Goal: Information Seeking & Learning: Learn about a topic

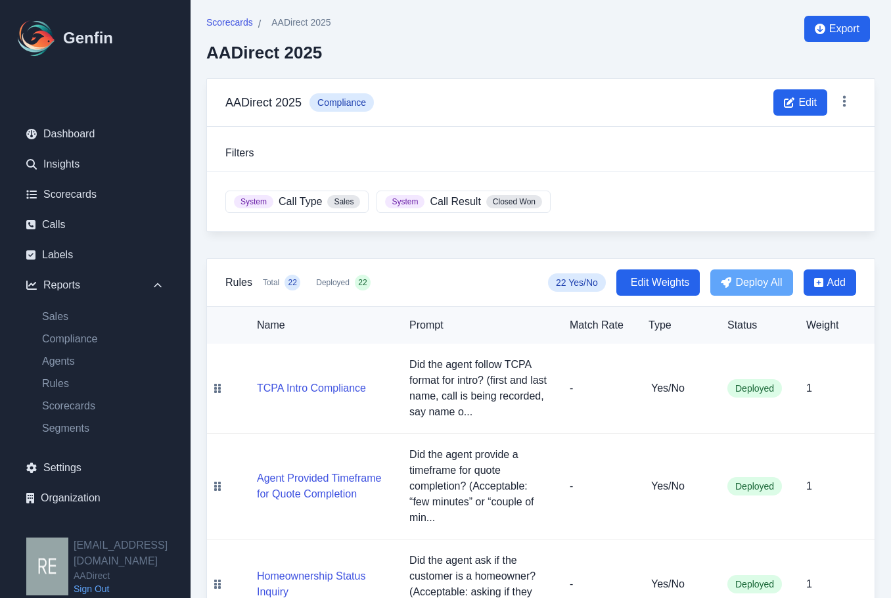
scroll to position [58, 0]
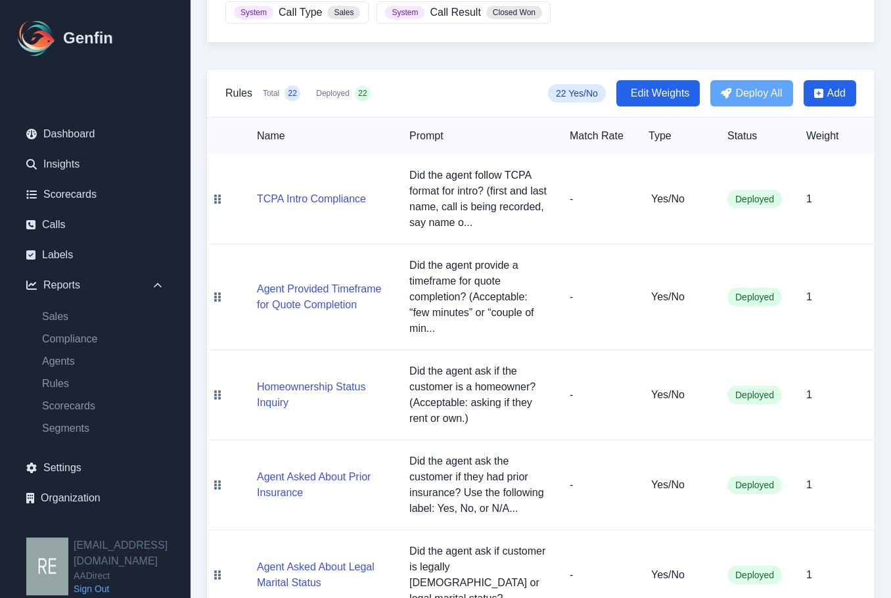
scroll to position [0, 0]
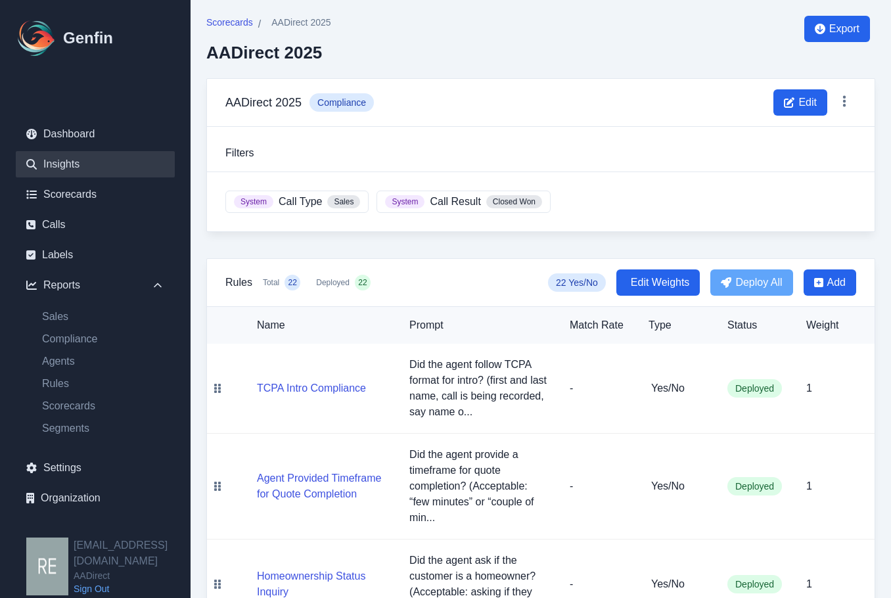
click at [88, 168] on link "Insights" at bounding box center [95, 164] width 159 height 26
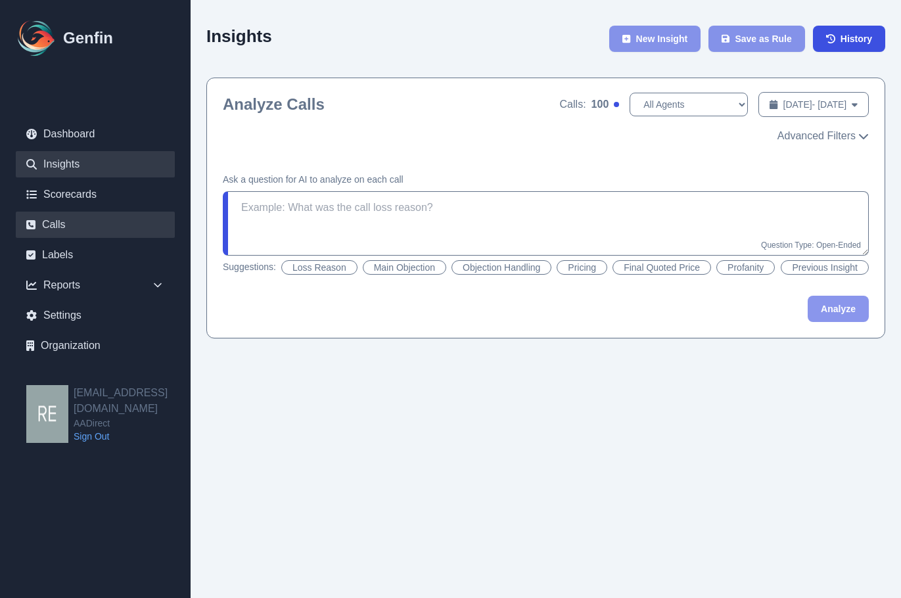
click at [94, 222] on link "Calls" at bounding box center [95, 225] width 159 height 26
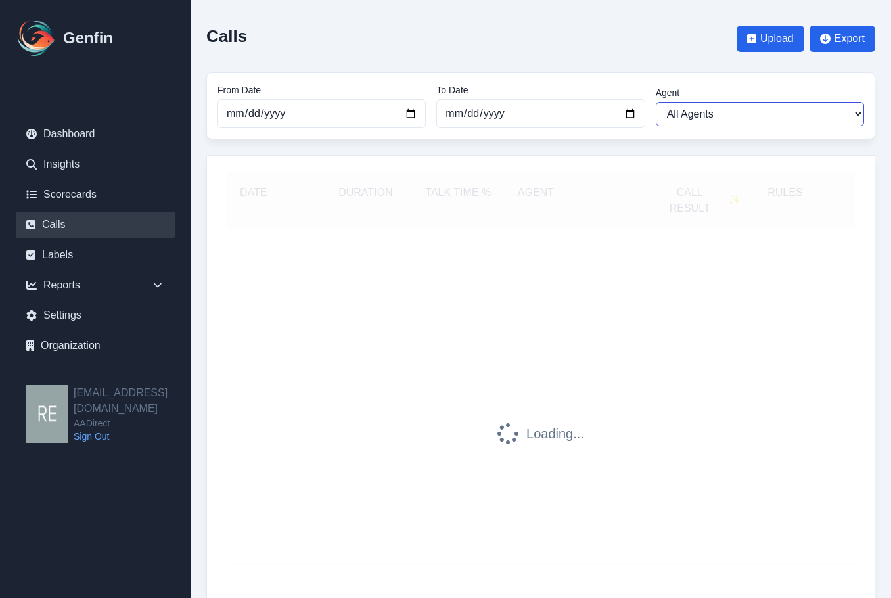
click at [711, 114] on select "All Agents Abdulla Ali Ana Martinez Angela Barnett Annaly Castillo Anselmo Dori…" at bounding box center [760, 114] width 208 height 24
click at [82, 256] on link "Labels" at bounding box center [95, 255] width 159 height 26
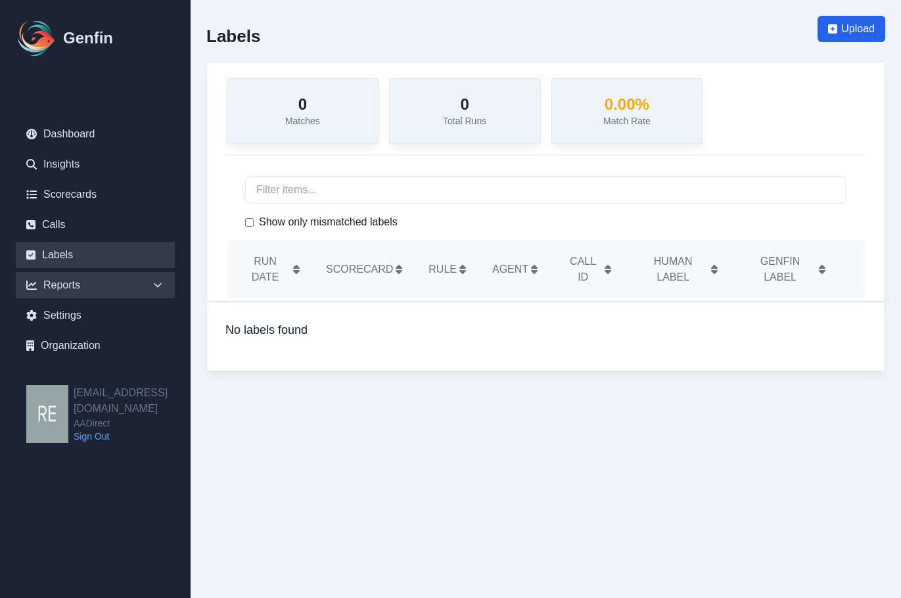
click at [86, 281] on div "Reports" at bounding box center [95, 285] width 159 height 26
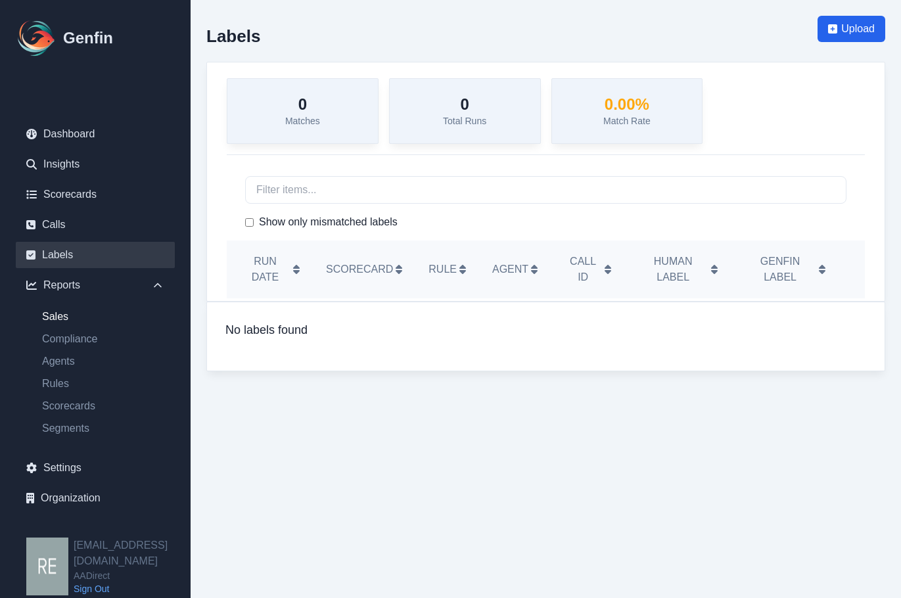
click at [70, 319] on link "Sales" at bounding box center [103, 317] width 143 height 16
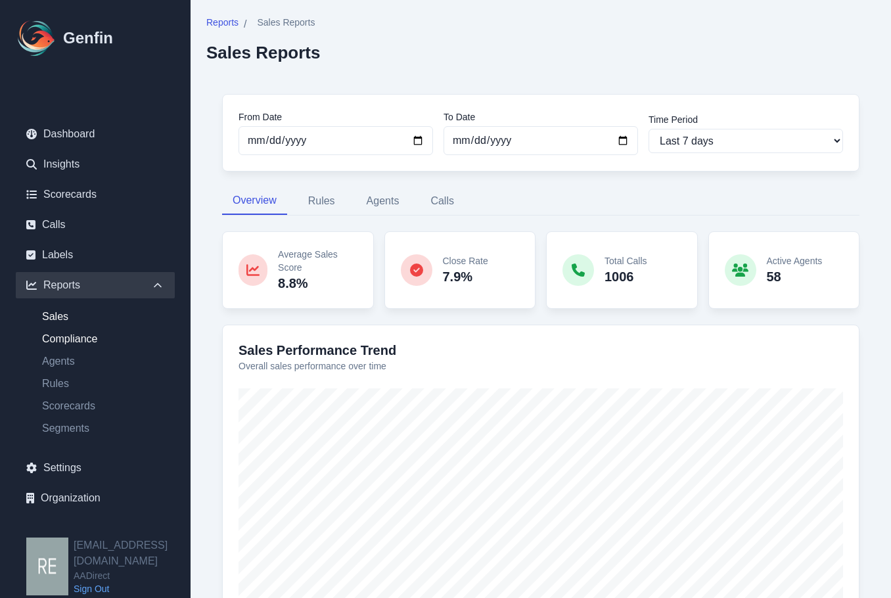
click at [82, 345] on link "Compliance" at bounding box center [103, 339] width 143 height 16
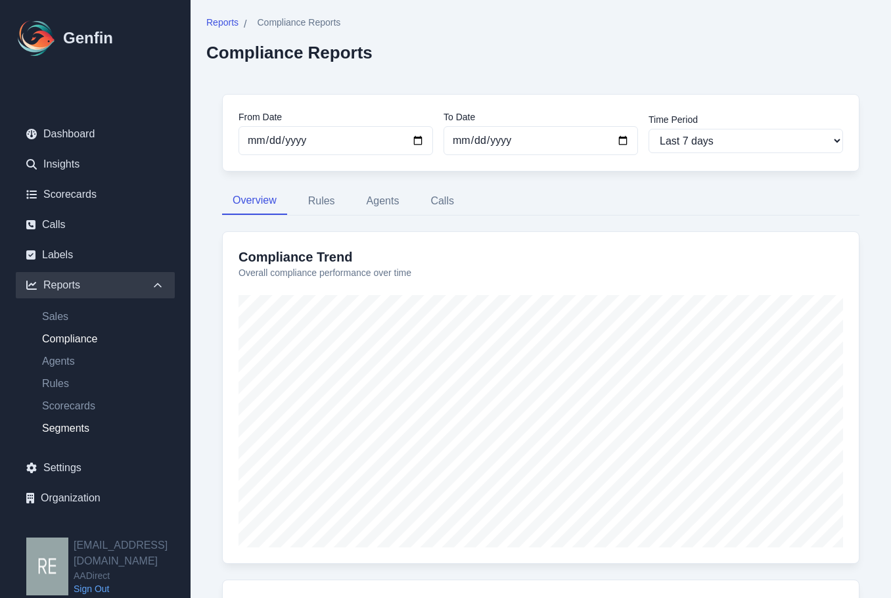
click at [74, 423] on link "Segments" at bounding box center [103, 429] width 143 height 16
select select "14"
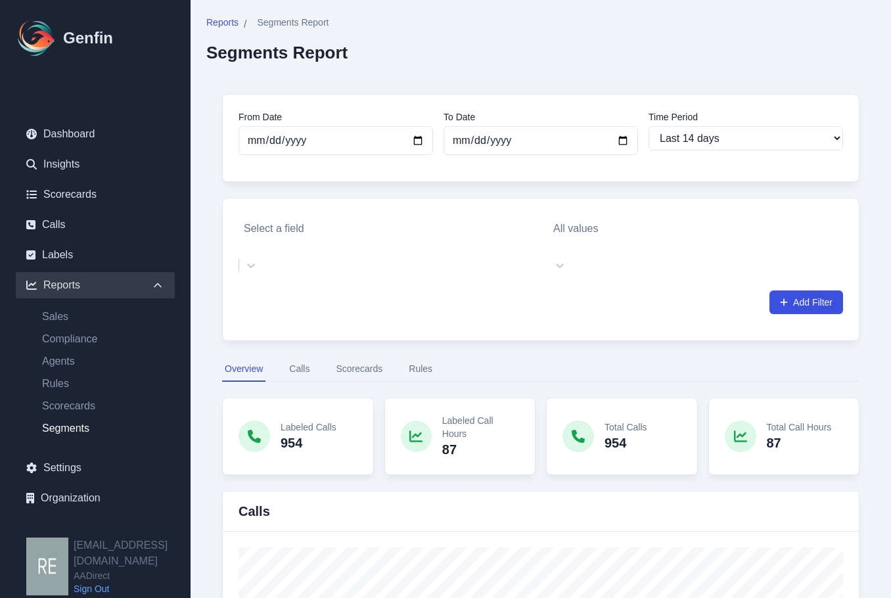
scroll to position [131, 0]
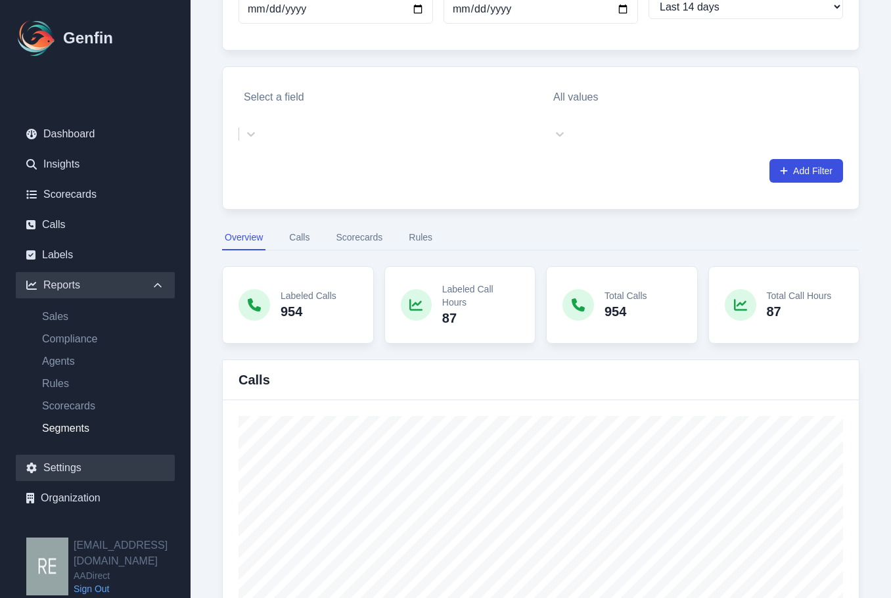
click at [72, 467] on link "Settings" at bounding box center [95, 468] width 159 height 26
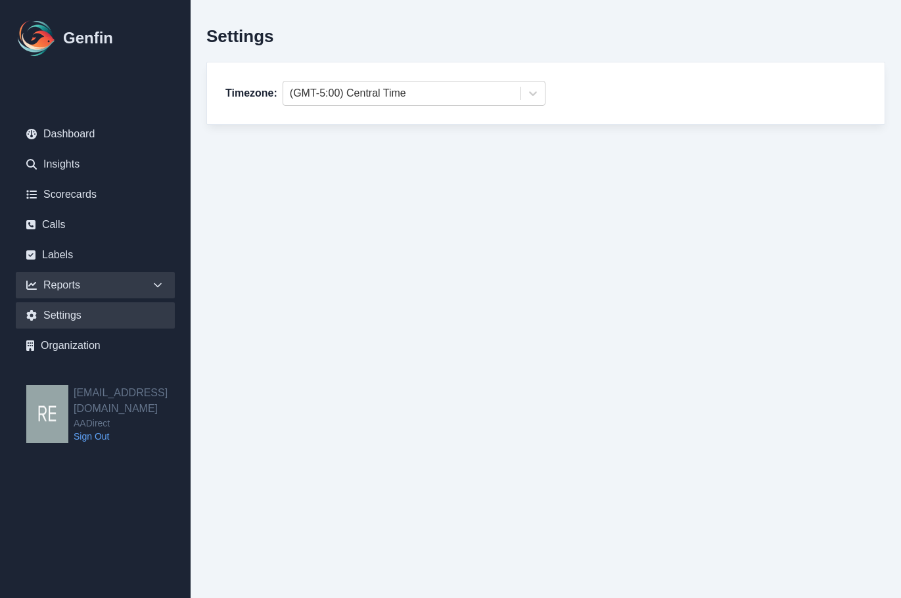
click at [52, 286] on div "Reports" at bounding box center [95, 285] width 159 height 26
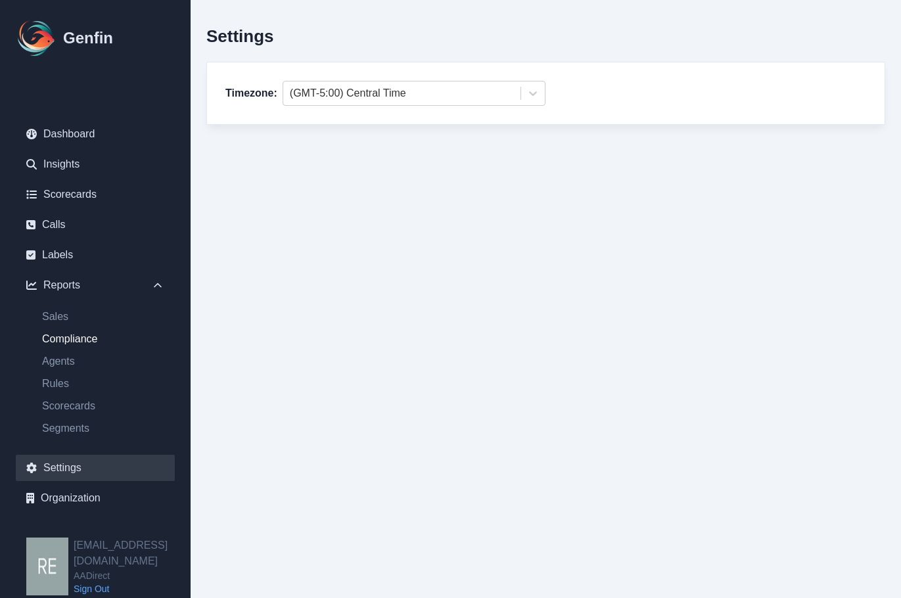
click at [86, 332] on link "Compliance" at bounding box center [103, 339] width 143 height 16
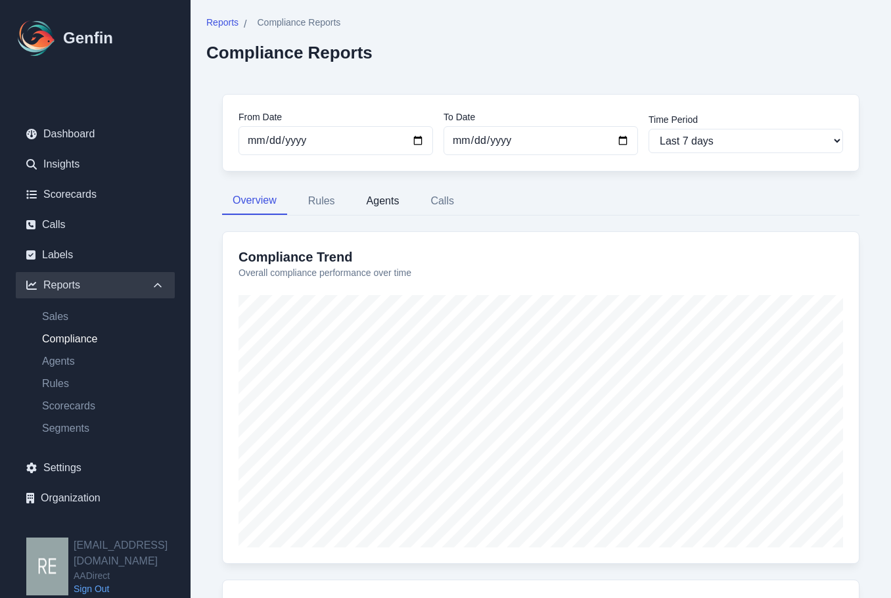
click at [376, 200] on button "Agents" at bounding box center [383, 201] width 54 height 28
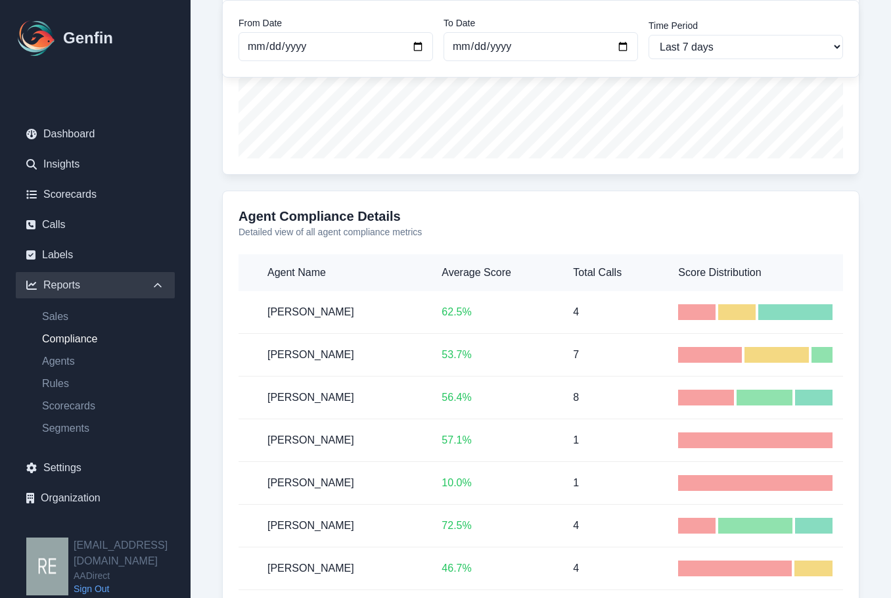
scroll to position [920, 0]
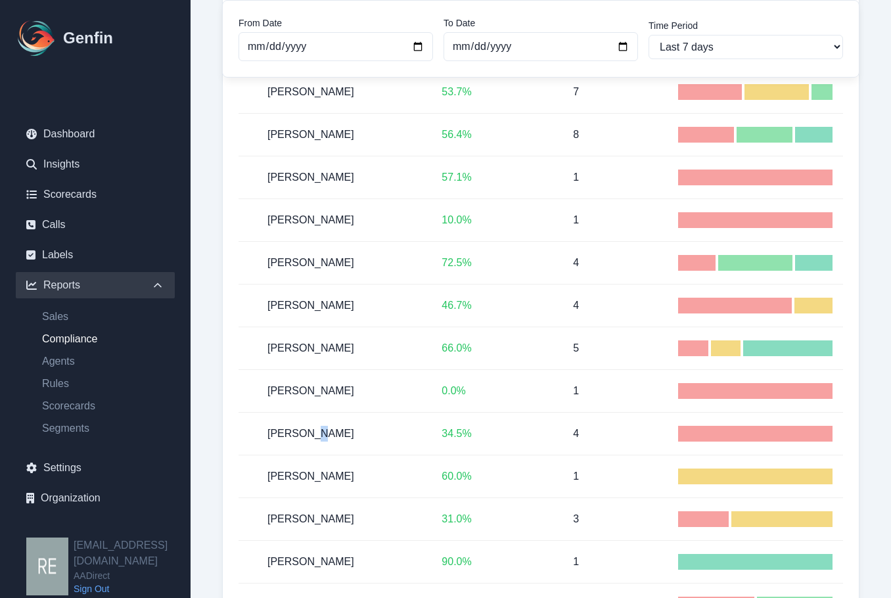
drag, startPoint x: 314, startPoint y: 426, endPoint x: 331, endPoint y: 423, distance: 16.8
click at [316, 426] on h5 "[PERSON_NAME]" at bounding box center [344, 434] width 153 height 16
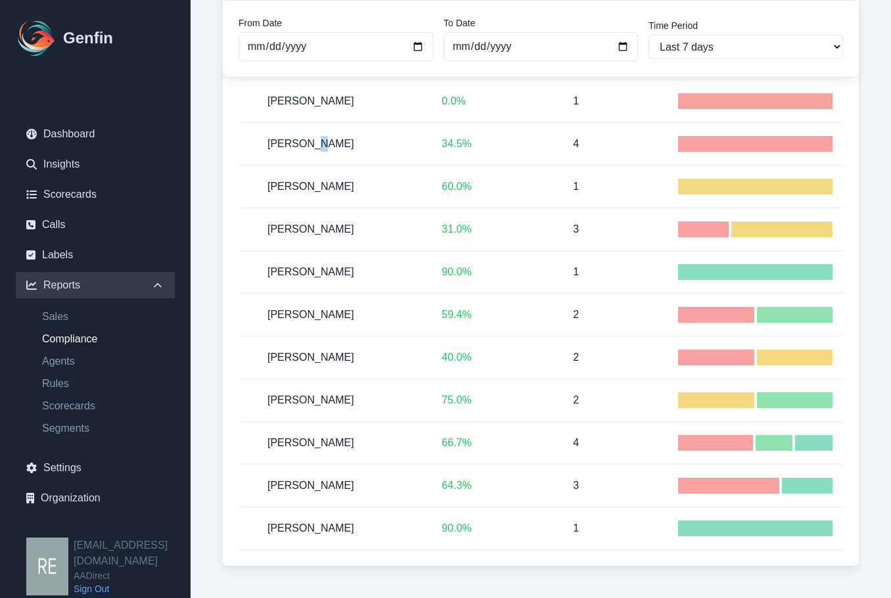
scroll to position [882, 0]
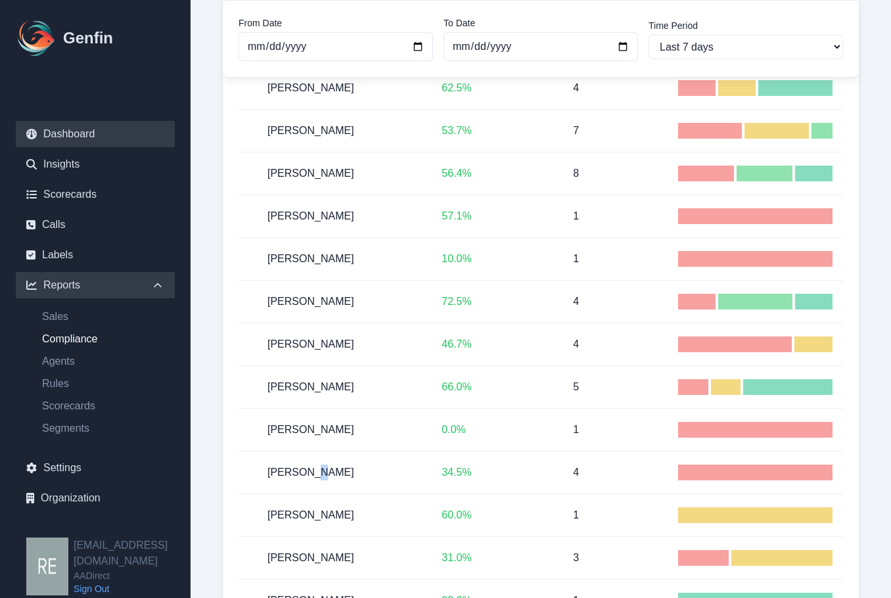
click at [105, 133] on link "Dashboard" at bounding box center [95, 134] width 159 height 26
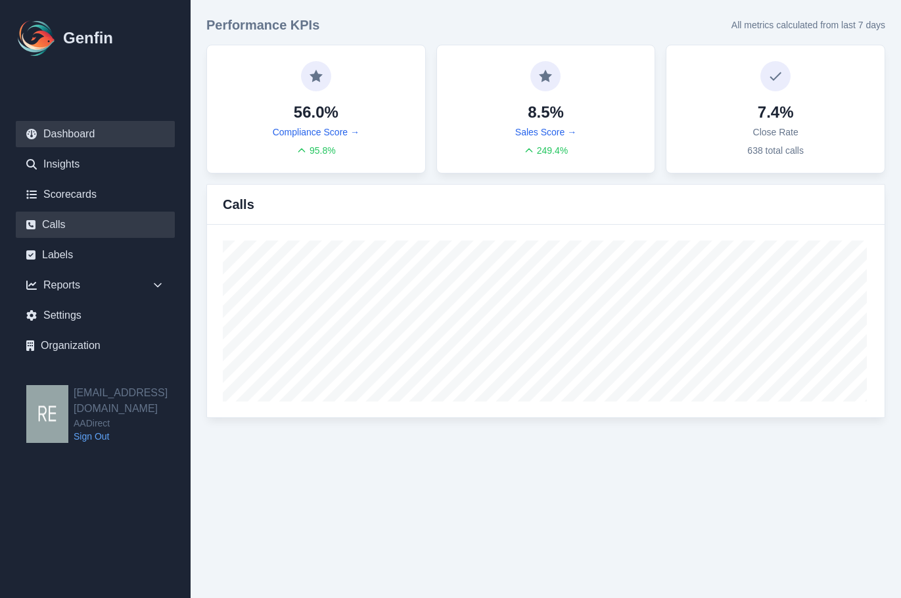
click at [70, 233] on link "Calls" at bounding box center [95, 225] width 159 height 26
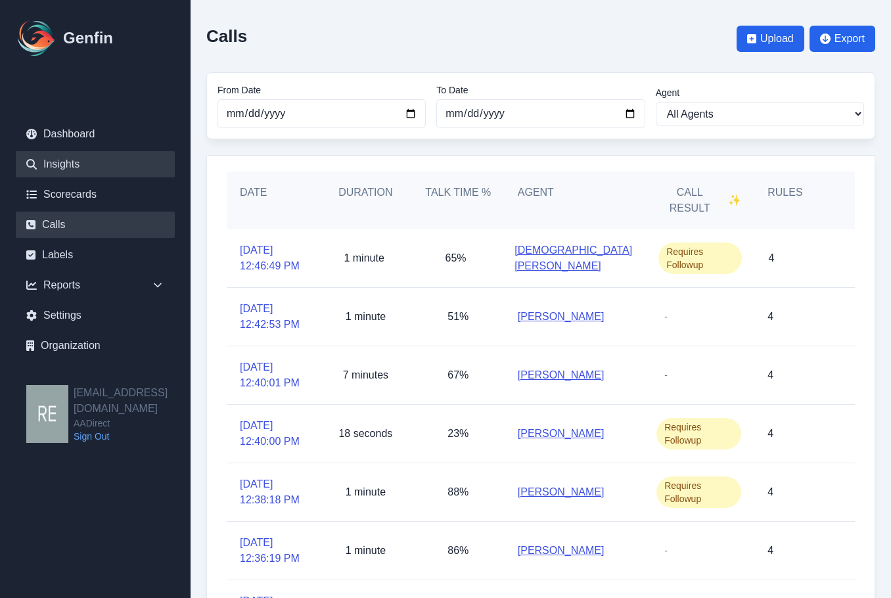
click at [58, 152] on link "Insights" at bounding box center [95, 164] width 159 height 26
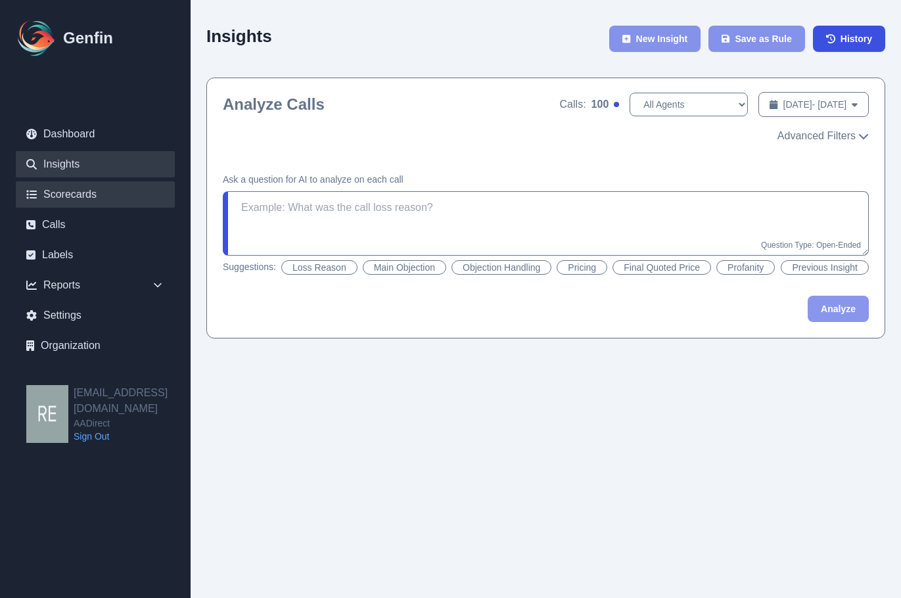
click at [93, 193] on link "Scorecards" at bounding box center [95, 194] width 159 height 26
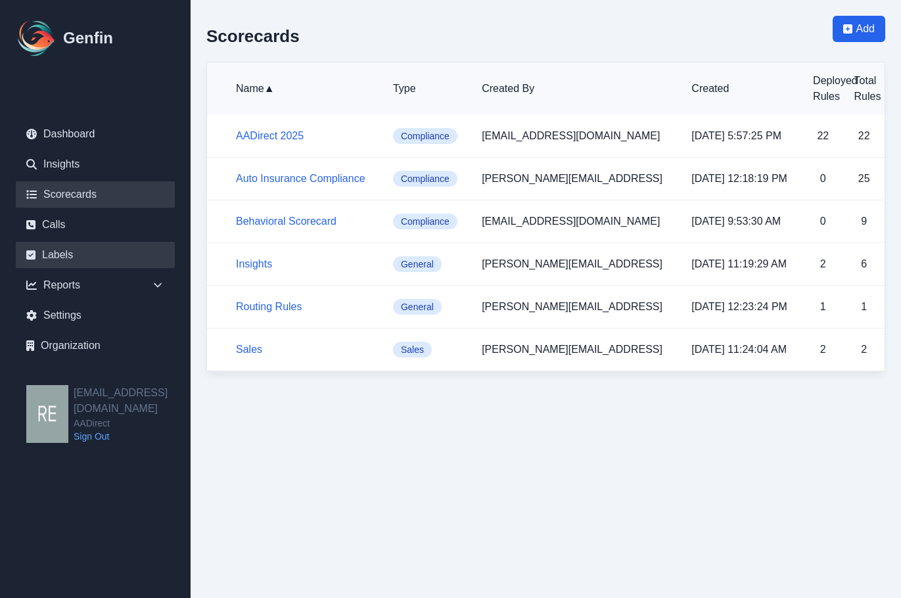
click at [62, 249] on link "Labels" at bounding box center [95, 255] width 159 height 26
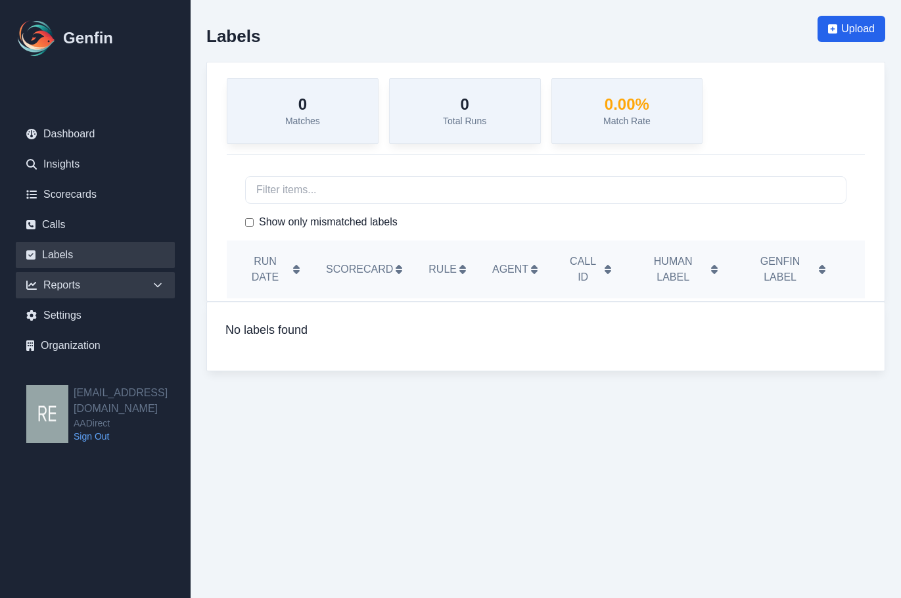
click at [80, 293] on div "Reports" at bounding box center [95, 285] width 159 height 26
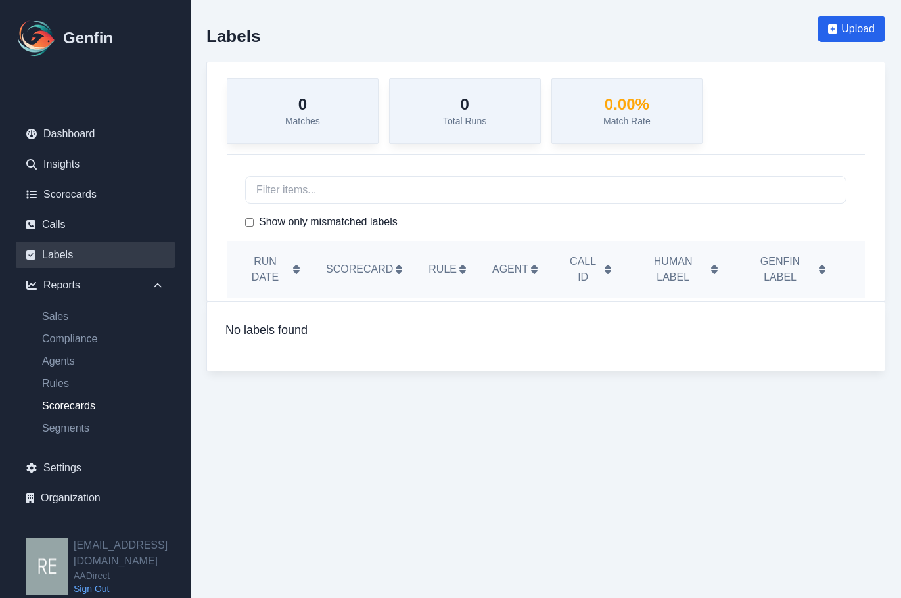
click at [89, 413] on link "Scorecards" at bounding box center [103, 406] width 143 height 16
select select "14"
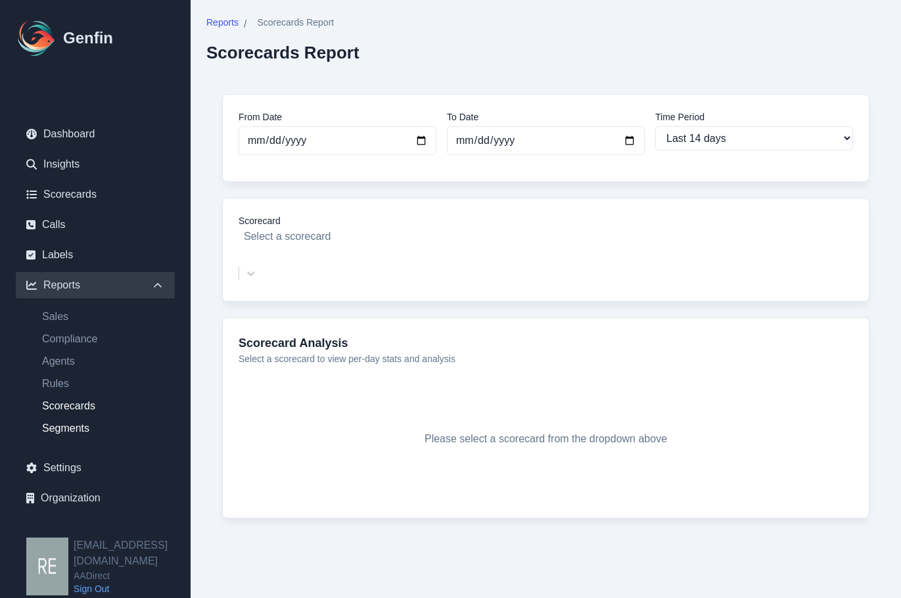
click at [45, 424] on link "Segments" at bounding box center [103, 429] width 143 height 16
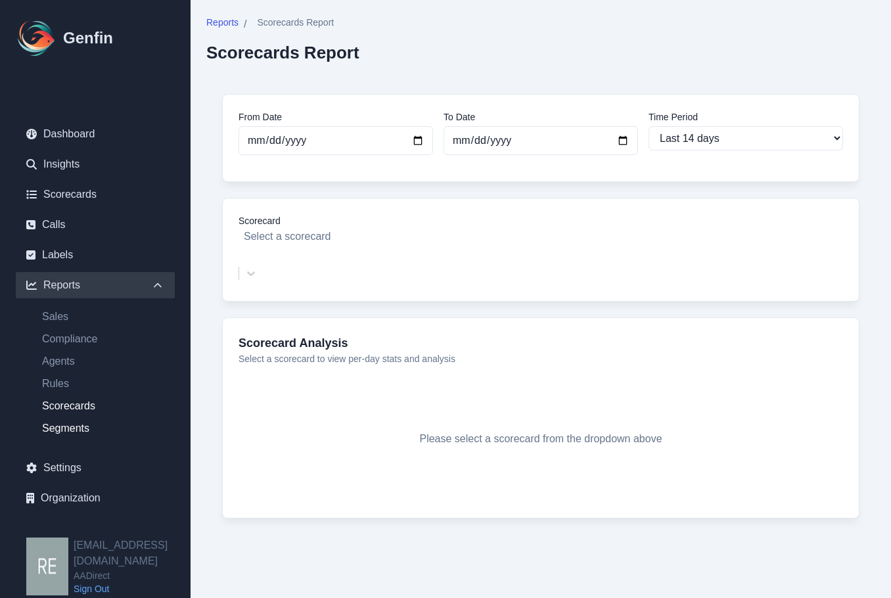
select select "14"
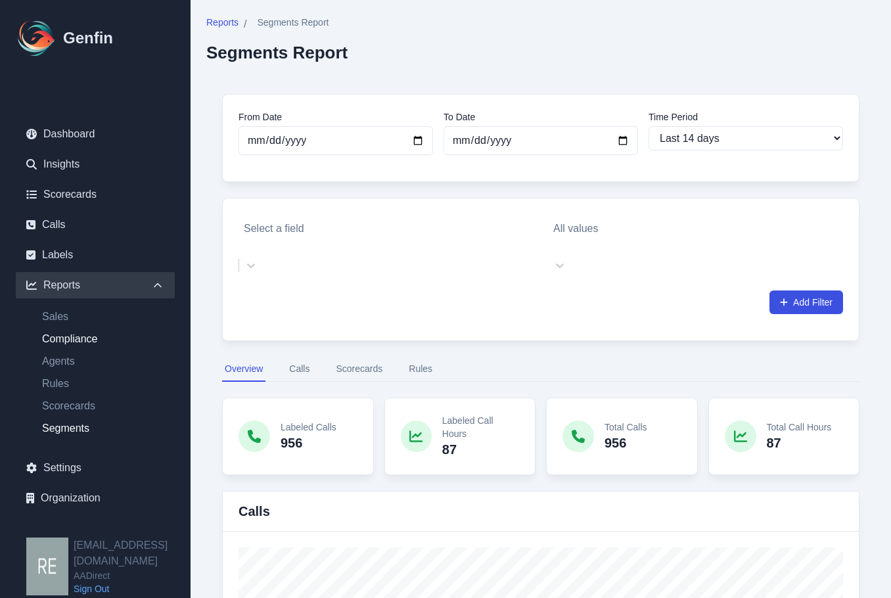
click at [73, 346] on link "Compliance" at bounding box center [103, 339] width 143 height 16
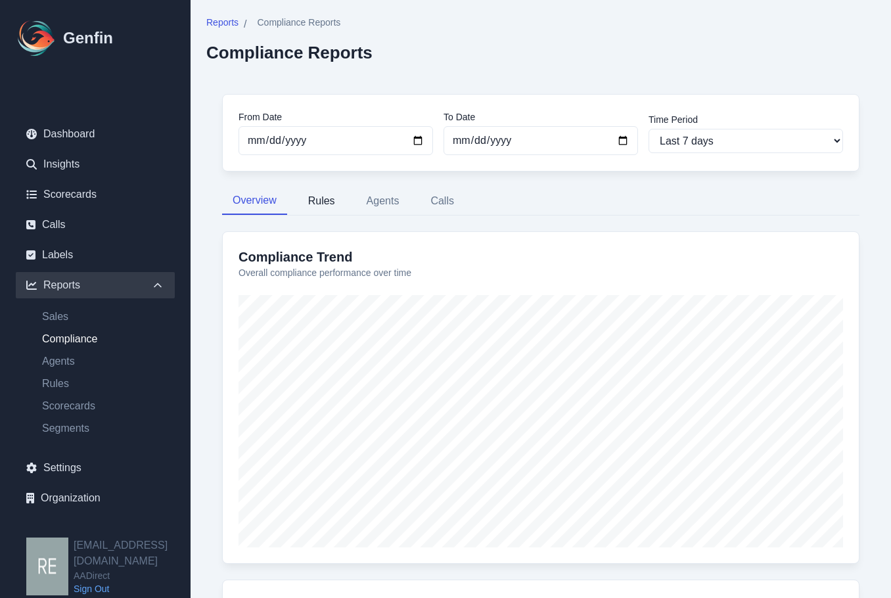
click at [323, 199] on button "Rules" at bounding box center [322, 201] width 48 height 28
click at [391, 203] on button "Agents" at bounding box center [383, 201] width 54 height 28
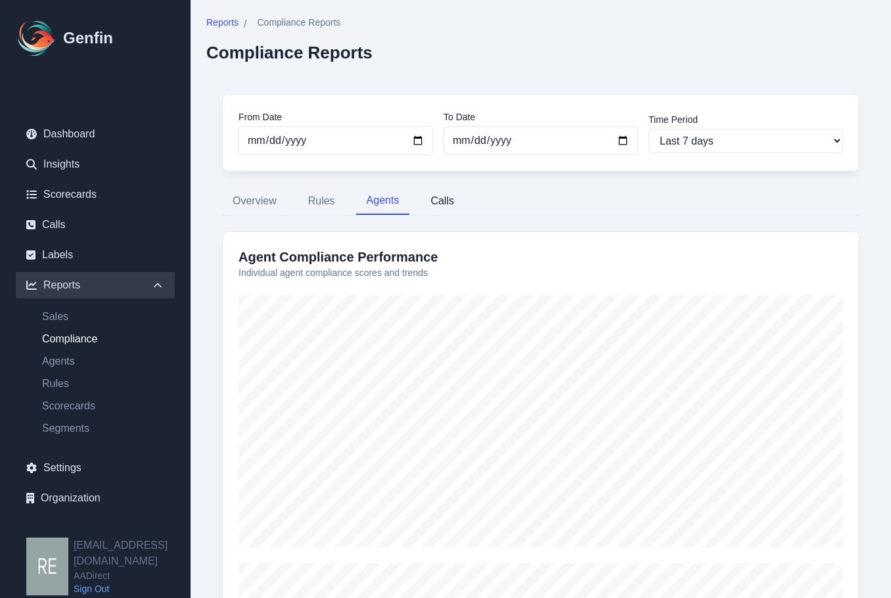
click at [447, 208] on button "Calls" at bounding box center [442, 201] width 45 height 28
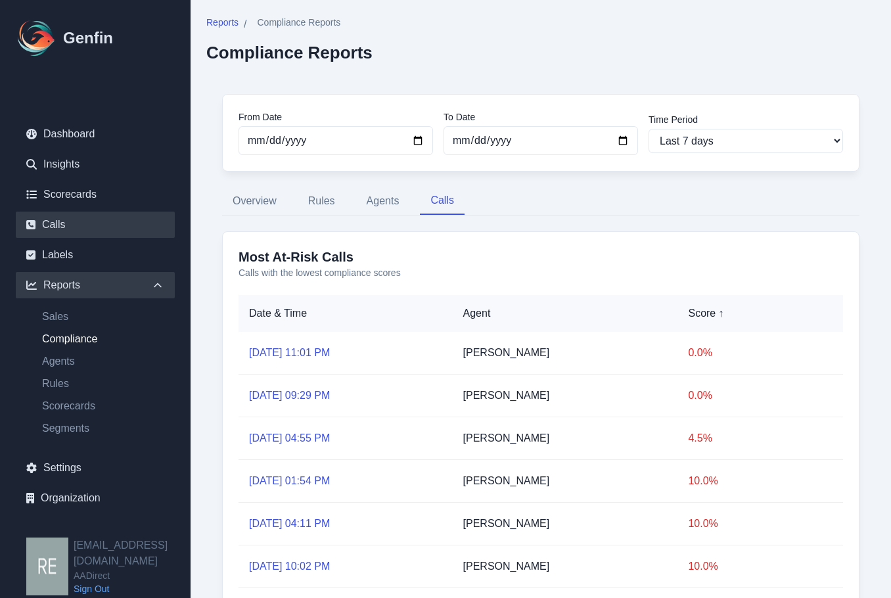
click at [120, 221] on link "Calls" at bounding box center [95, 225] width 159 height 26
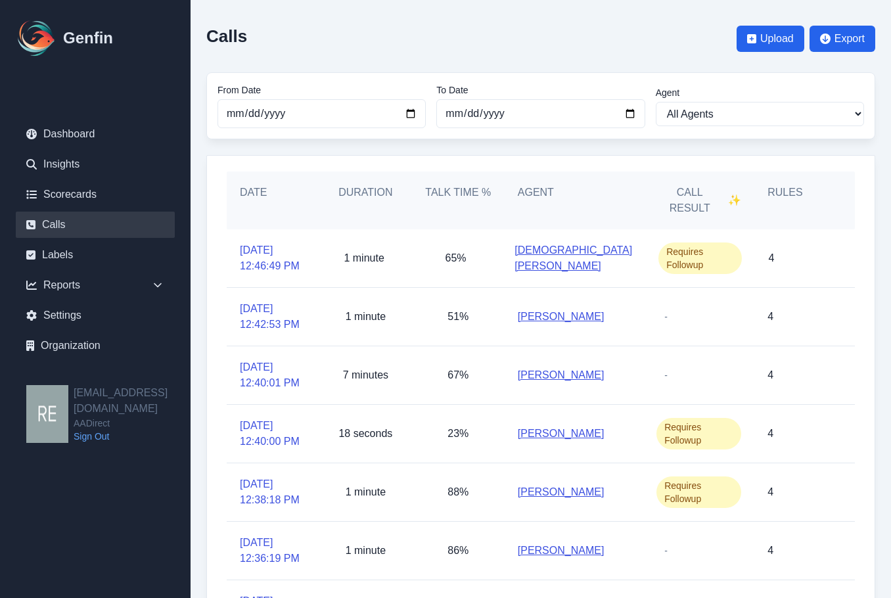
click at [626, 543] on div "[PERSON_NAME]" at bounding box center [574, 551] width 139 height 58
click at [38, 168] on link "Insights" at bounding box center [95, 164] width 159 height 26
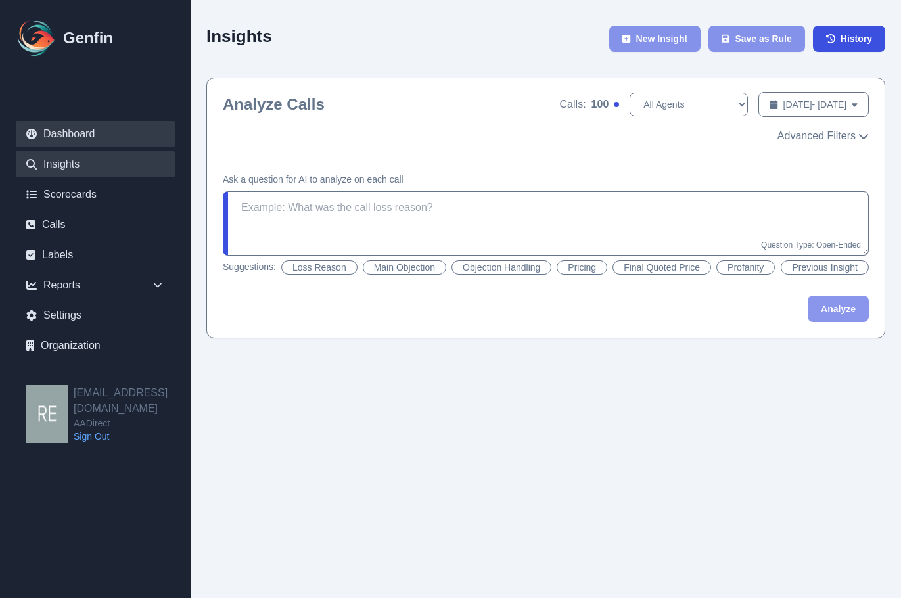
click at [80, 131] on link "Dashboard" at bounding box center [95, 134] width 159 height 26
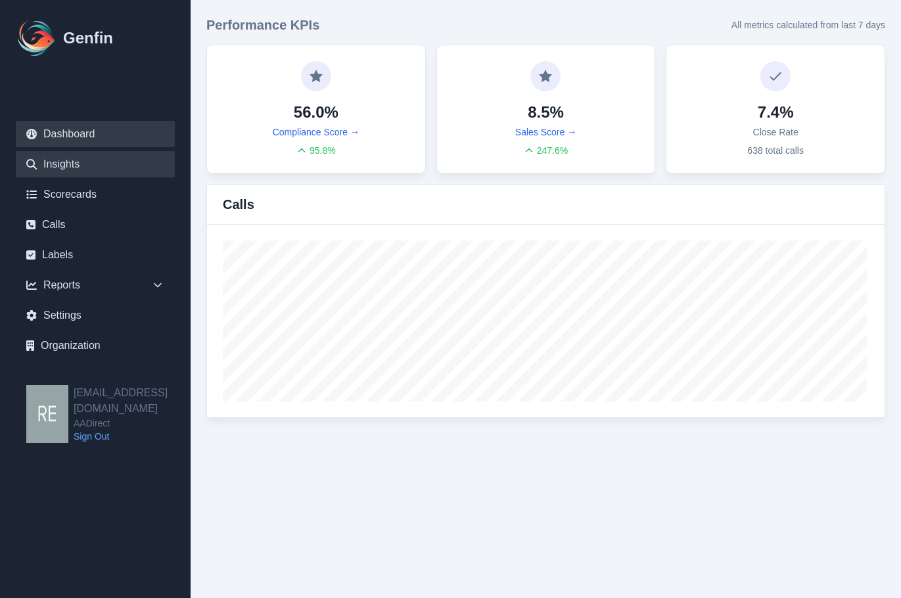
click at [76, 162] on link "Insights" at bounding box center [95, 164] width 159 height 26
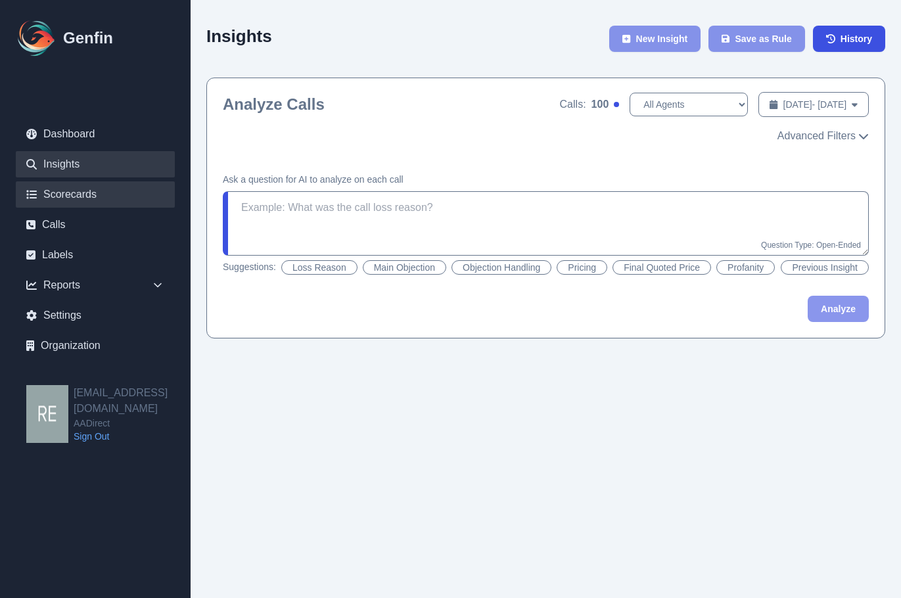
click at [78, 188] on link "Scorecards" at bounding box center [95, 194] width 159 height 26
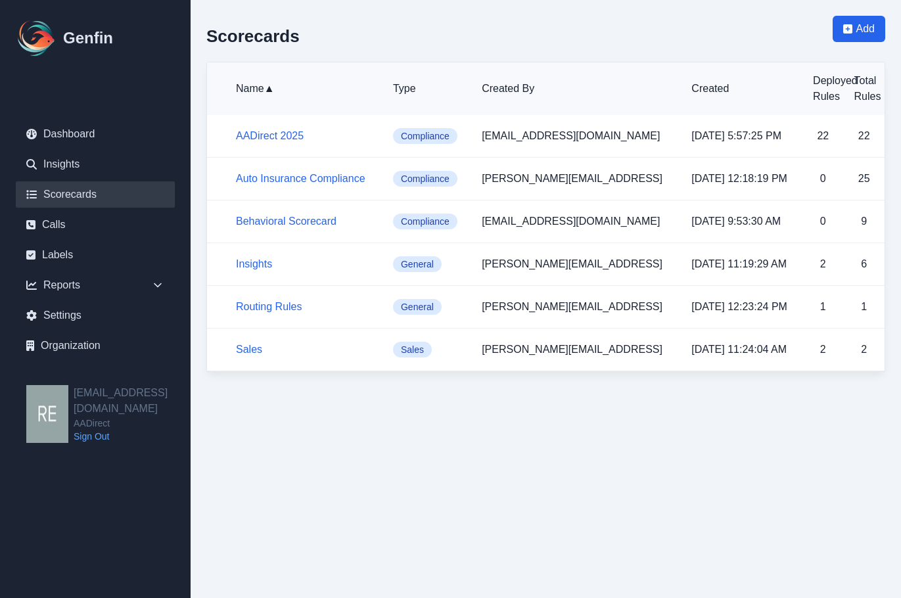
click at [615, 388] on html "Genfin Dashboard Insights Scorecards Calls Labels Reports Sales Compliance Agen…" at bounding box center [450, 194] width 901 height 388
click at [607, 388] on html "Genfin Dashboard Insights Scorecards Calls Labels Reports Sales Compliance Agen…" at bounding box center [450, 194] width 901 height 388
click at [49, 220] on link "Calls" at bounding box center [95, 225] width 159 height 26
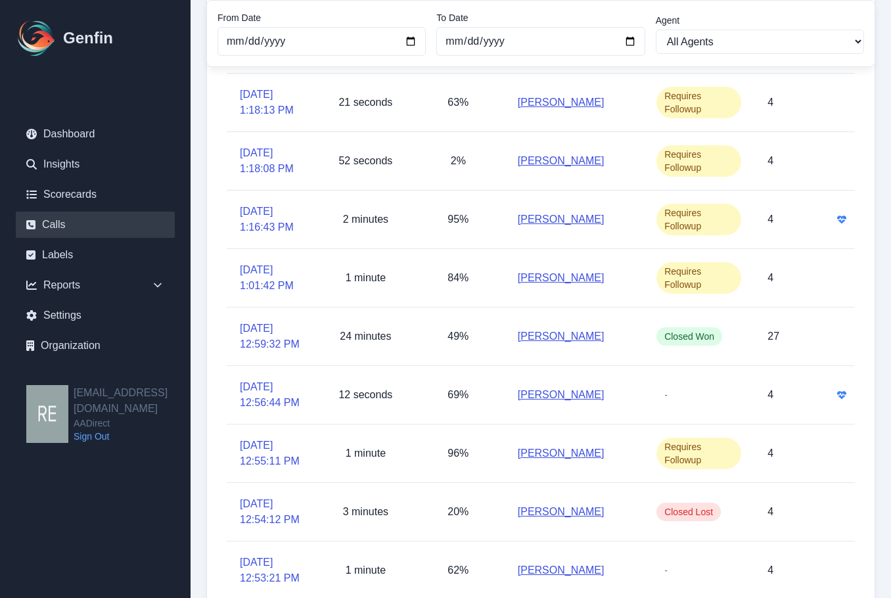
scroll to position [280, 0]
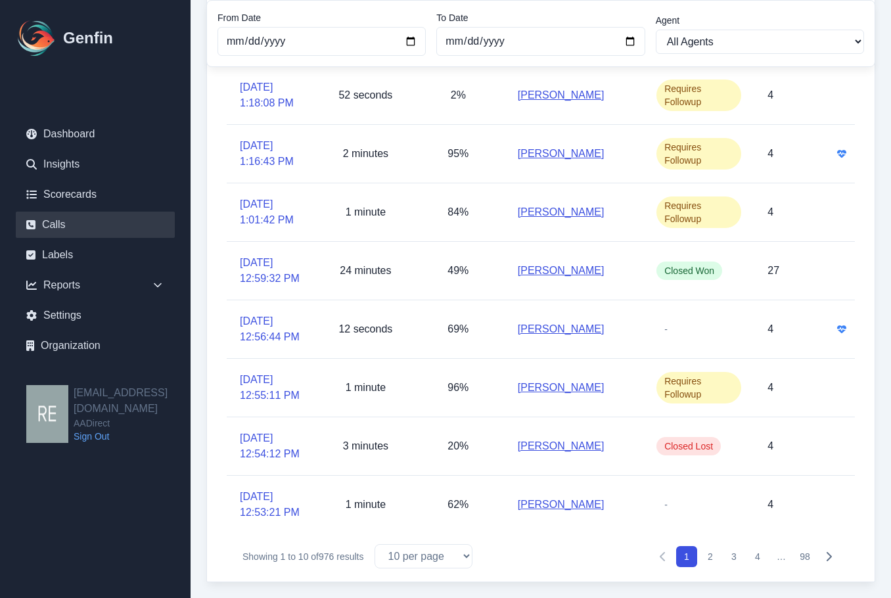
click at [710, 559] on button "2" at bounding box center [710, 556] width 21 height 21
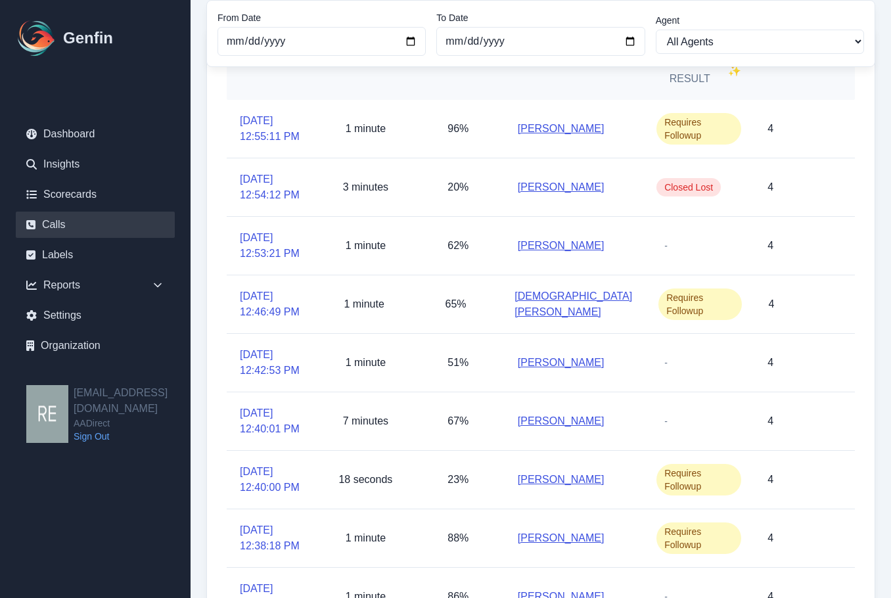
scroll to position [261, 0]
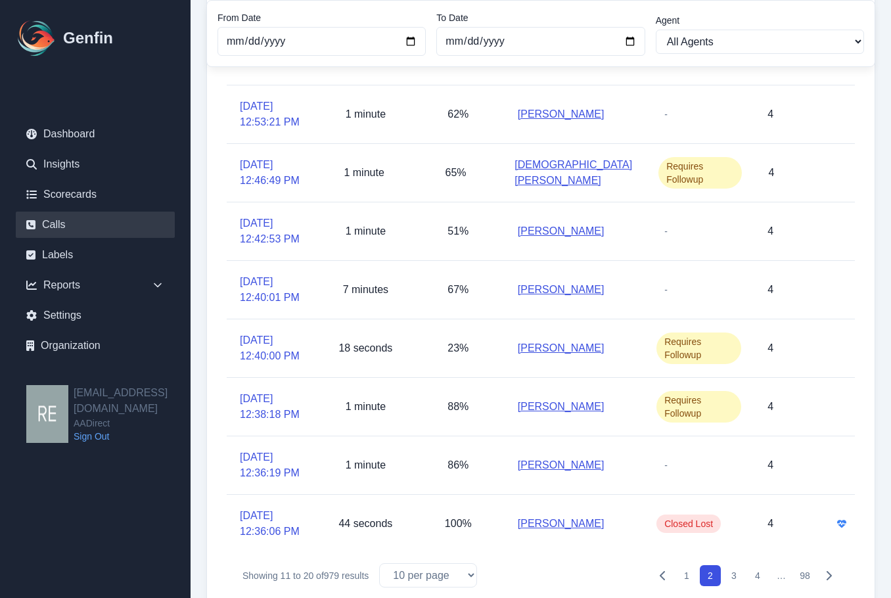
click at [734, 571] on button "3" at bounding box center [734, 575] width 21 height 21
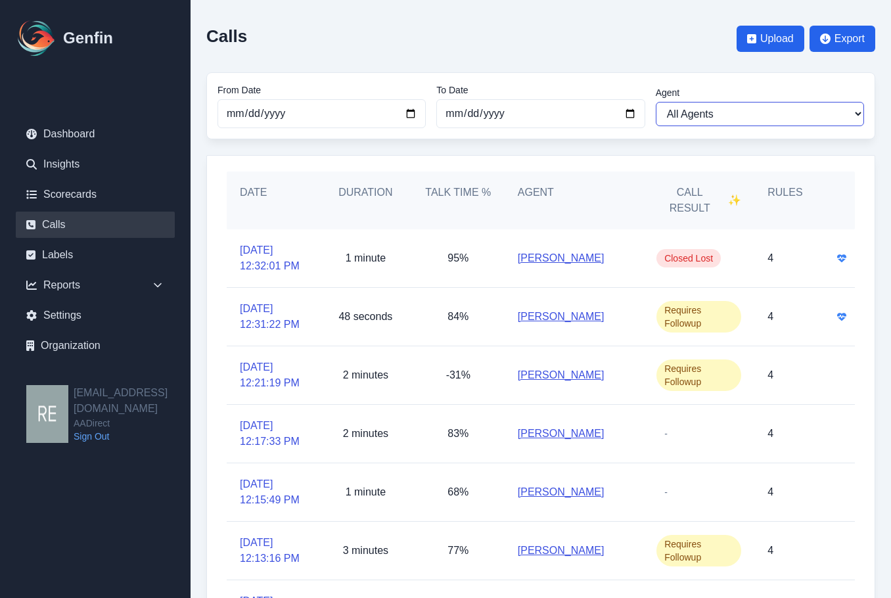
click at [678, 120] on select "All Agents Abdulla Ali Ana Martinez Angela Barnett Annaly Castillo Anselmo Dori…" at bounding box center [760, 114] width 208 height 24
select select "[PERSON_NAME]"
click at [656, 102] on select "All Agents Abdulla Ali Ana Martinez Angela Barnett Annaly Castillo Anselmo Dori…" at bounding box center [760, 114] width 208 height 24
select select "[PERSON_NAME]"
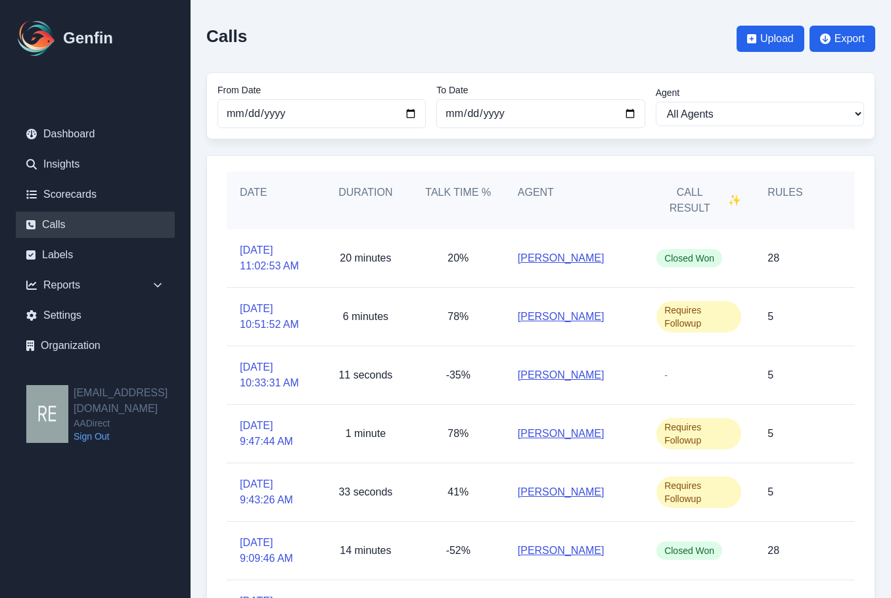
click at [570, 255] on link "[PERSON_NAME]" at bounding box center [561, 258] width 87 height 16
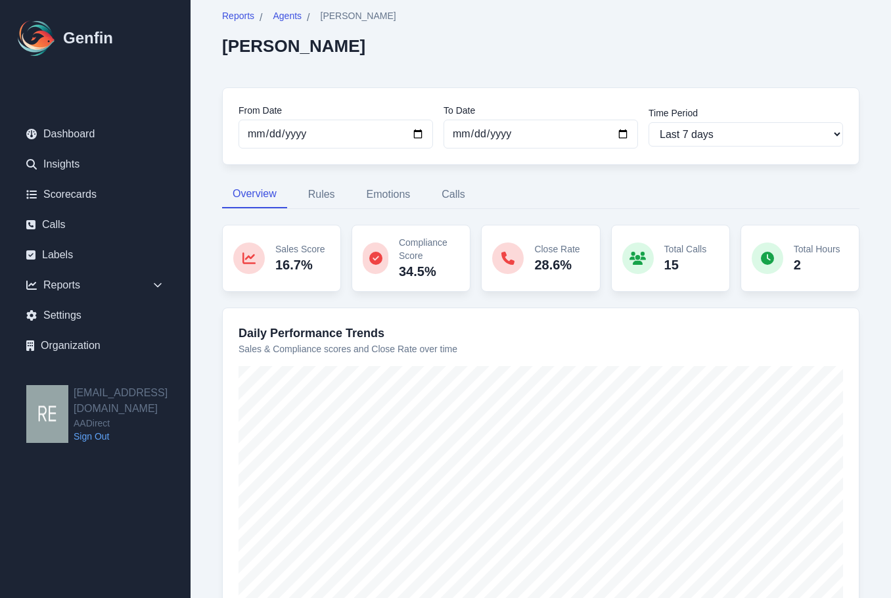
scroll to position [117, 0]
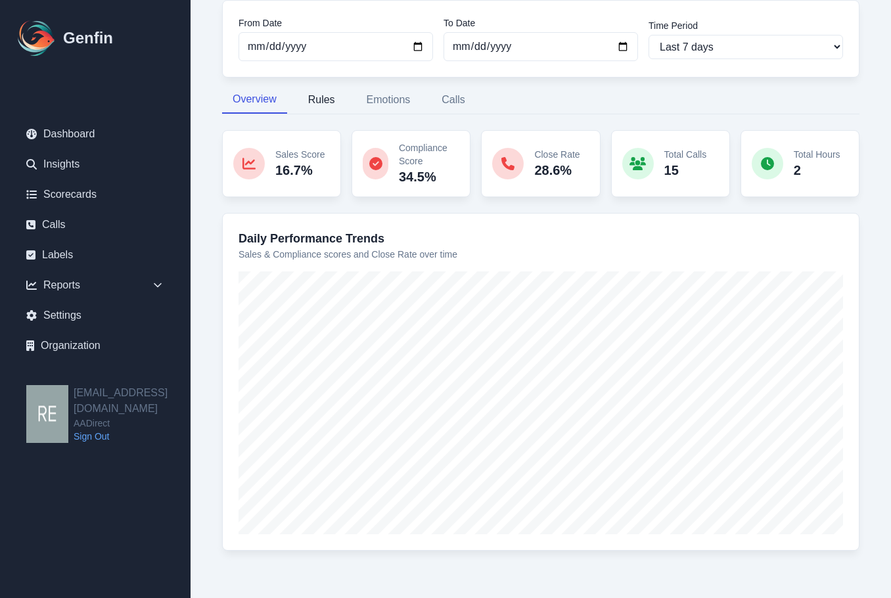
click at [333, 99] on button "Rules" at bounding box center [322, 100] width 48 height 28
select select "144"
select select "149"
select select "1101"
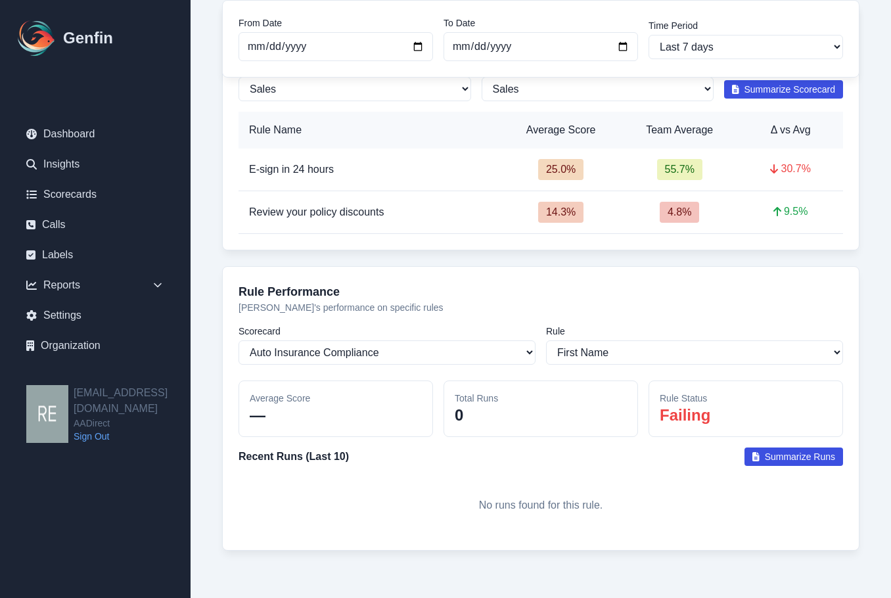
scroll to position [113, 0]
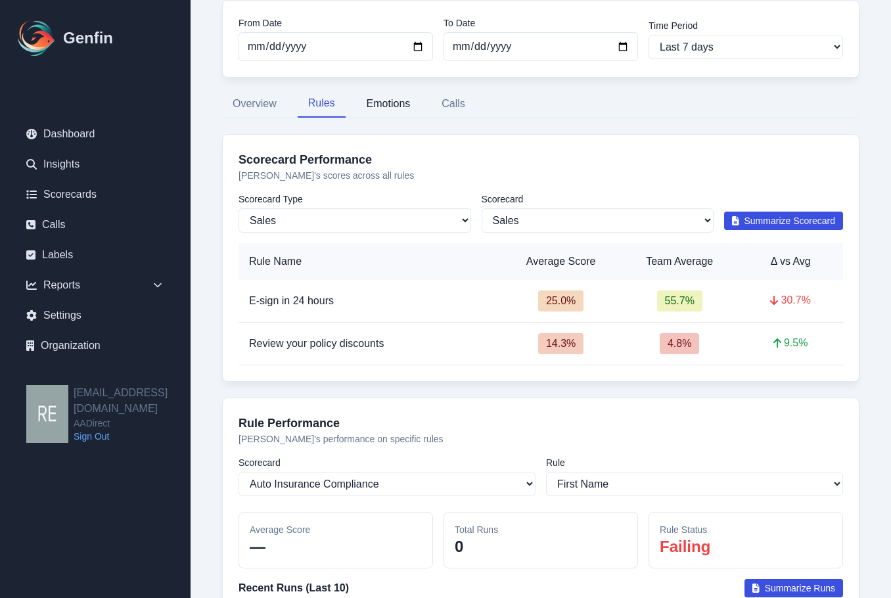
click at [396, 103] on button "Emotions" at bounding box center [388, 104] width 65 height 28
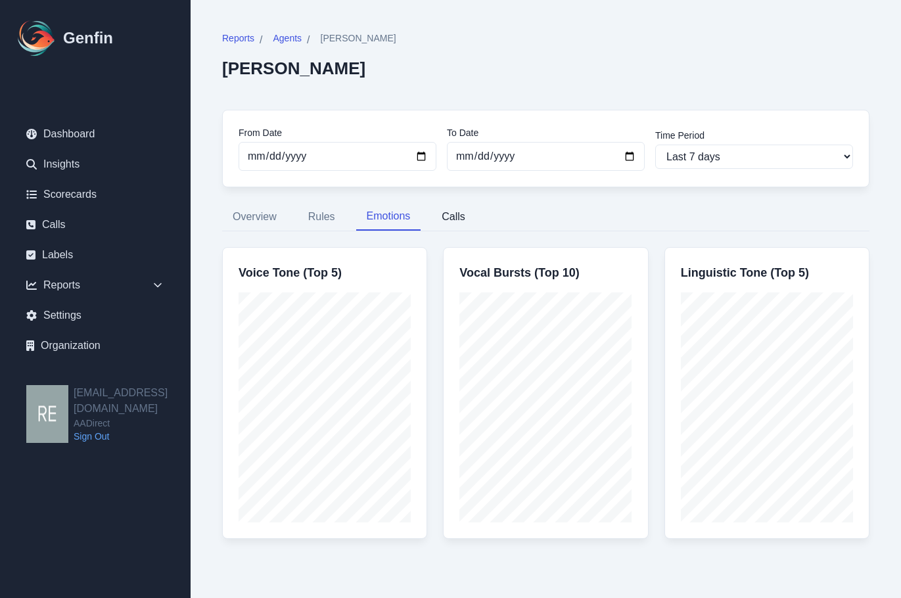
click at [458, 218] on button "Calls" at bounding box center [453, 217] width 45 height 28
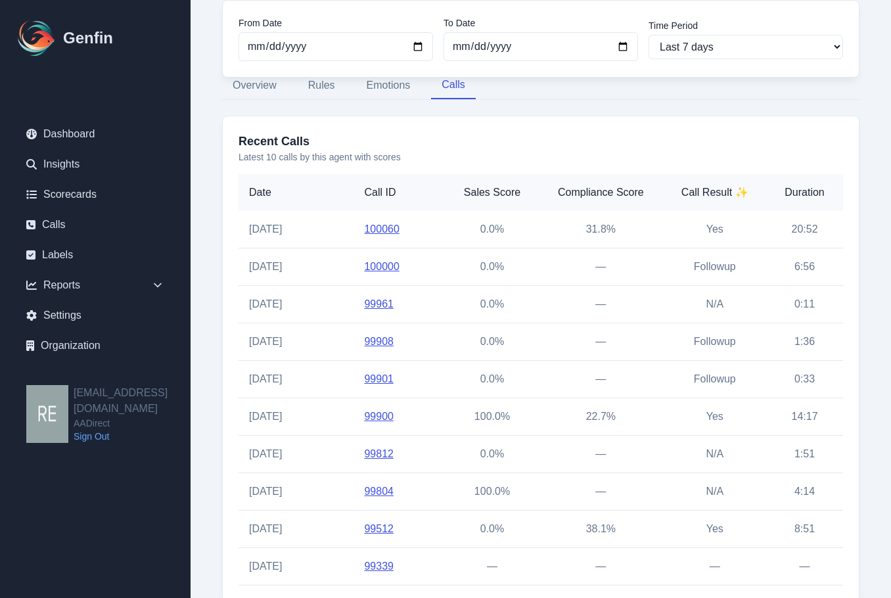
scroll to position [167, 0]
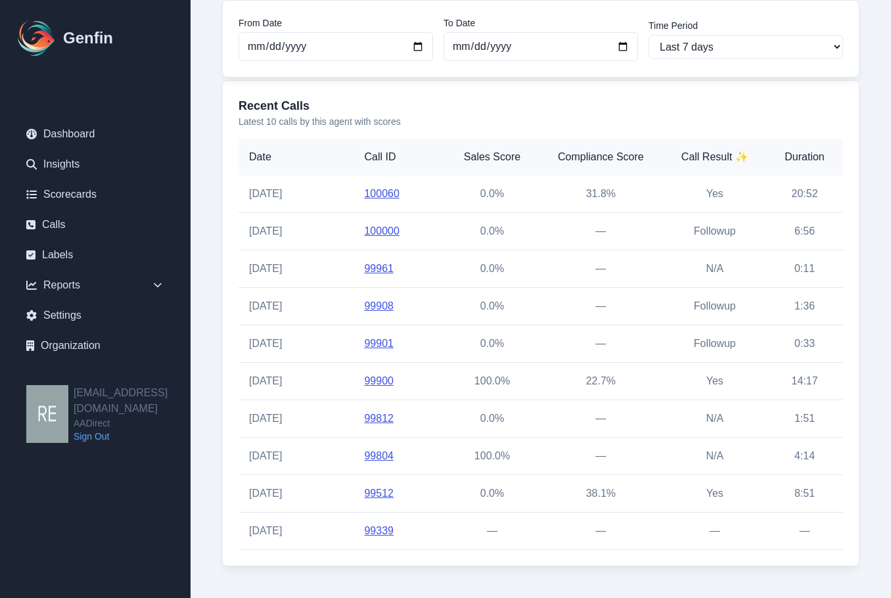
click at [388, 197] on link "100060" at bounding box center [381, 193] width 35 height 11
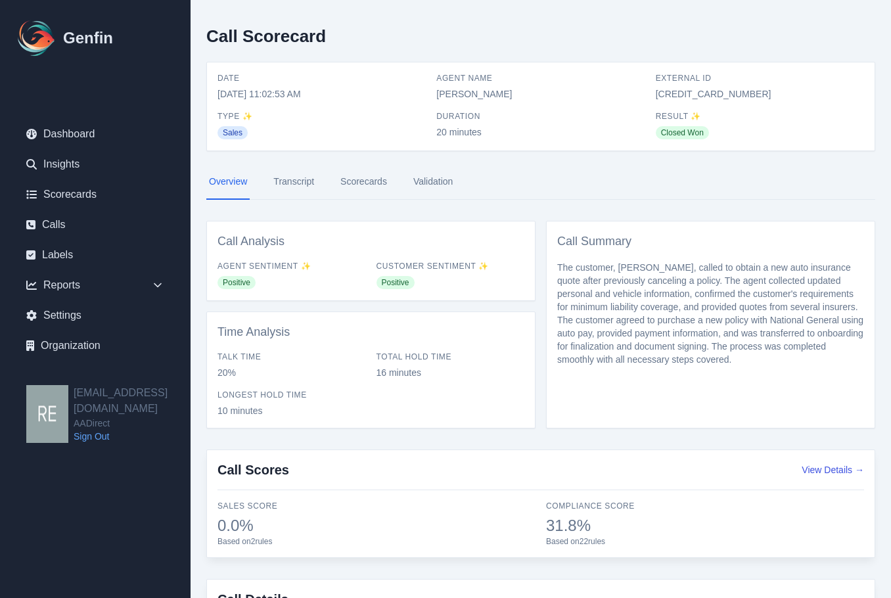
click at [307, 183] on link "Transcript" at bounding box center [294, 181] width 46 height 35
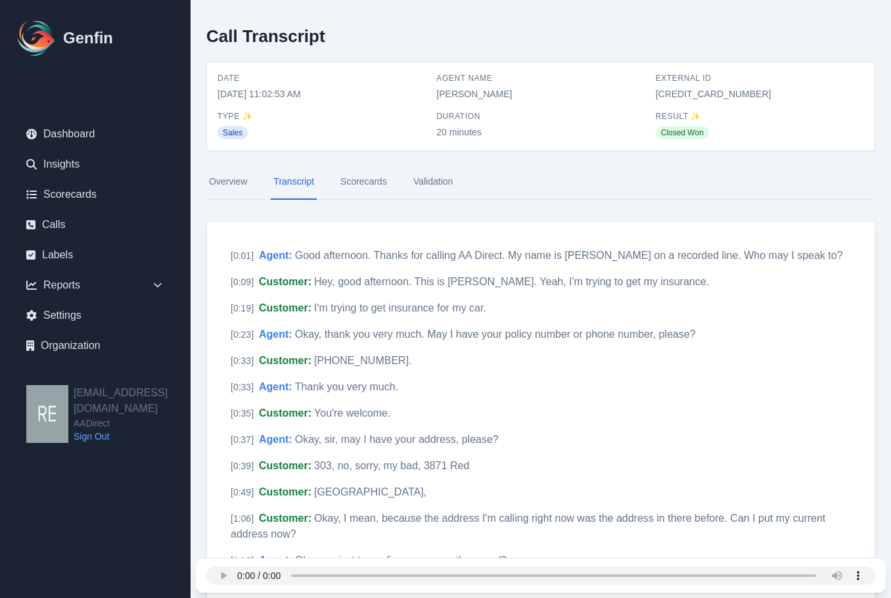
click at [375, 180] on link "Scorecards" at bounding box center [364, 181] width 52 height 35
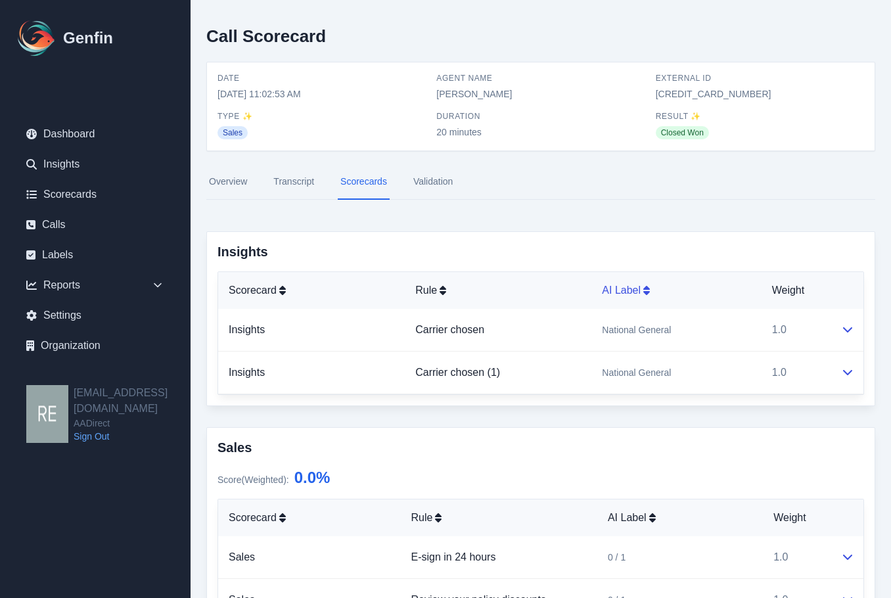
click at [655, 287] on div "AI Label" at bounding box center [676, 291] width 149 height 16
click at [289, 187] on link "Transcript" at bounding box center [294, 181] width 46 height 35
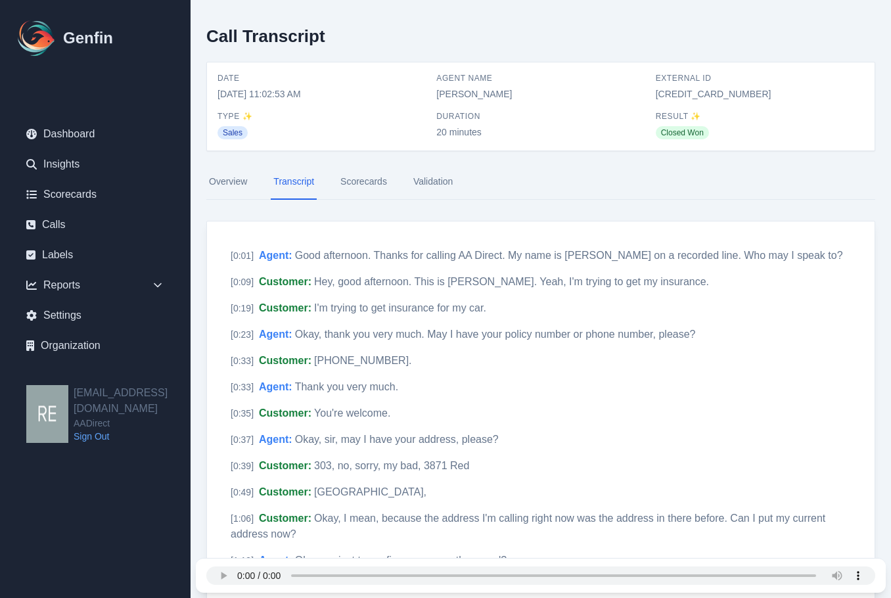
drag, startPoint x: 644, startPoint y: 89, endPoint x: 722, endPoint y: 98, distance: 79.4
click at [722, 98] on div "Date 9/5/2025, 11:02:53 AM Agent Name Joann Calacuayo External ID 682175658728 …" at bounding box center [541, 106] width 647 height 67
click at [703, 94] on span "682175658728" at bounding box center [760, 93] width 208 height 13
click at [71, 223] on link "Calls" at bounding box center [95, 225] width 159 height 26
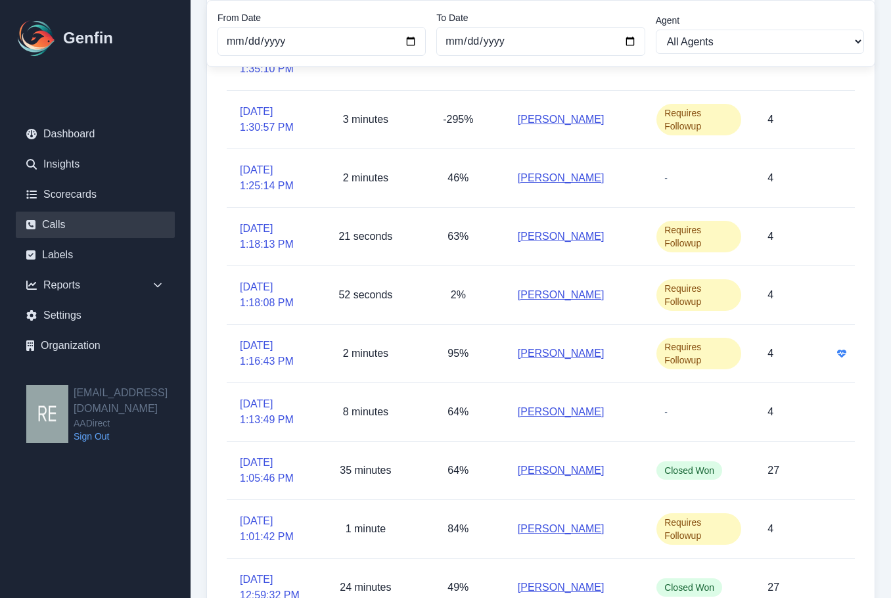
scroll to position [280, 0]
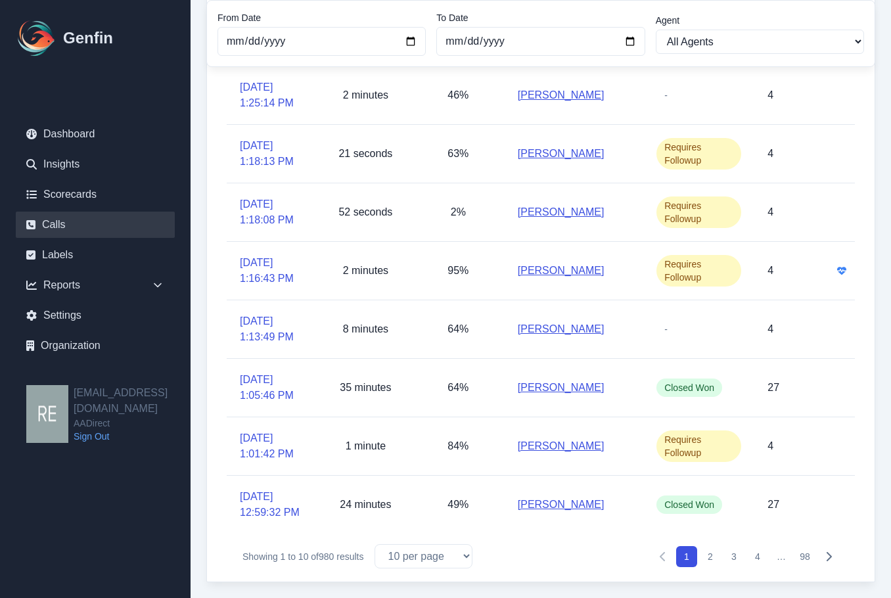
click at [764, 555] on button "4" at bounding box center [757, 556] width 21 height 21
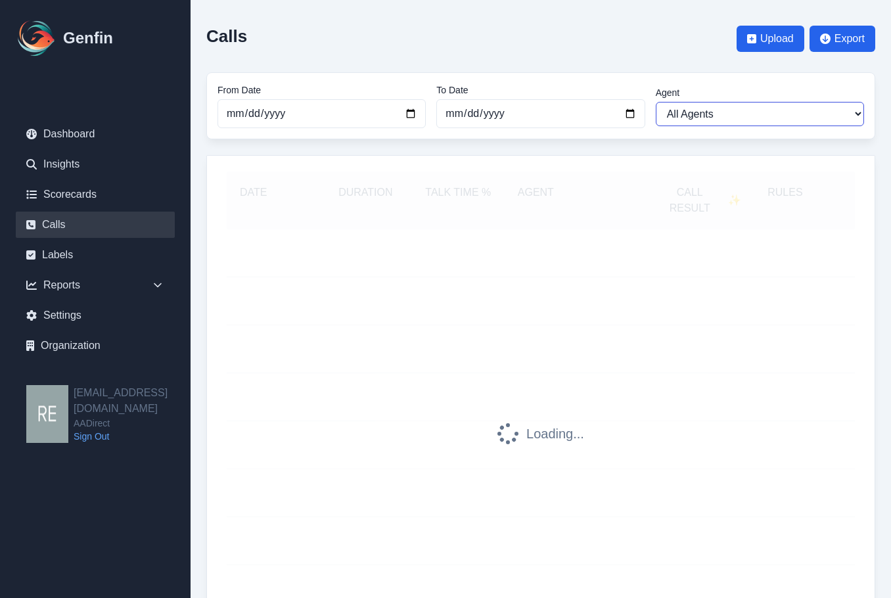
click at [800, 107] on select "All Agents Abdulla Ali Ana Martinez Angela Barnett Annaly Castillo Anselmo Dori…" at bounding box center [760, 114] width 208 height 24
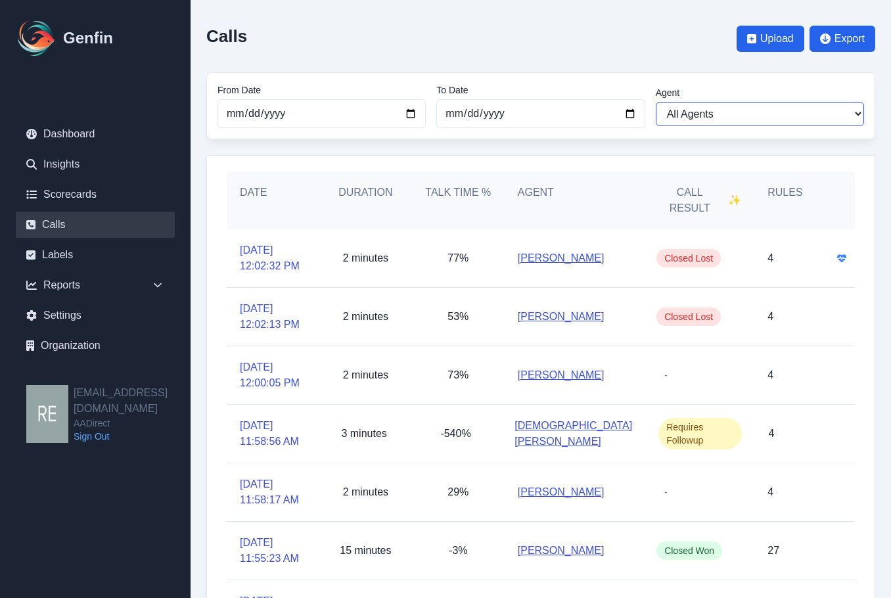
select select "Crystal Macias"
click at [656, 102] on select "All Agents Abdulla Ali Ana Martinez Angela Barnett Annaly Castillo Anselmo Dori…" at bounding box center [760, 114] width 208 height 24
select select "Crystal Macias"
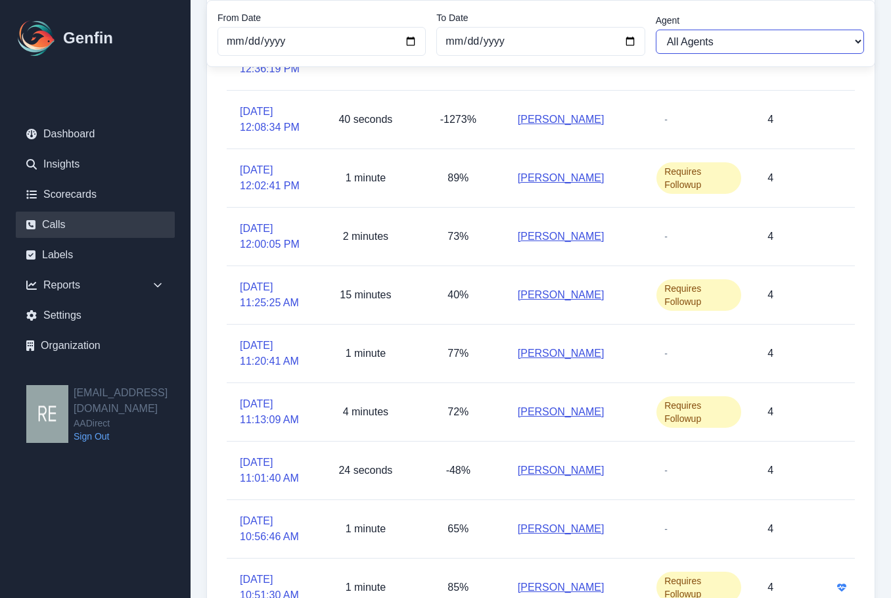
scroll to position [280, 0]
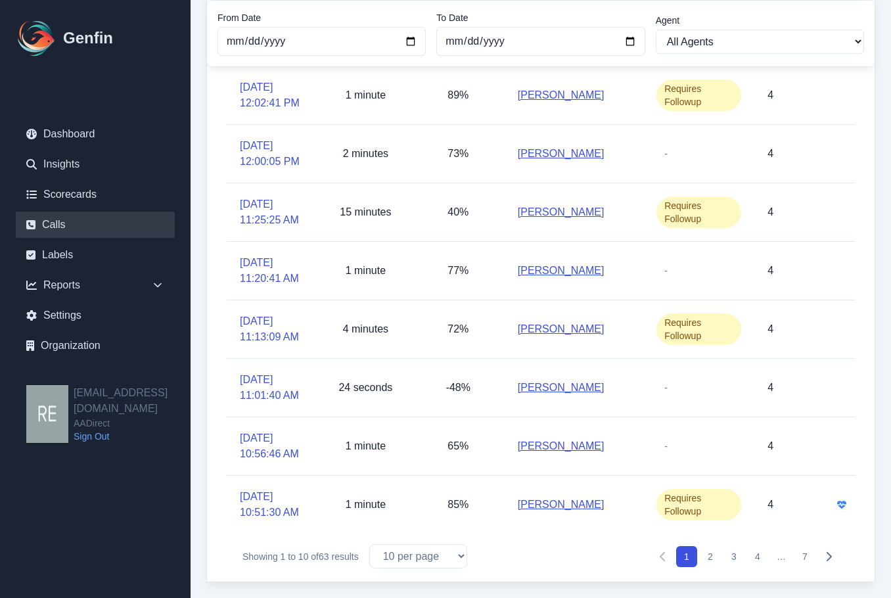
click at [713, 550] on button "2" at bounding box center [710, 556] width 21 height 21
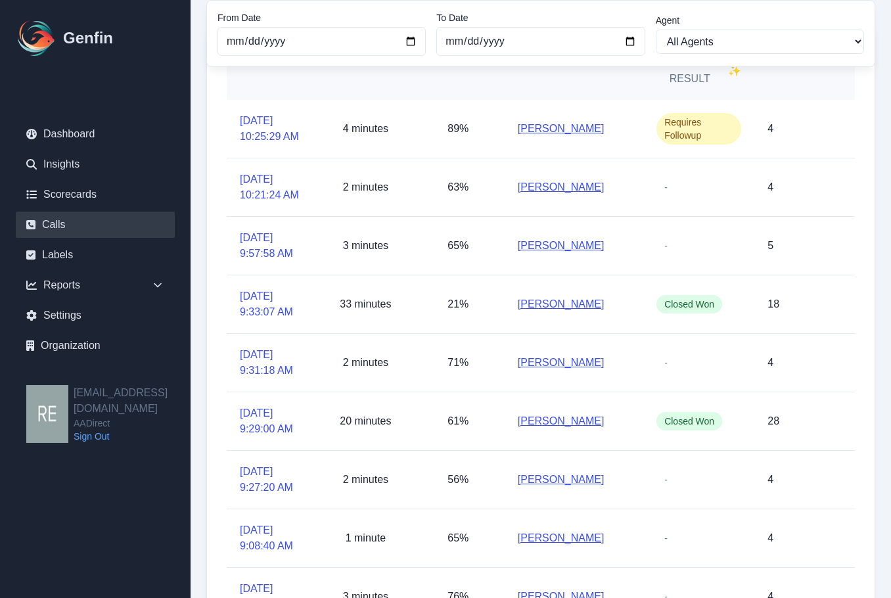
scroll to position [280, 0]
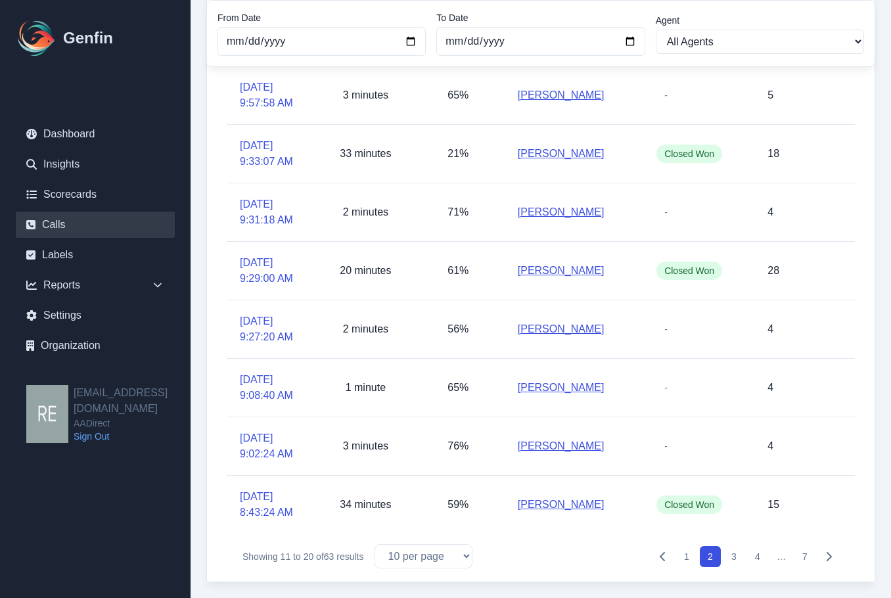
click at [736, 555] on button "3" at bounding box center [734, 556] width 21 height 21
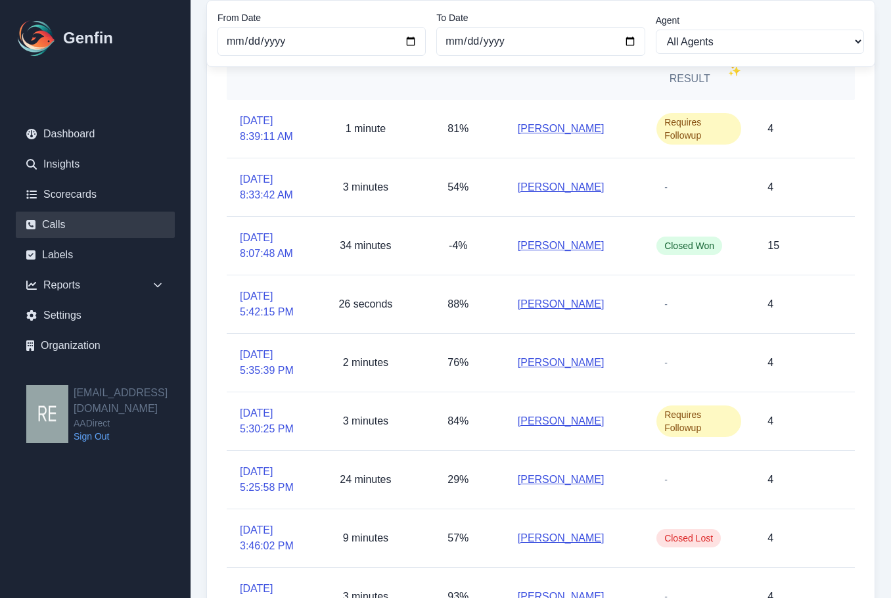
click at [557, 537] on link "Crystal Macias" at bounding box center [561, 538] width 87 height 16
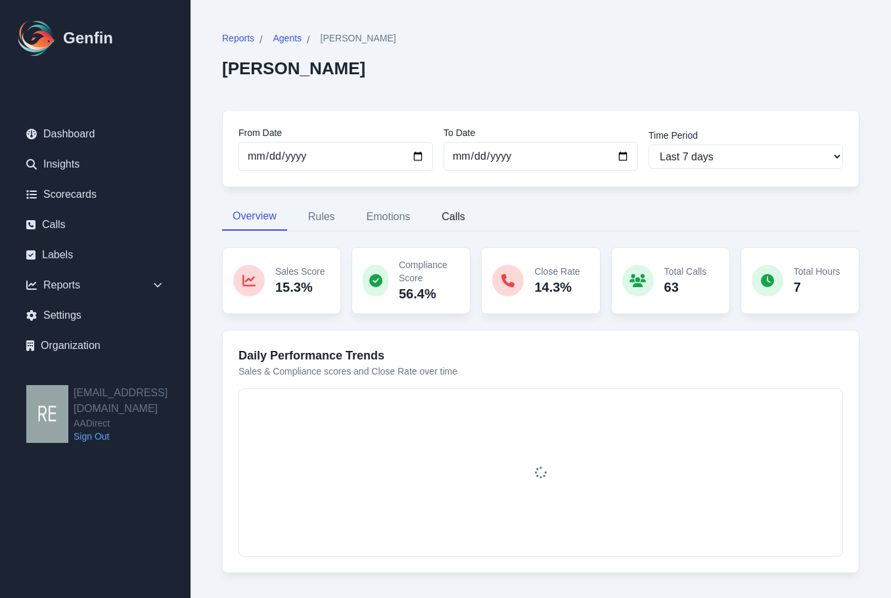
click at [470, 216] on button "Calls" at bounding box center [453, 217] width 45 height 28
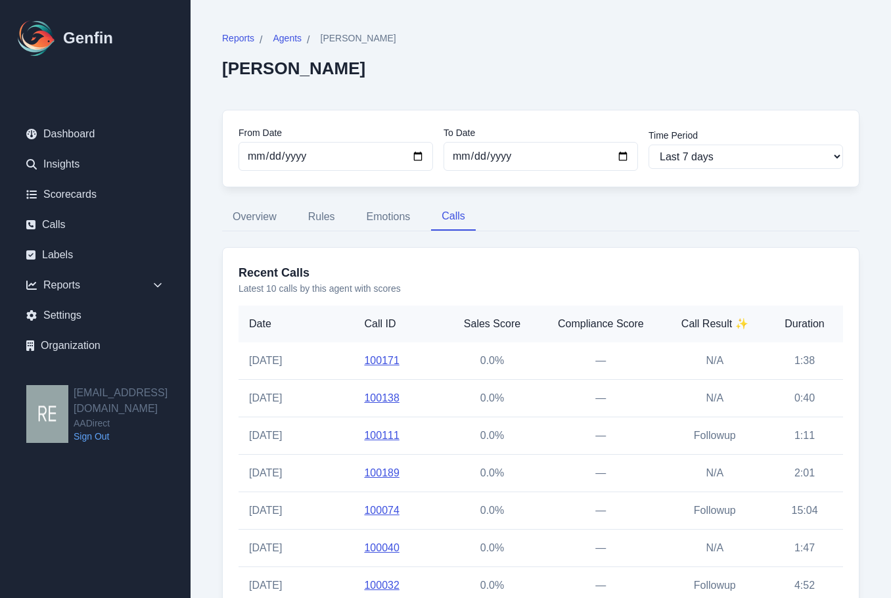
scroll to position [167, 0]
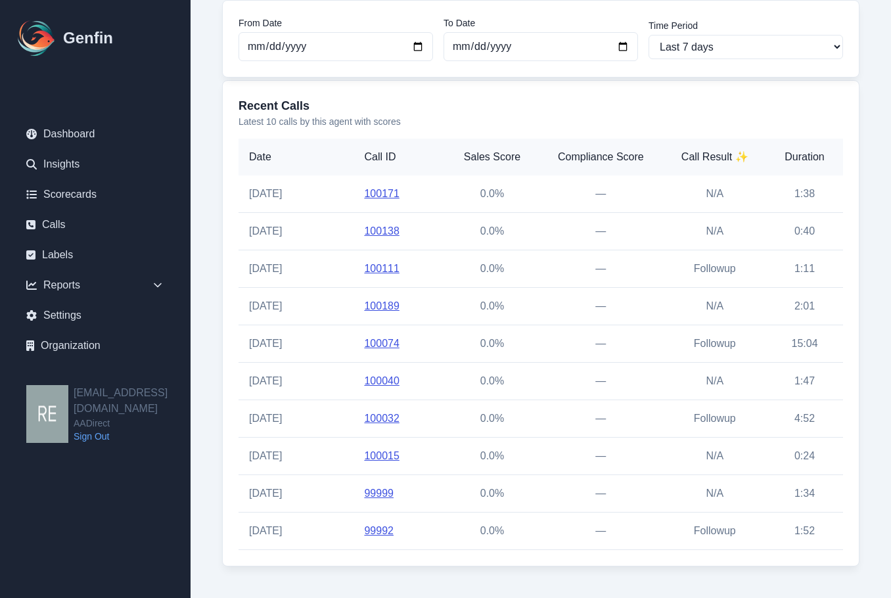
click at [381, 343] on link "100074" at bounding box center [381, 343] width 35 height 11
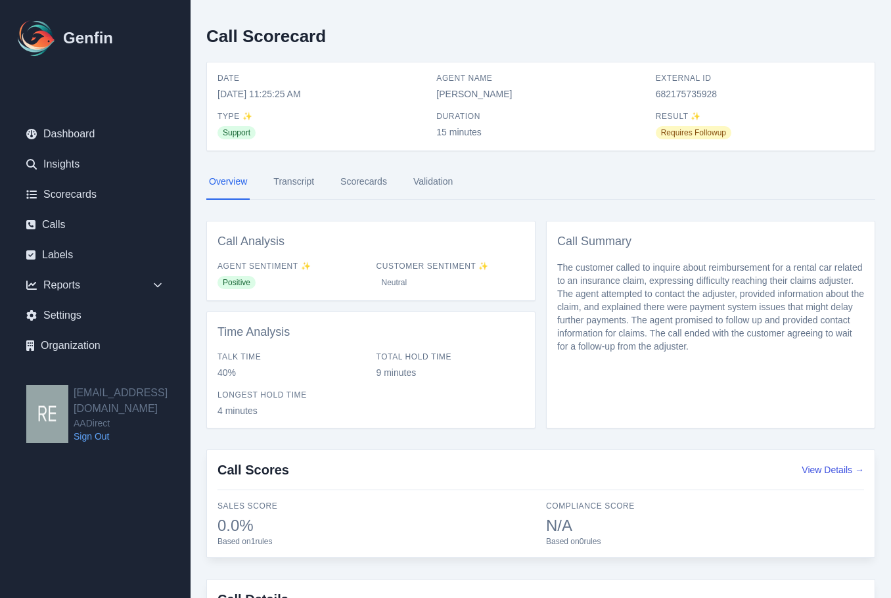
scroll to position [96, 0]
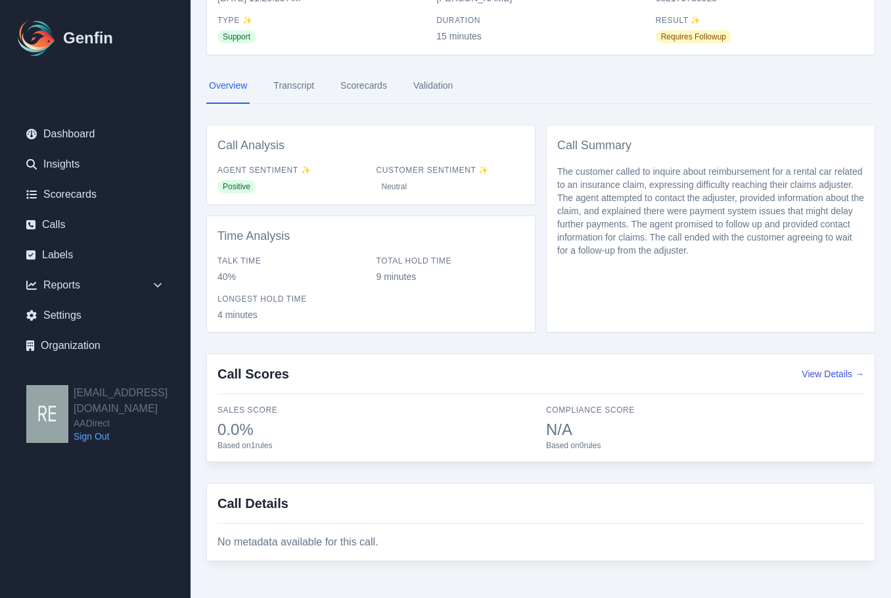
click at [298, 86] on link "Transcript" at bounding box center [294, 85] width 46 height 35
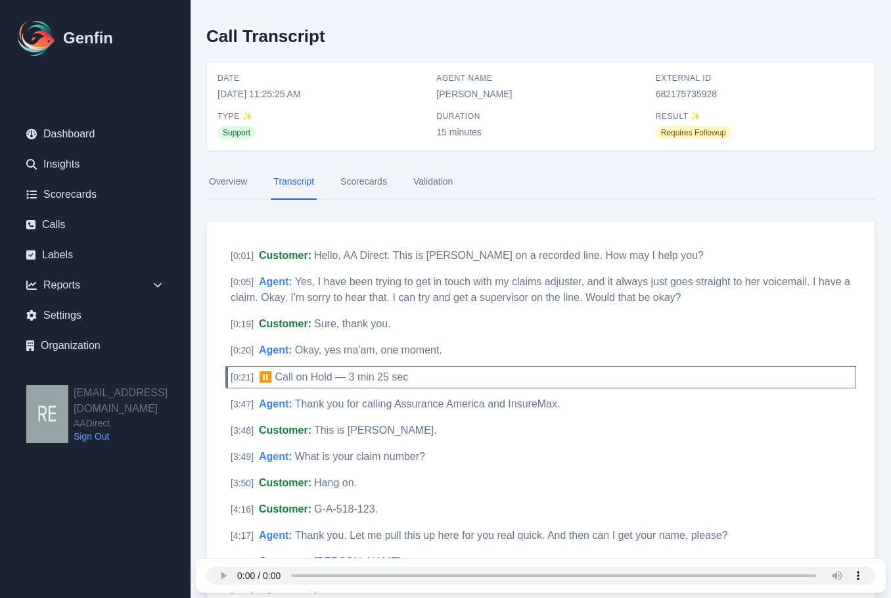
click at [350, 183] on link "Scorecards" at bounding box center [364, 181] width 52 height 35
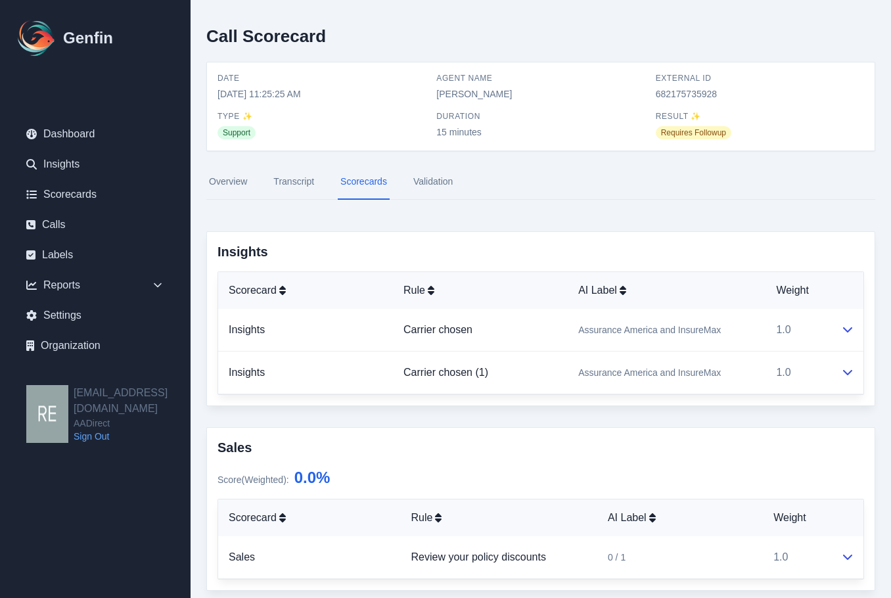
click at [246, 177] on link "Overview" at bounding box center [227, 181] width 43 height 35
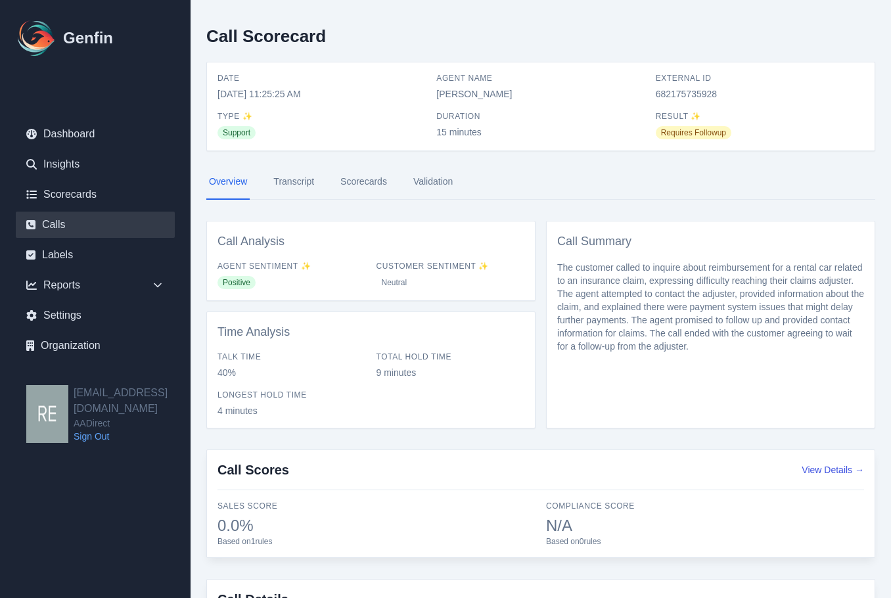
click at [68, 226] on link "Calls" at bounding box center [95, 225] width 159 height 26
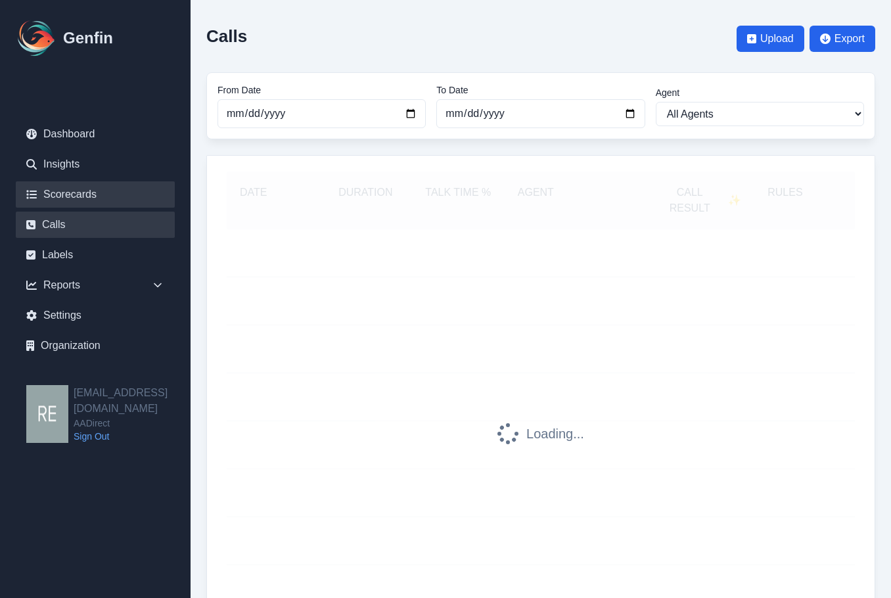
click at [87, 186] on link "Scorecards" at bounding box center [95, 194] width 159 height 26
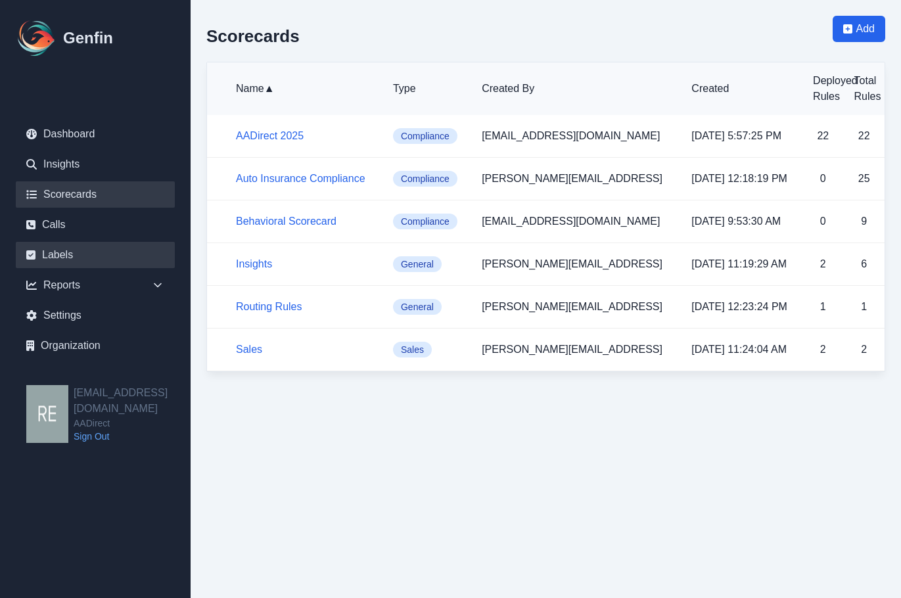
click at [76, 255] on link "Labels" at bounding box center [95, 255] width 159 height 26
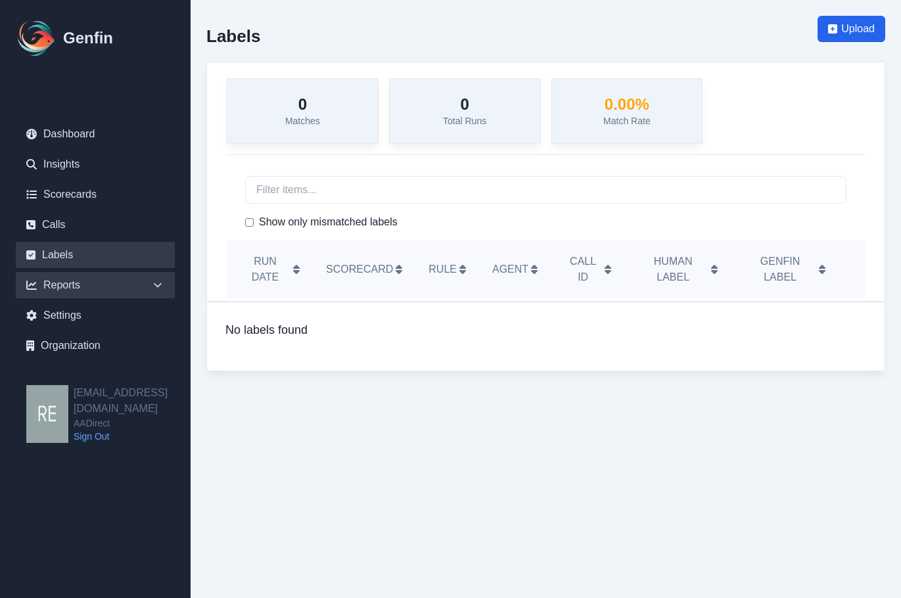
click at [77, 283] on div "Reports" at bounding box center [95, 285] width 159 height 26
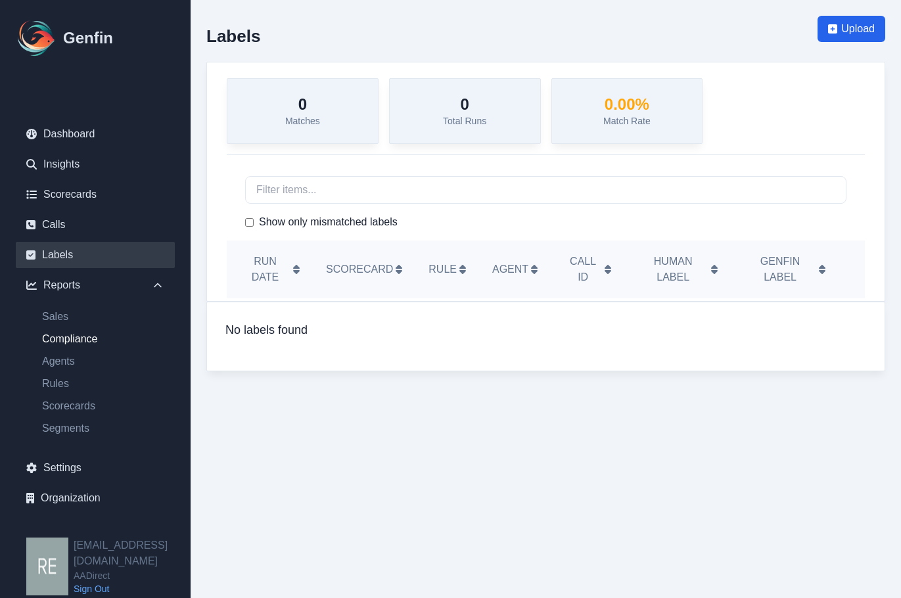
click at [91, 333] on link "Compliance" at bounding box center [103, 339] width 143 height 16
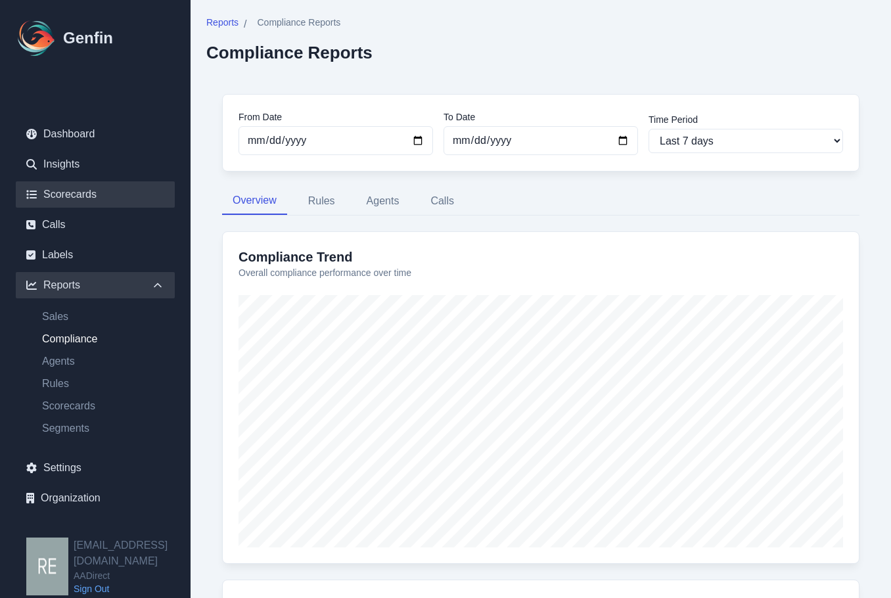
click at [84, 189] on link "Scorecards" at bounding box center [95, 194] width 159 height 26
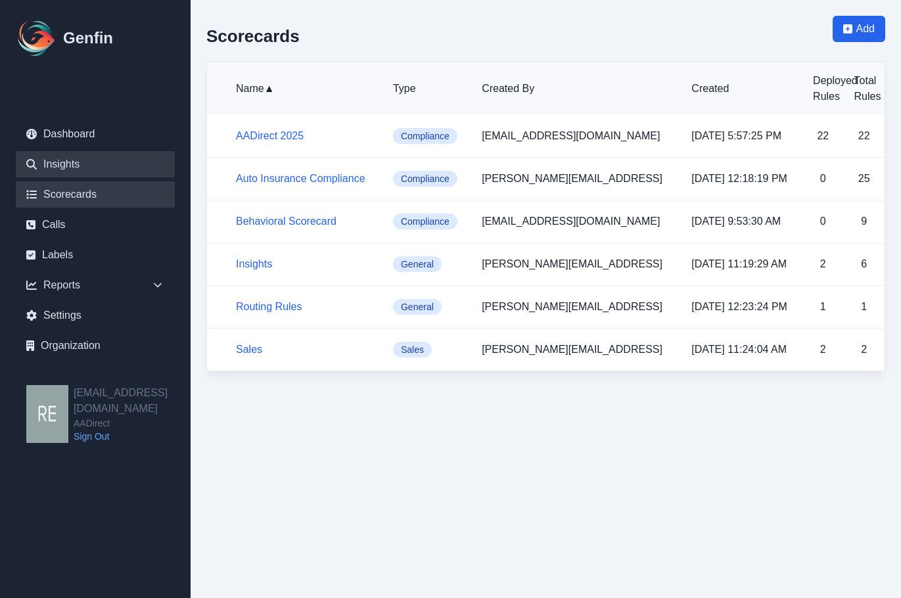
click at [70, 162] on link "Insights" at bounding box center [95, 164] width 159 height 26
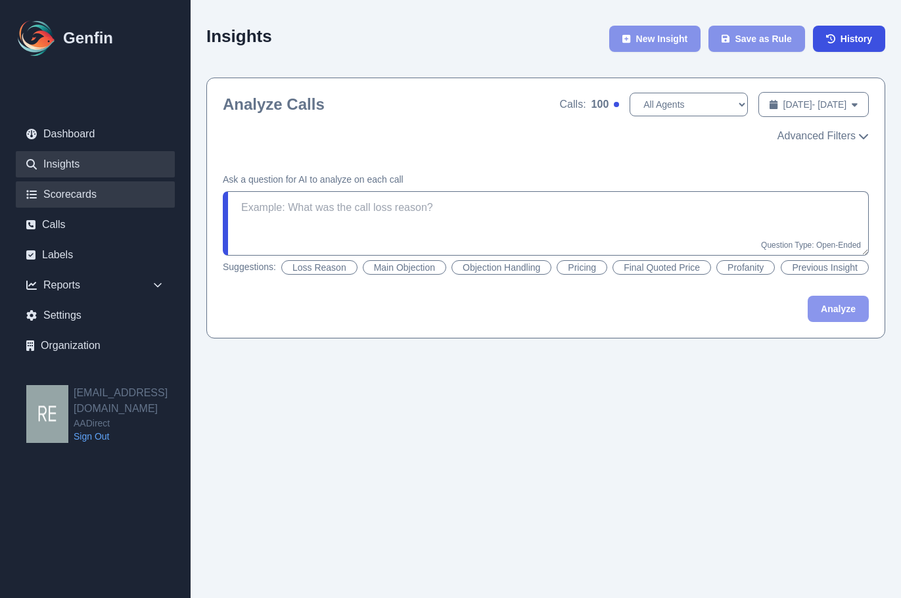
click at [79, 194] on link "Scorecards" at bounding box center [95, 194] width 159 height 26
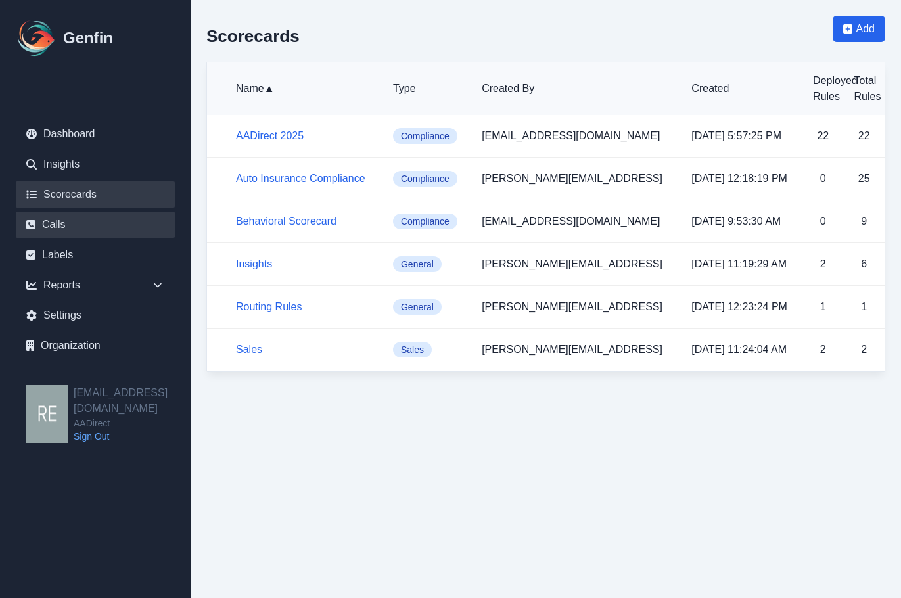
click at [62, 223] on link "Calls" at bounding box center [95, 225] width 159 height 26
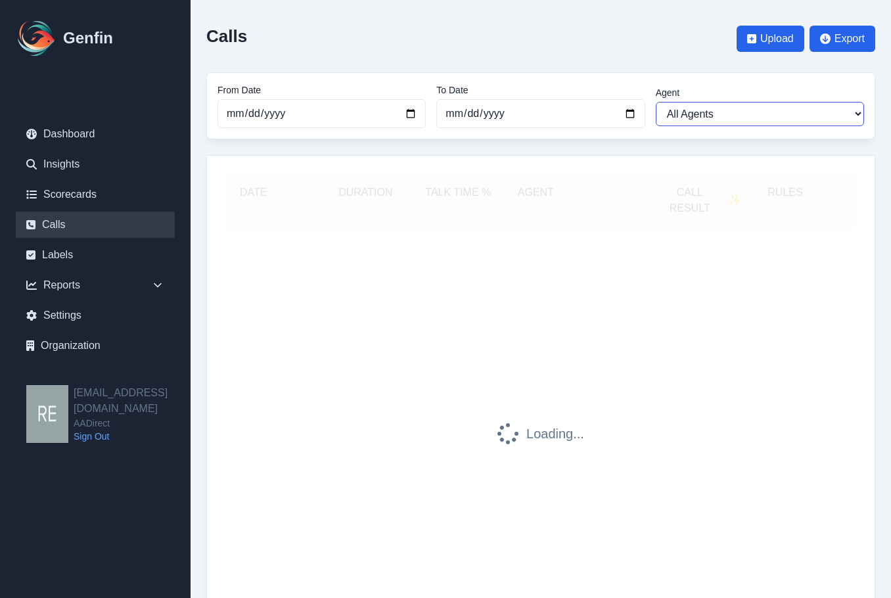
click at [766, 116] on select "All Agents [PERSON_NAME] [PERSON_NAME] [PERSON_NAME] [PERSON_NAME] [PERSON_NAME…" at bounding box center [760, 114] width 208 height 24
click at [792, 112] on select "All Agents [PERSON_NAME] [PERSON_NAME] [PERSON_NAME] [PERSON_NAME] [PERSON_NAME…" at bounding box center [760, 114] width 208 height 24
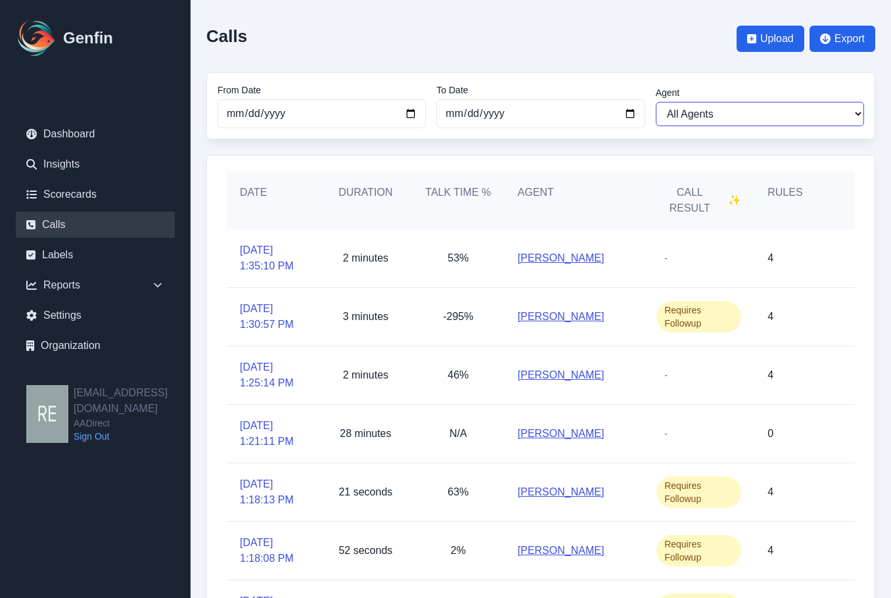
click at [792, 112] on select "All Agents [PERSON_NAME] [PERSON_NAME] [PERSON_NAME] [PERSON_NAME] [PERSON_NAME…" at bounding box center [760, 114] width 208 height 24
click at [606, 156] on div "Date Duration Talk Time % Agent Call Result ✨ Rules 9/5/2025, 1:35:10 PM 2 minu…" at bounding box center [540, 508] width 669 height 707
click at [741, 206] on span "✨" at bounding box center [734, 201] width 13 height 16
click at [688, 203] on h5 "Call Result ✨" at bounding box center [699, 201] width 85 height 32
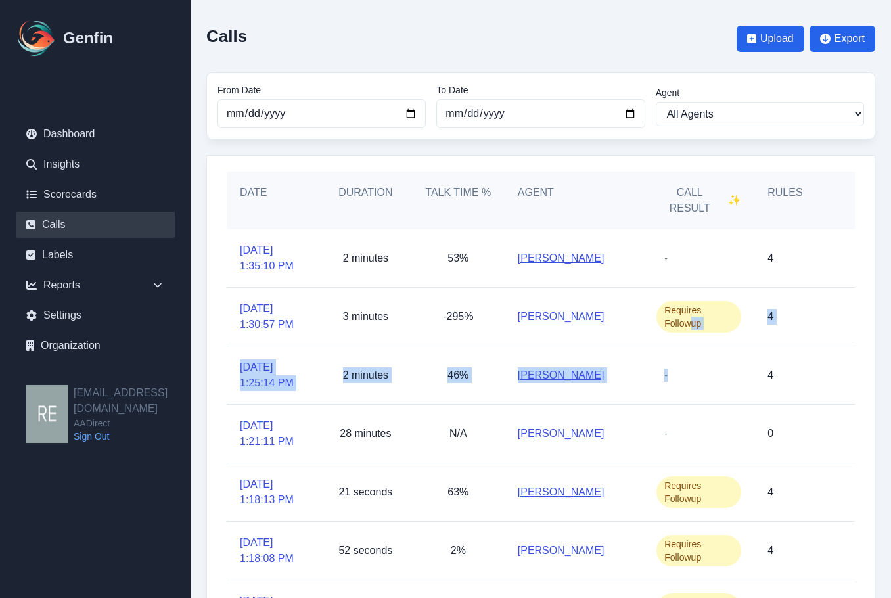
drag, startPoint x: 690, startPoint y: 344, endPoint x: 692, endPoint y: 357, distance: 13.2
click at [692, 356] on div "9/5/2025, 1:35:10 PM 2 minutes 53% Iris Luna - 4 9/5/2025, 1:30:57 PM 3 minutes…" at bounding box center [541, 521] width 628 height 584
click at [695, 364] on div "-" at bounding box center [699, 375] width 111 height 58
click at [704, 196] on h5 "Call Result ✨" at bounding box center [699, 201] width 85 height 32
click at [741, 205] on span "✨" at bounding box center [734, 201] width 13 height 16
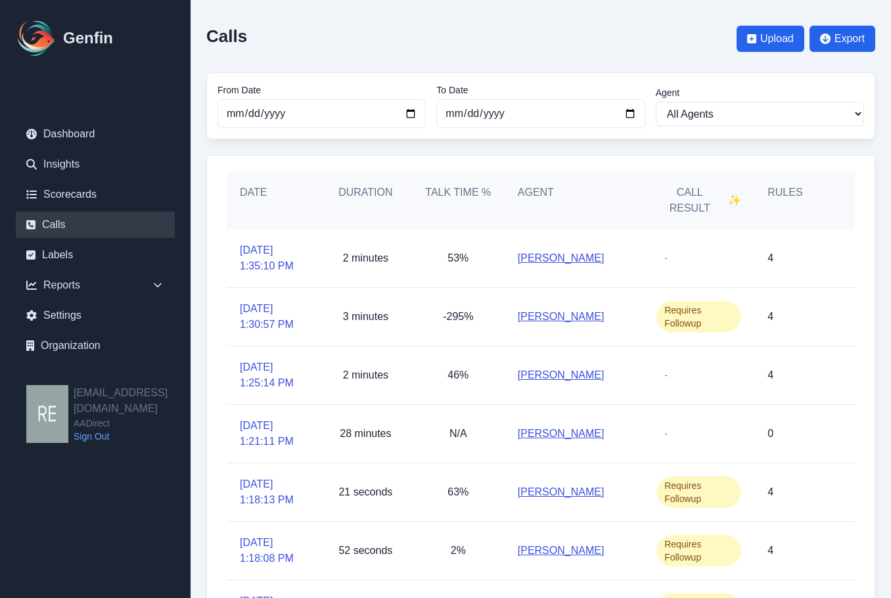
click at [736, 212] on h5 "Call Result ✨" at bounding box center [699, 201] width 85 height 32
click at [50, 245] on link "Labels" at bounding box center [95, 255] width 159 height 26
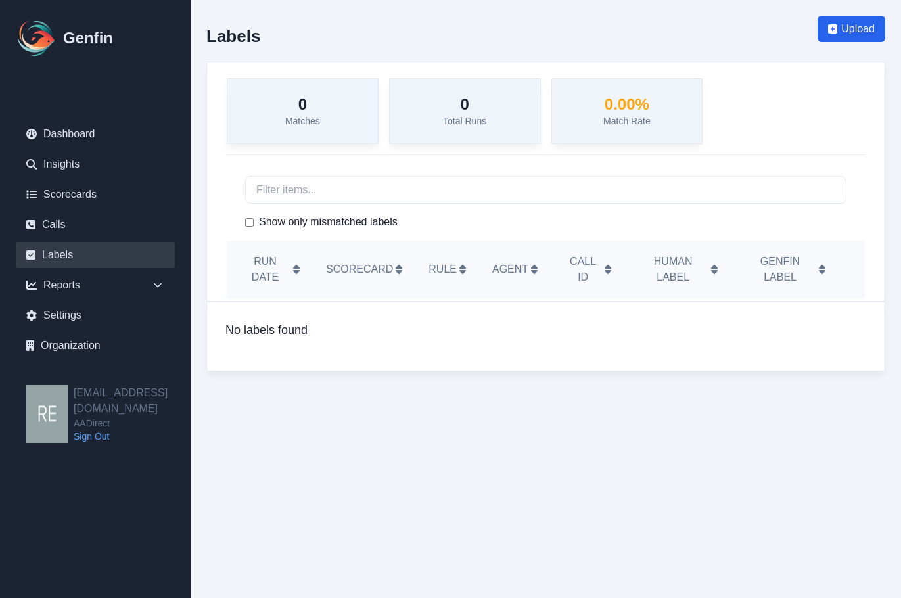
click at [413, 273] on th "Scorecard" at bounding box center [364, 270] width 103 height 58
click at [277, 266] on h5 "Run Date" at bounding box center [270, 270] width 60 height 32
click at [385, 174] on div "Show only mismatched labels" at bounding box center [546, 203] width 638 height 75
click at [383, 193] on input "text" at bounding box center [545, 190] width 601 height 28
click at [247, 220] on input "Show only mismatched labels" at bounding box center [249, 222] width 9 height 9
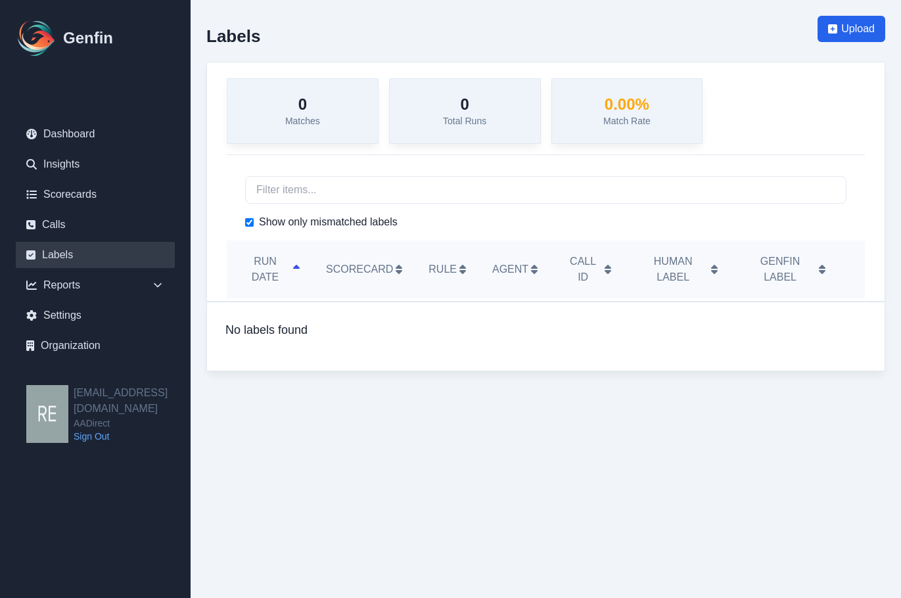
click at [249, 222] on input "Show only mismatched labels" at bounding box center [249, 222] width 9 height 9
checkbox input "false"
click at [293, 202] on input "text" at bounding box center [545, 190] width 601 height 28
drag, startPoint x: 424, startPoint y: 254, endPoint x: 247, endPoint y: 272, distance: 178.4
click at [424, 257] on th "Rule" at bounding box center [447, 270] width 64 height 58
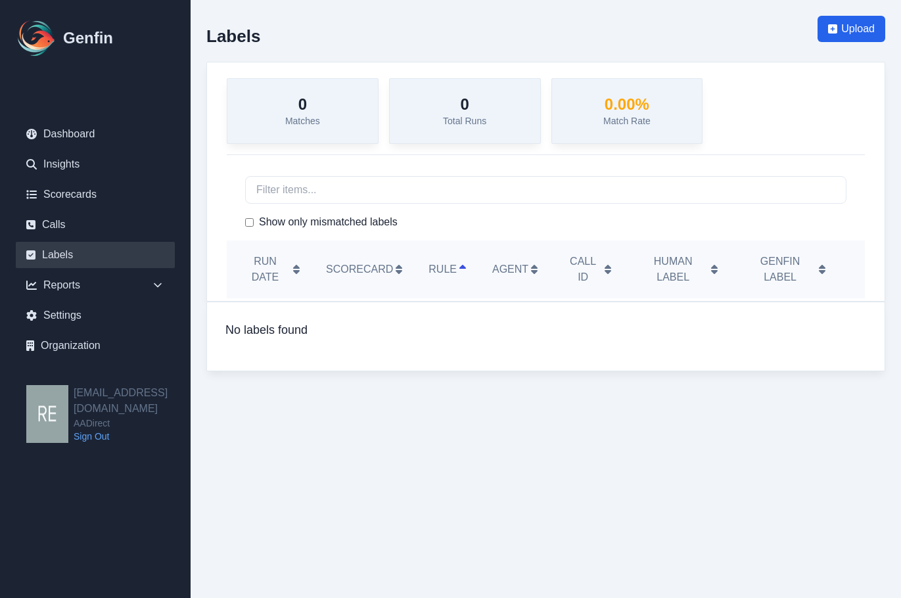
click at [297, 261] on h5 "Run Date" at bounding box center [270, 270] width 60 height 32
click at [84, 346] on link "Organization" at bounding box center [95, 346] width 159 height 26
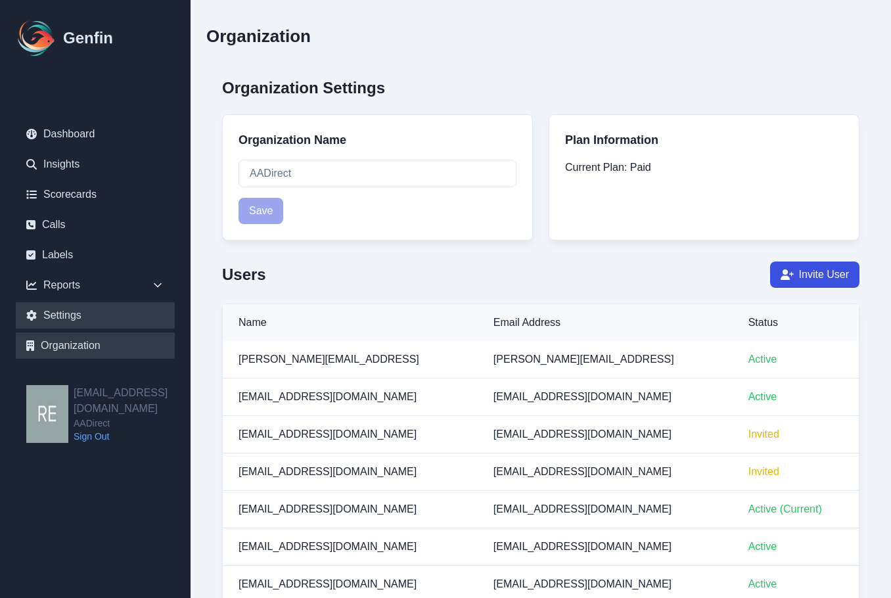
click at [79, 318] on link "Settings" at bounding box center [95, 315] width 159 height 26
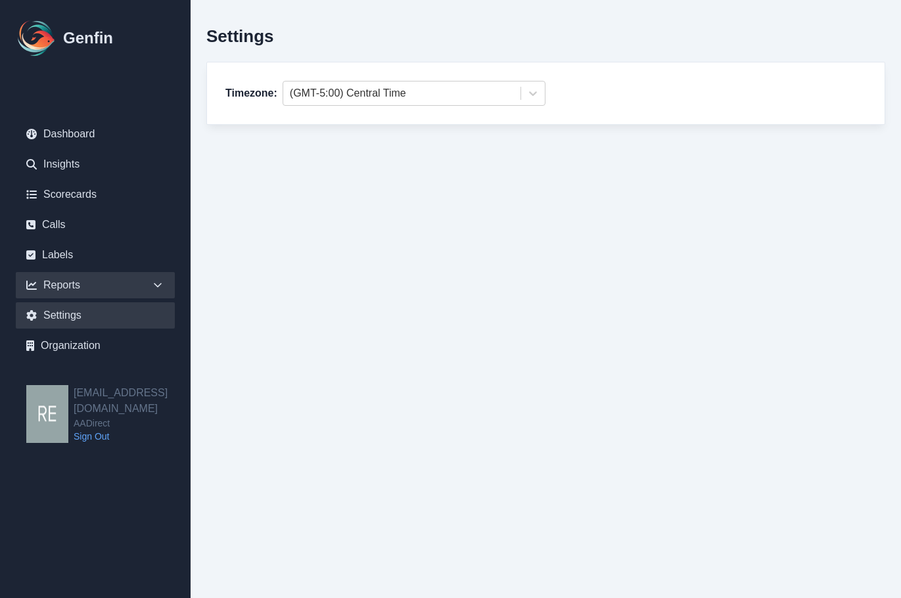
click at [74, 288] on div "Reports" at bounding box center [95, 285] width 159 height 26
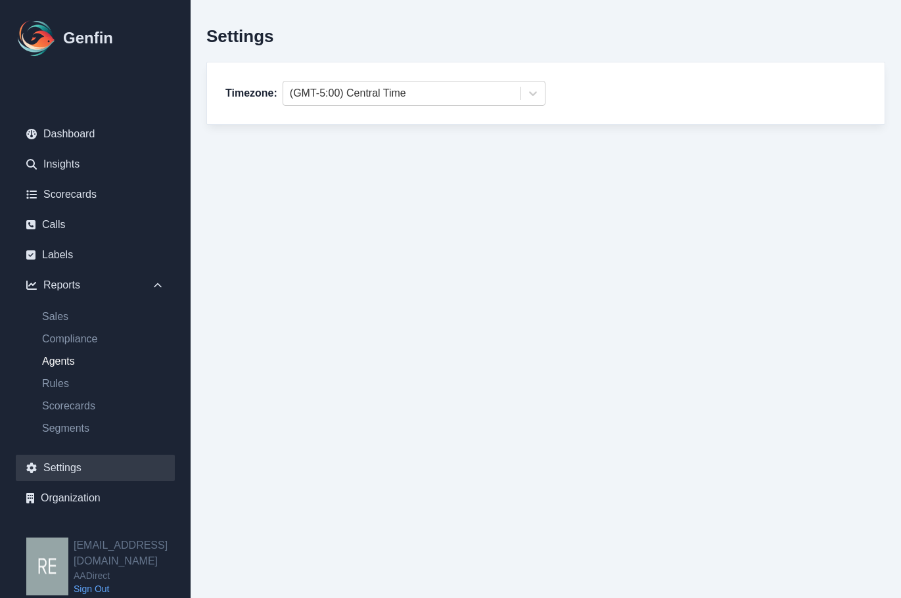
click at [61, 354] on link "Agents" at bounding box center [103, 362] width 143 height 16
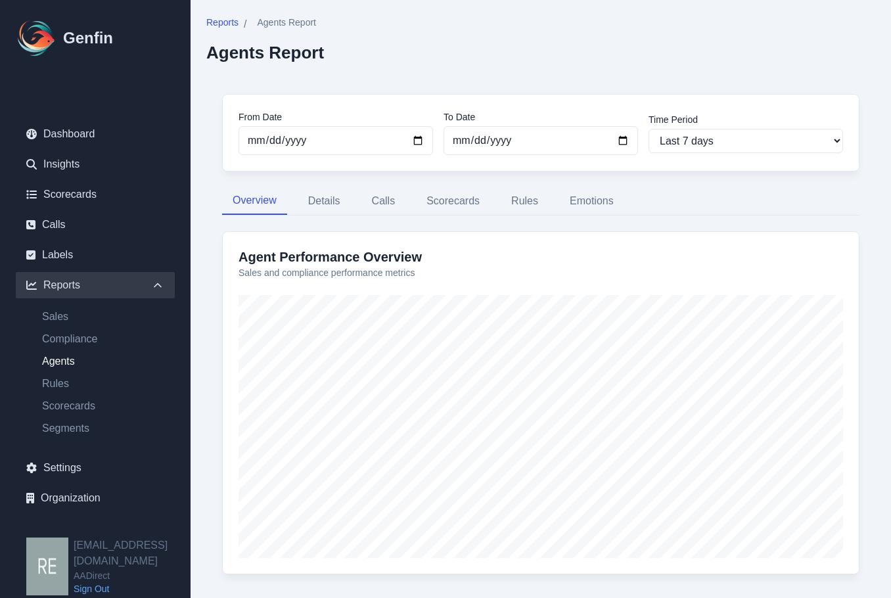
scroll to position [24, 0]
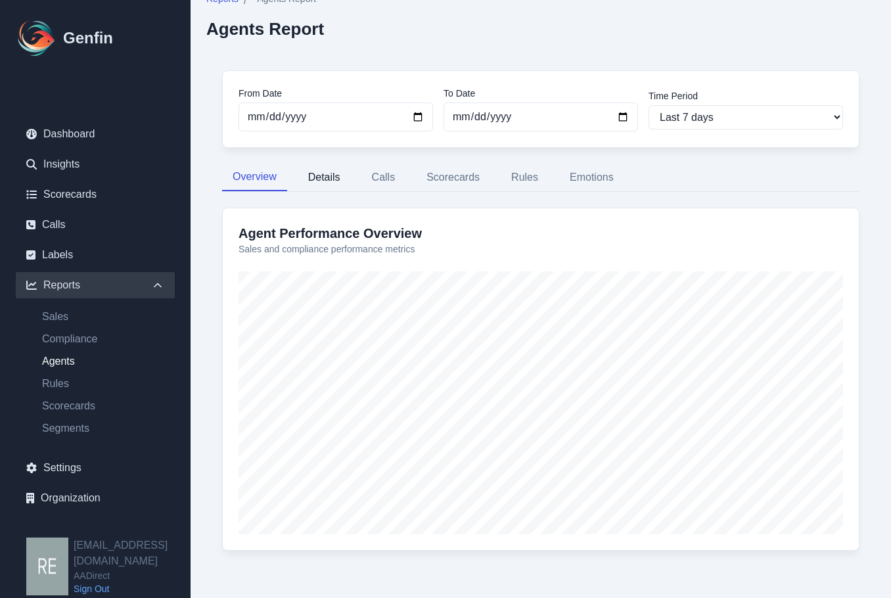
click at [319, 179] on button "Details" at bounding box center [324, 178] width 53 height 28
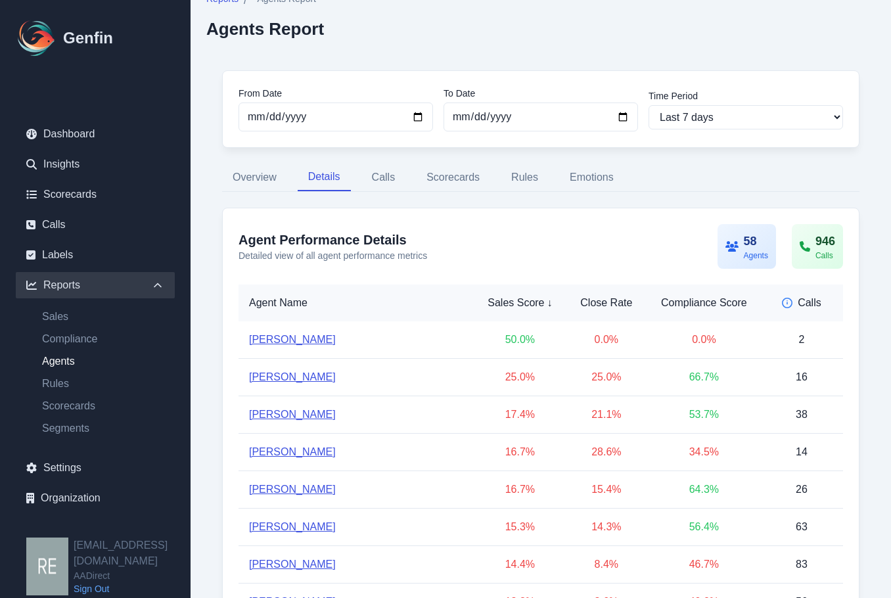
scroll to position [155, 0]
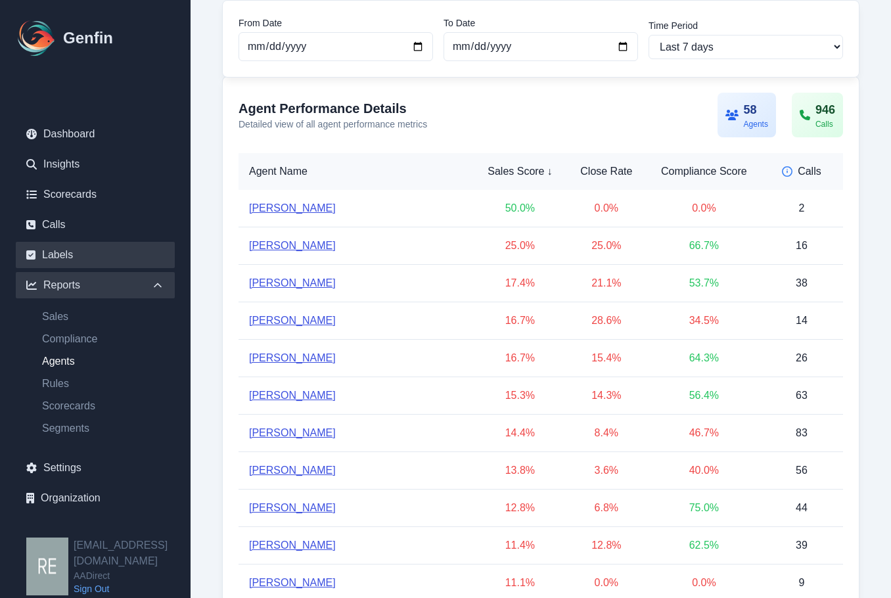
click at [59, 253] on link "Labels" at bounding box center [95, 255] width 159 height 26
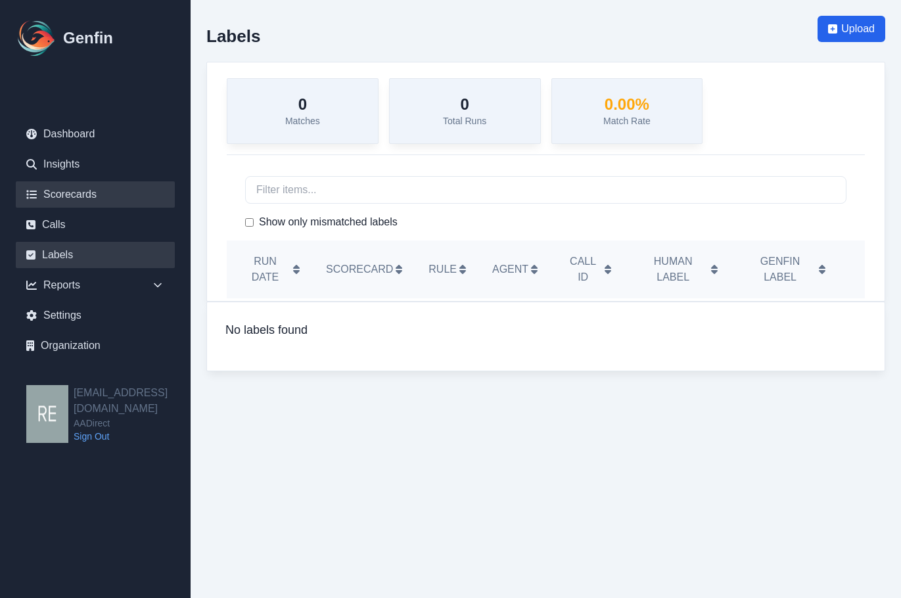
click at [66, 202] on link "Scorecards" at bounding box center [95, 194] width 159 height 26
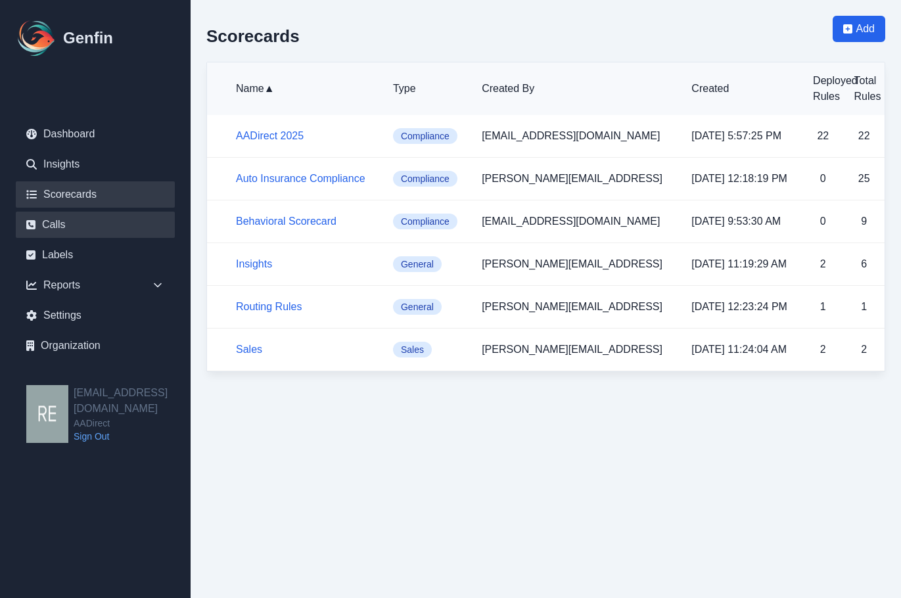
click at [60, 212] on link "Calls" at bounding box center [95, 225] width 159 height 26
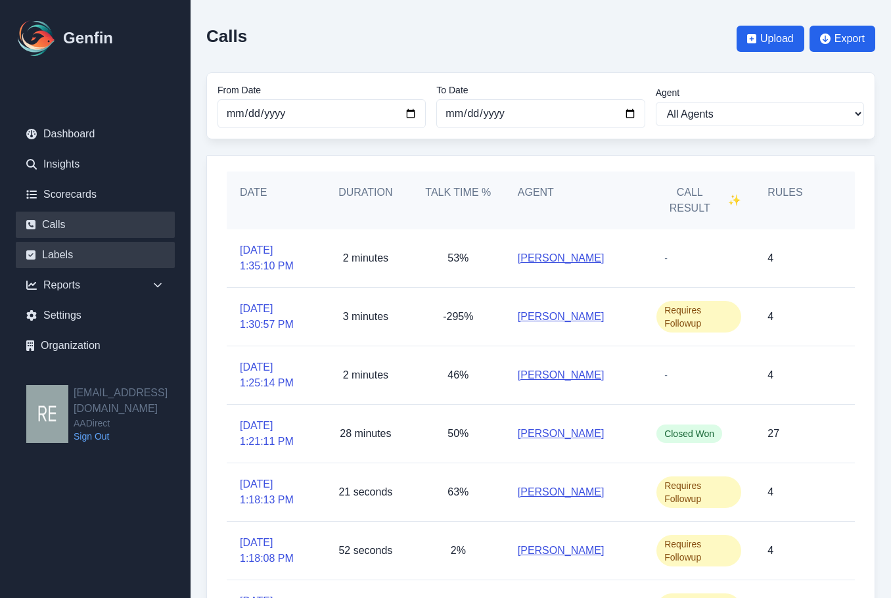
click at [49, 252] on link "Labels" at bounding box center [95, 255] width 159 height 26
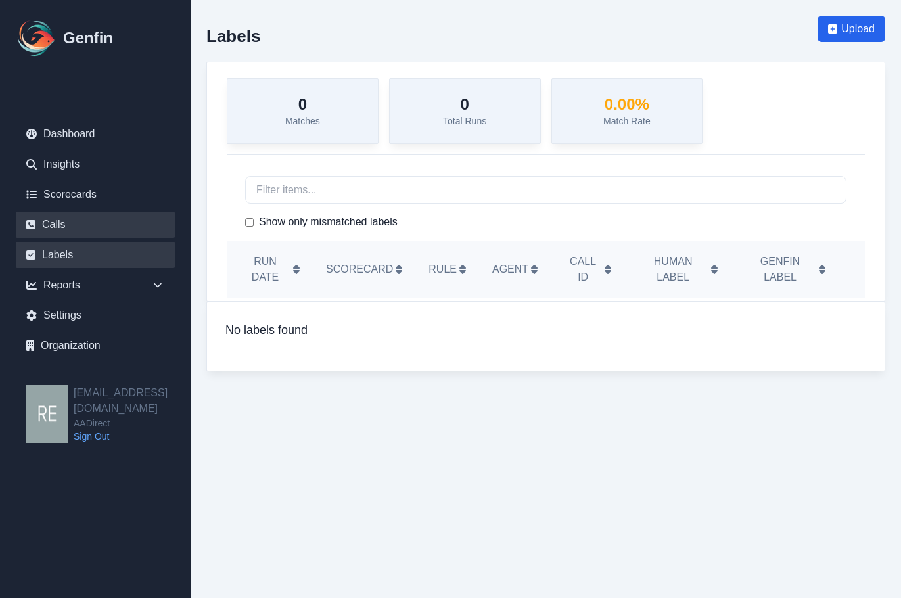
click at [68, 222] on link "Calls" at bounding box center [95, 225] width 159 height 26
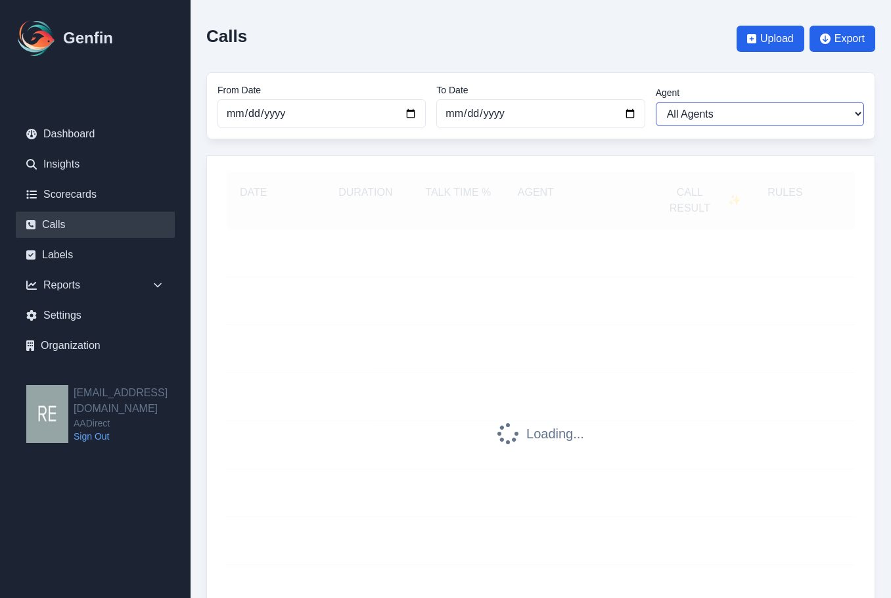
click at [737, 120] on select "All Agents Abdulla Ali Ana Martinez Angela Barnett Annaly Castillo Anselmo Dori…" at bounding box center [760, 114] width 208 height 24
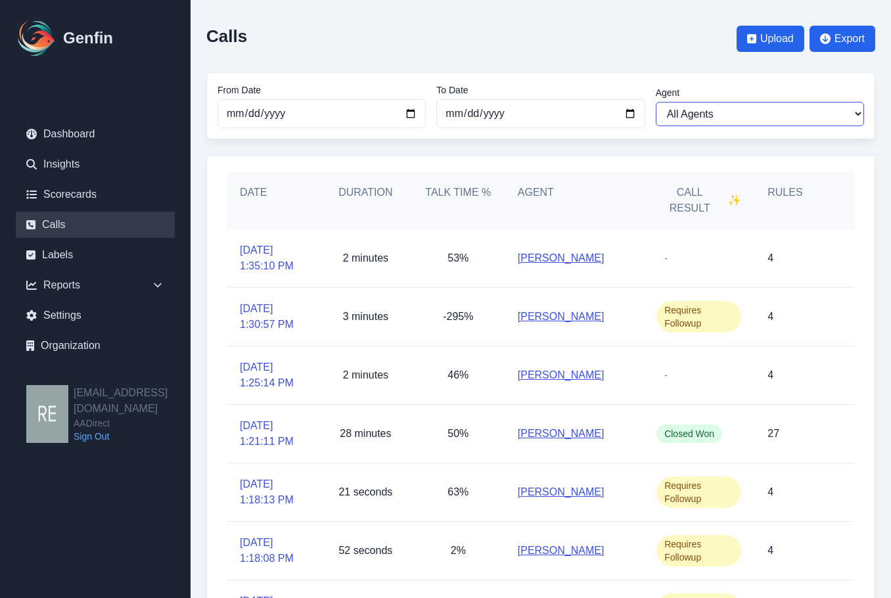
select select "Lorena Lara"
click at [656, 102] on select "All Agents Abdulla Ali Ana Martinez Angela Barnett Annaly Castillo Anselmo Dori…" at bounding box center [760, 114] width 208 height 24
select select "Lorena Lara"
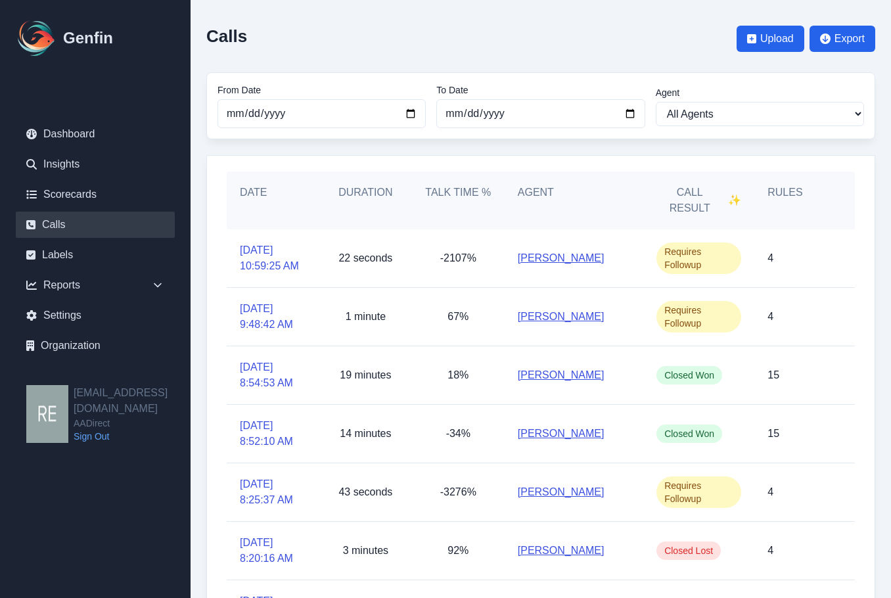
click at [553, 552] on link "Lorena Lara" at bounding box center [561, 551] width 87 height 16
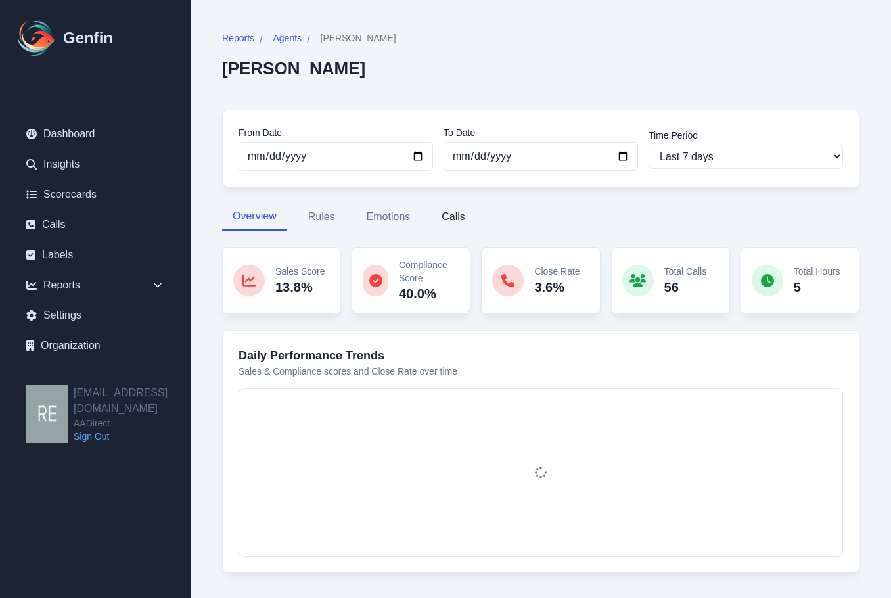
click at [467, 212] on button "Calls" at bounding box center [453, 217] width 45 height 28
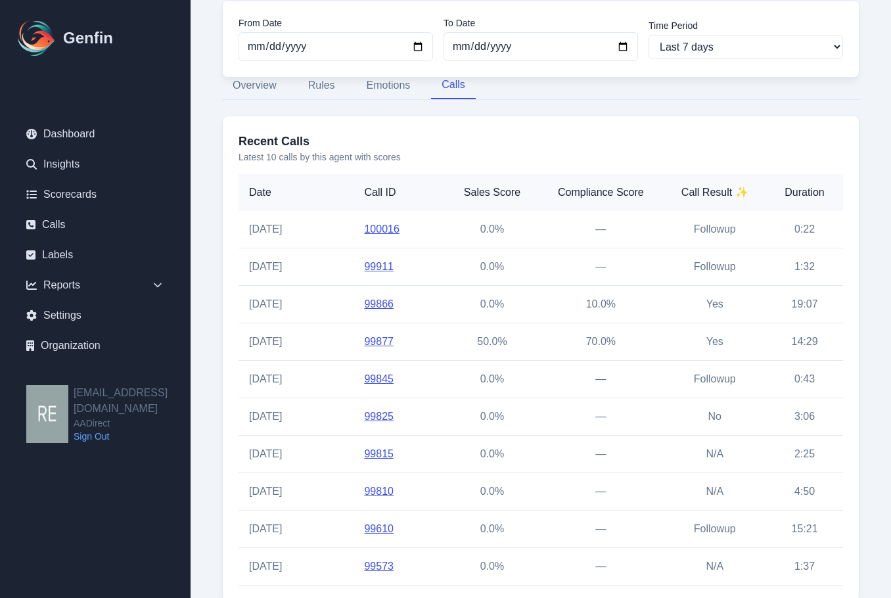
scroll to position [167, 0]
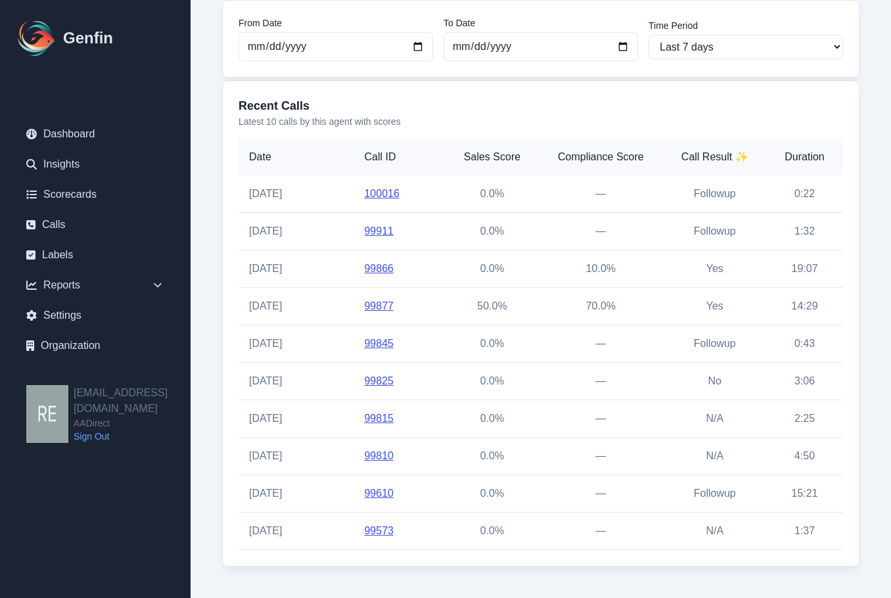
click at [374, 383] on link "99825" at bounding box center [379, 380] width 30 height 11
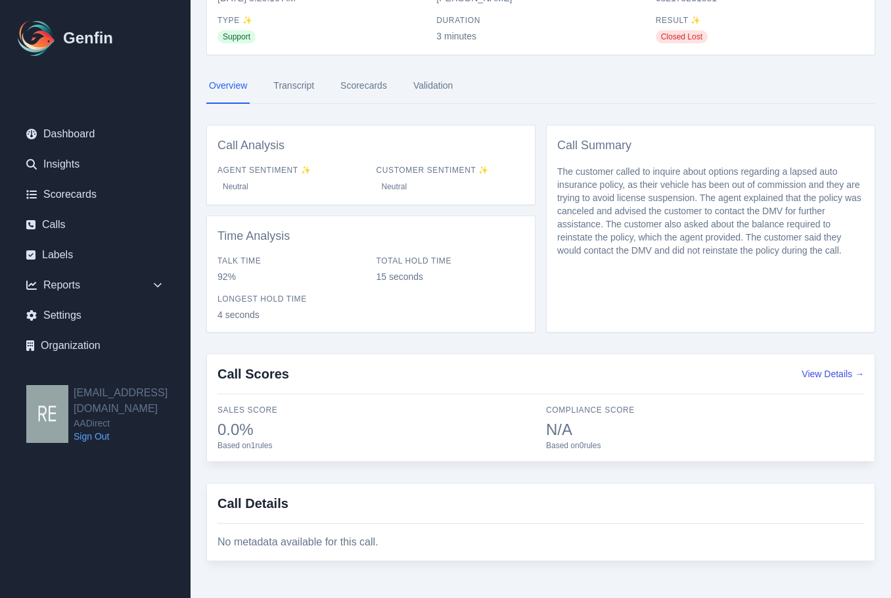
scroll to position [30, 0]
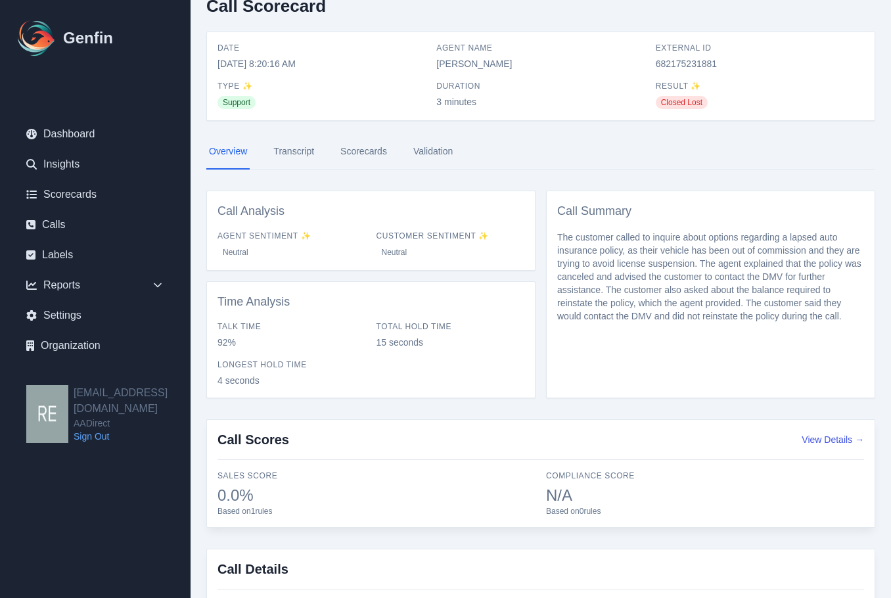
click at [304, 149] on link "Transcript" at bounding box center [294, 151] width 46 height 35
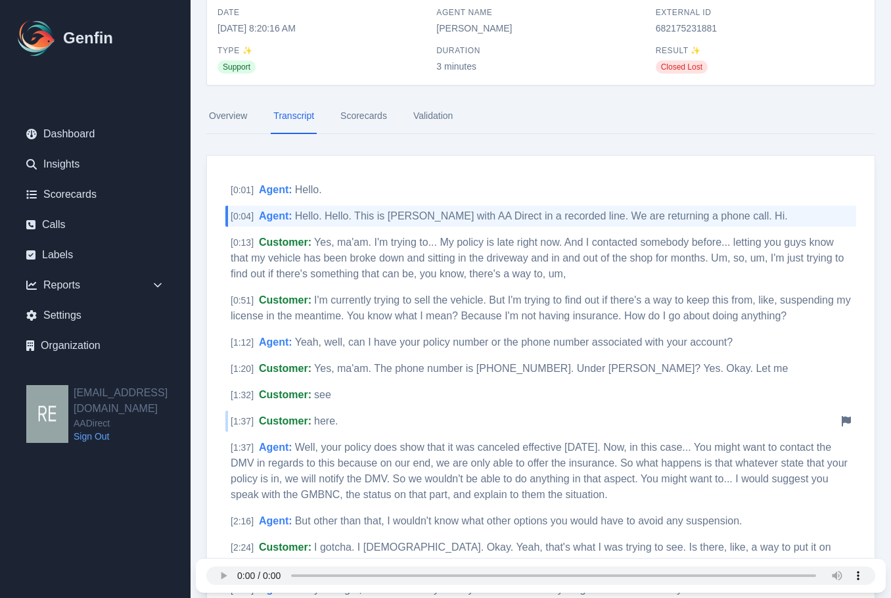
scroll to position [197, 0]
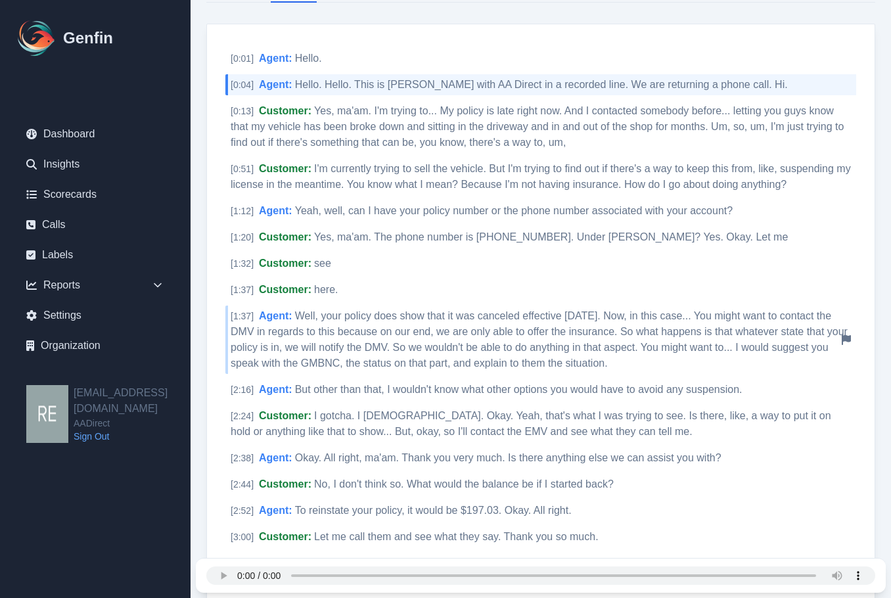
click at [501, 360] on span "Well, your policy does show that it was canceled effective September the 2nd. N…" at bounding box center [539, 339] width 617 height 59
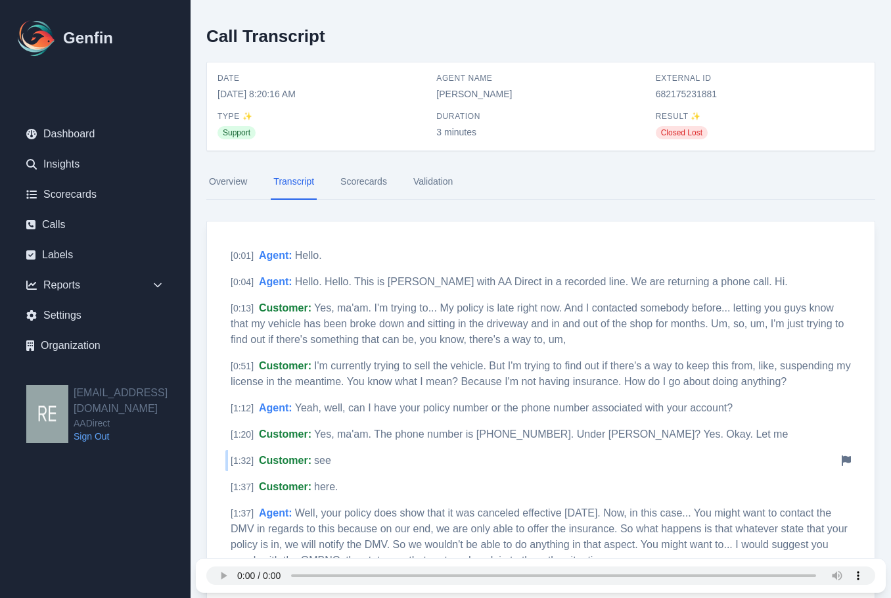
scroll to position [322, 0]
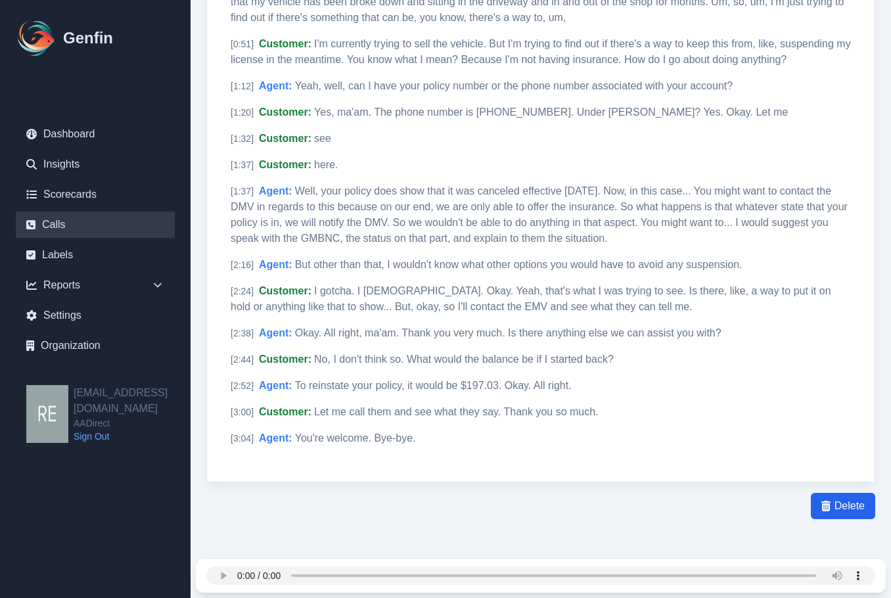
click at [74, 222] on link "Calls" at bounding box center [95, 225] width 159 height 26
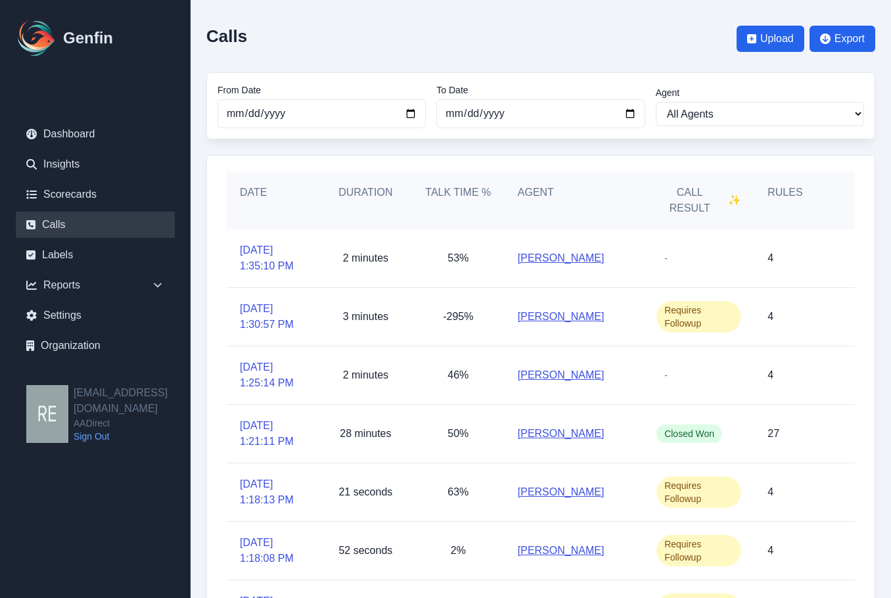
click at [555, 433] on link "[PERSON_NAME]" at bounding box center [561, 434] width 87 height 16
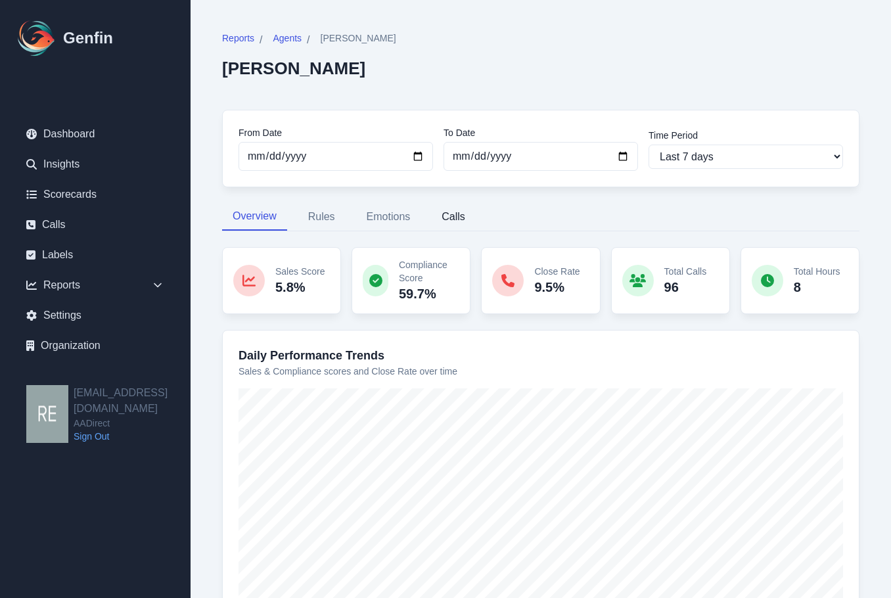
click at [452, 207] on button "Calls" at bounding box center [453, 217] width 45 height 28
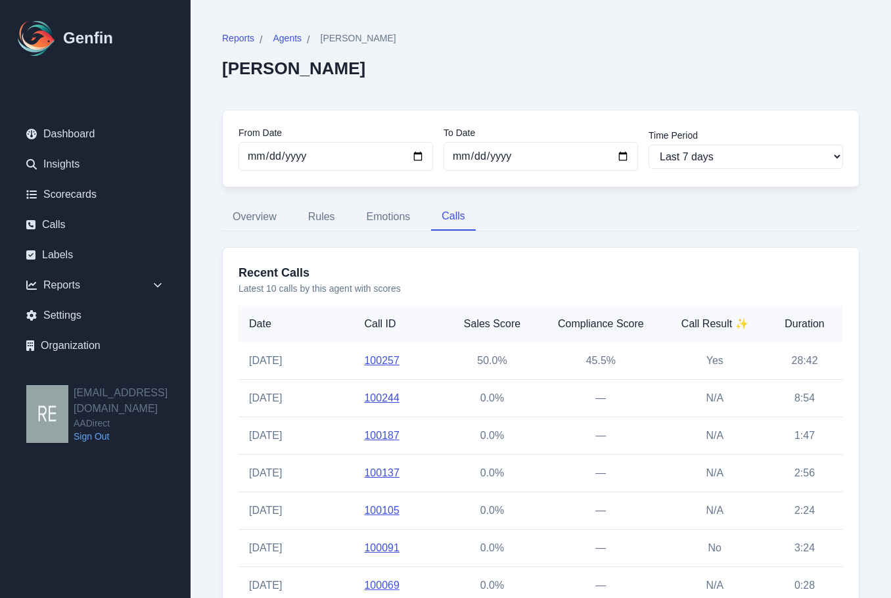
click at [373, 361] on link "100257" at bounding box center [381, 360] width 35 height 11
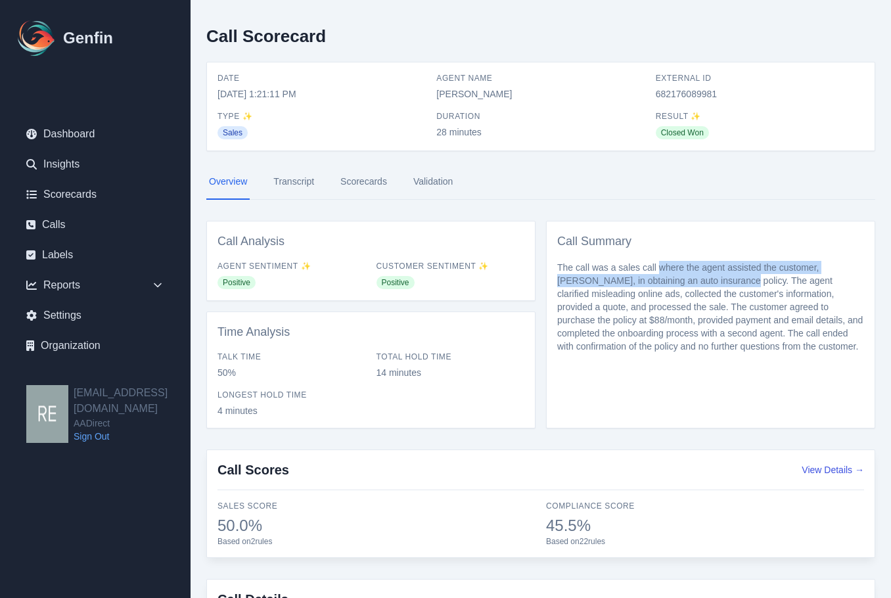
drag, startPoint x: 662, startPoint y: 269, endPoint x: 701, endPoint y: 284, distance: 41.6
click at [701, 284] on p "The call was a sales call where the agent assisted the customer, [PERSON_NAME],…" at bounding box center [710, 307] width 307 height 92
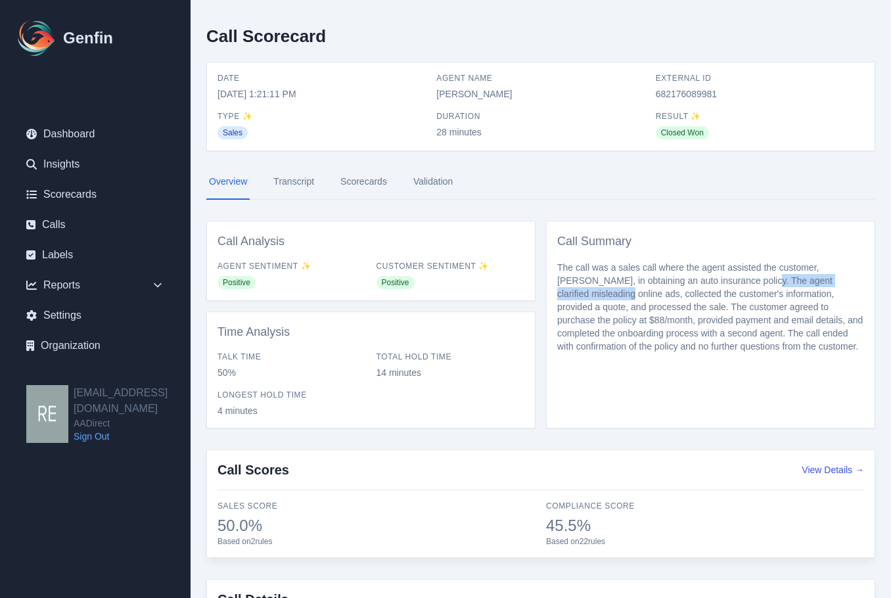
drag, startPoint x: 726, startPoint y: 282, endPoint x: 853, endPoint y: 284, distance: 127.5
click at [853, 284] on p "The call was a sales call where the agent assisted the customer, [PERSON_NAME],…" at bounding box center [710, 307] width 307 height 92
click at [301, 174] on link "Transcript" at bounding box center [294, 181] width 46 height 35
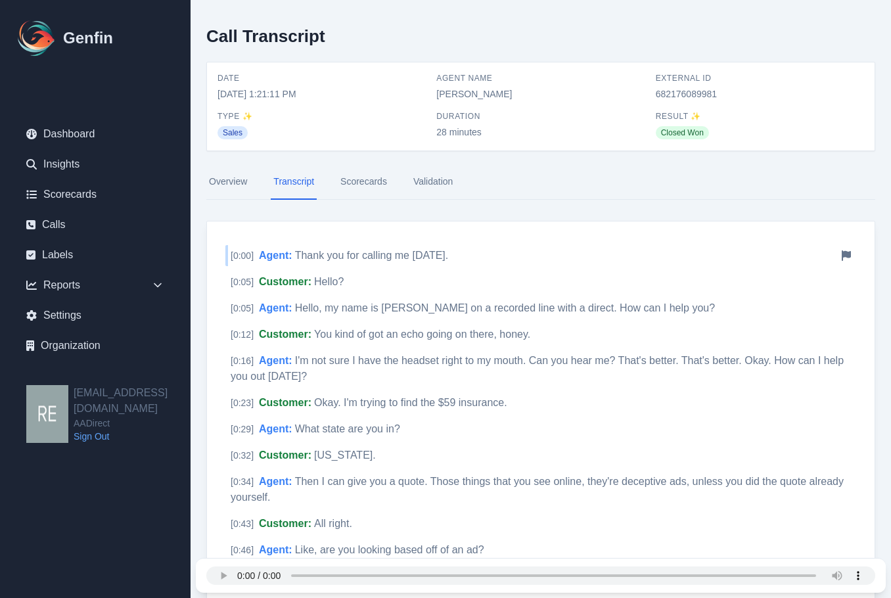
click at [364, 254] on span "Thank you for calling me [DATE]." at bounding box center [372, 255] width 154 height 11
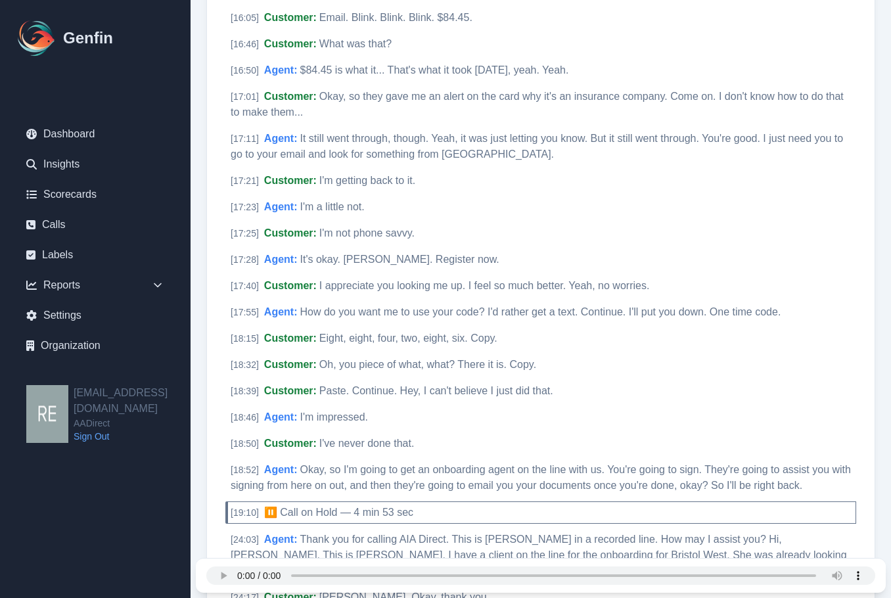
scroll to position [3813, 0]
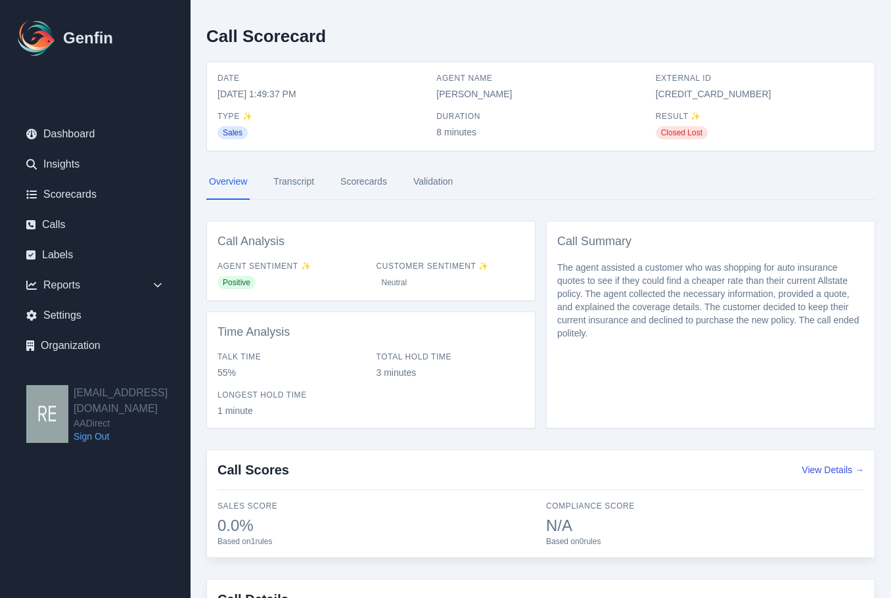
click at [289, 187] on link "Transcript" at bounding box center [294, 181] width 46 height 35
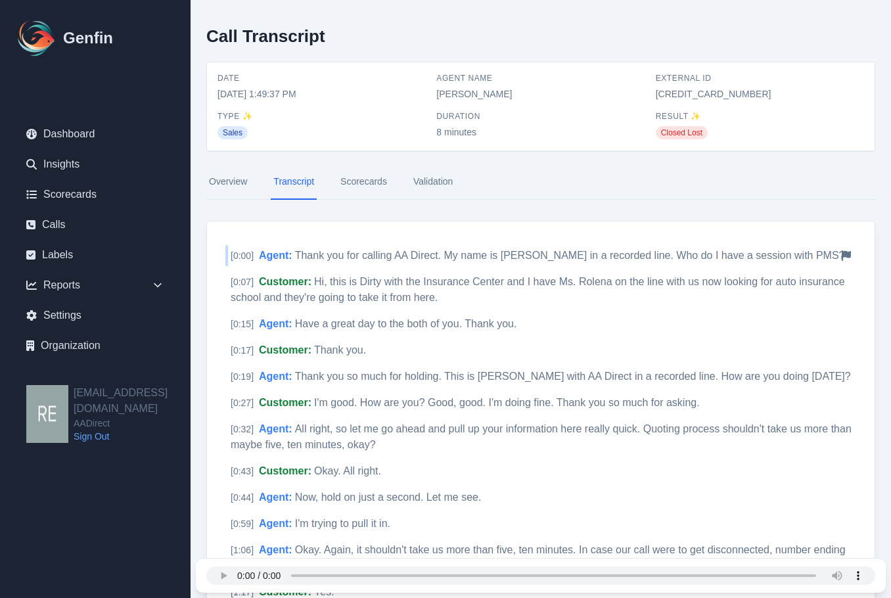
click at [374, 262] on div "[ 0:00 ] Agent : Thank you for calling AA Direct. My name is Yavira Magana in a…" at bounding box center [540, 255] width 631 height 21
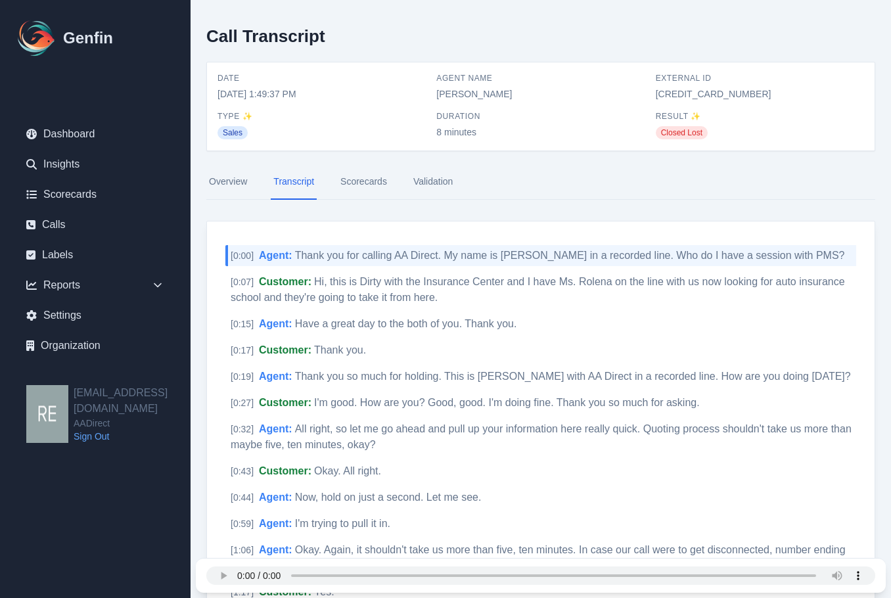
click at [372, 176] on link "Scorecards" at bounding box center [364, 181] width 52 height 35
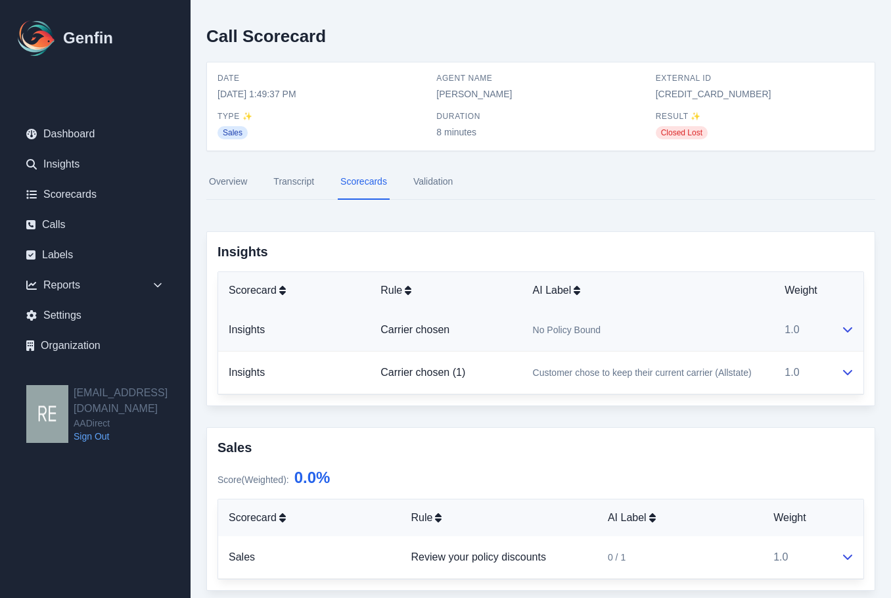
click at [720, 344] on td "No Policy Bound" at bounding box center [649, 330] width 252 height 43
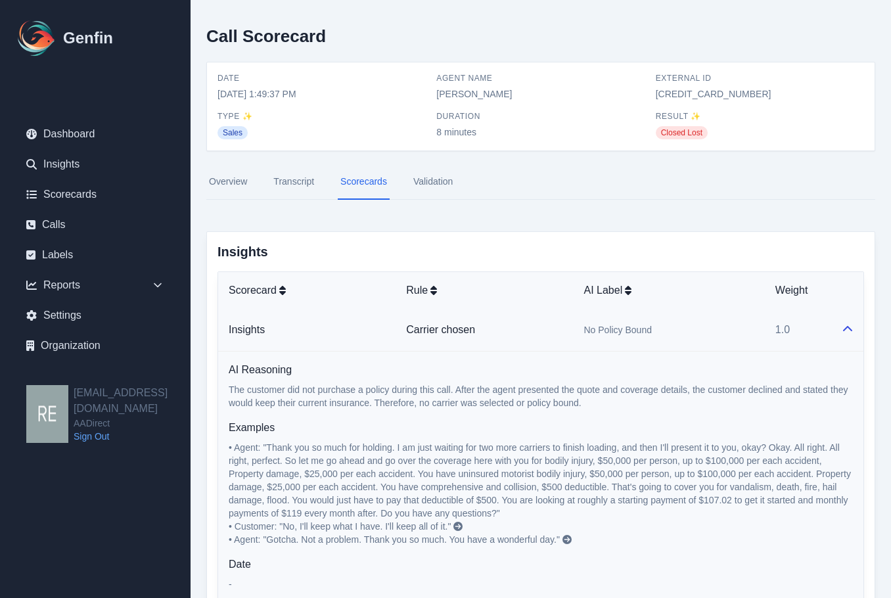
click at [696, 348] on td "No Policy Bound" at bounding box center [668, 330] width 191 height 43
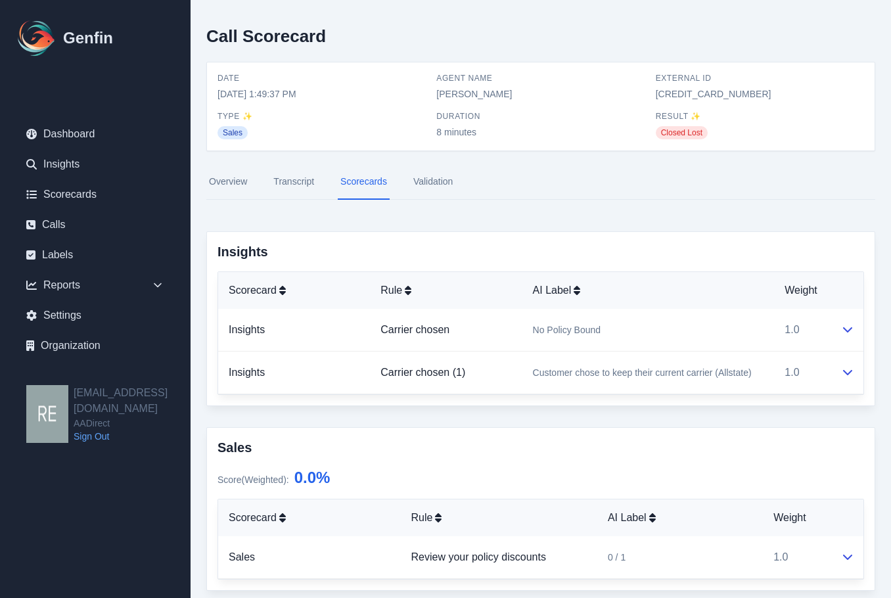
scroll to position [183, 0]
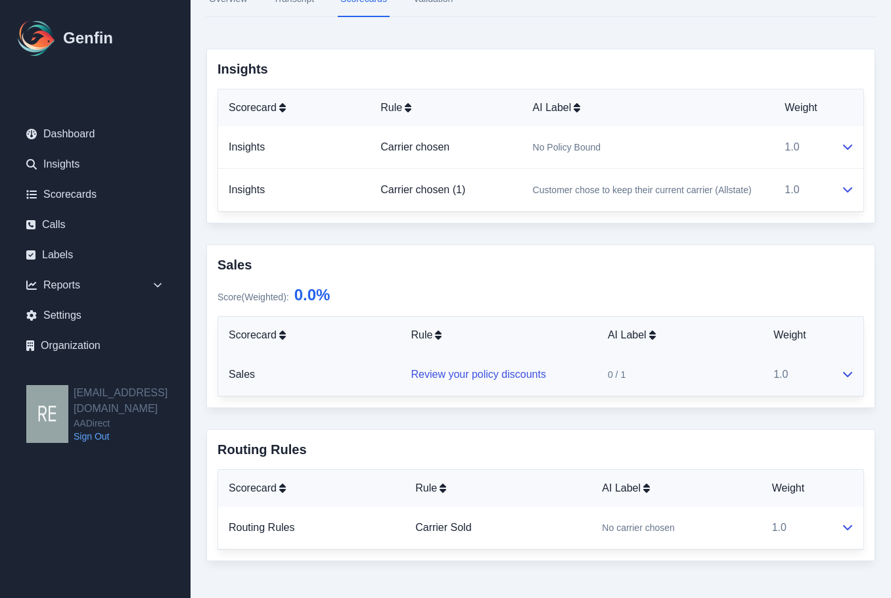
click at [469, 375] on link "Review your policy discounts" at bounding box center [478, 374] width 135 height 11
click at [851, 537] on td at bounding box center [847, 528] width 33 height 43
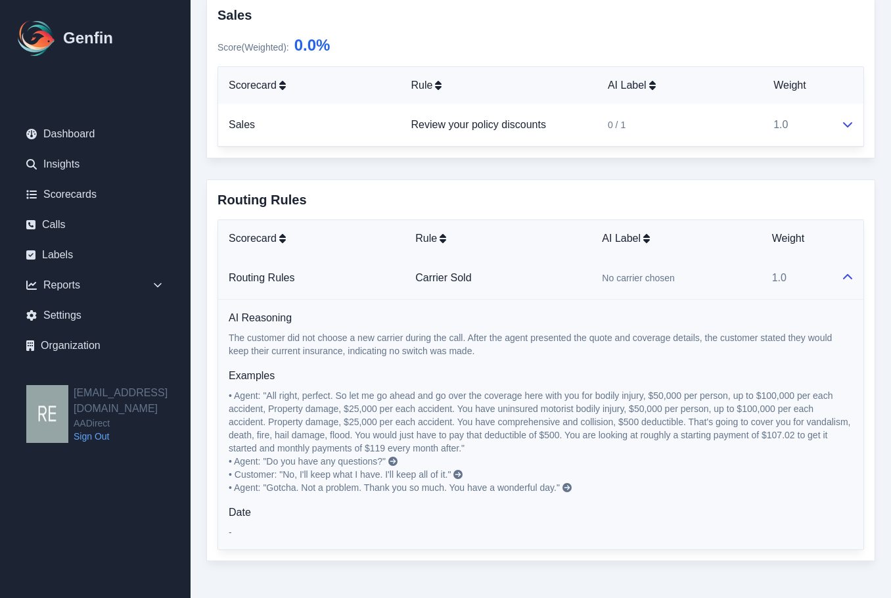
scroll to position [38, 0]
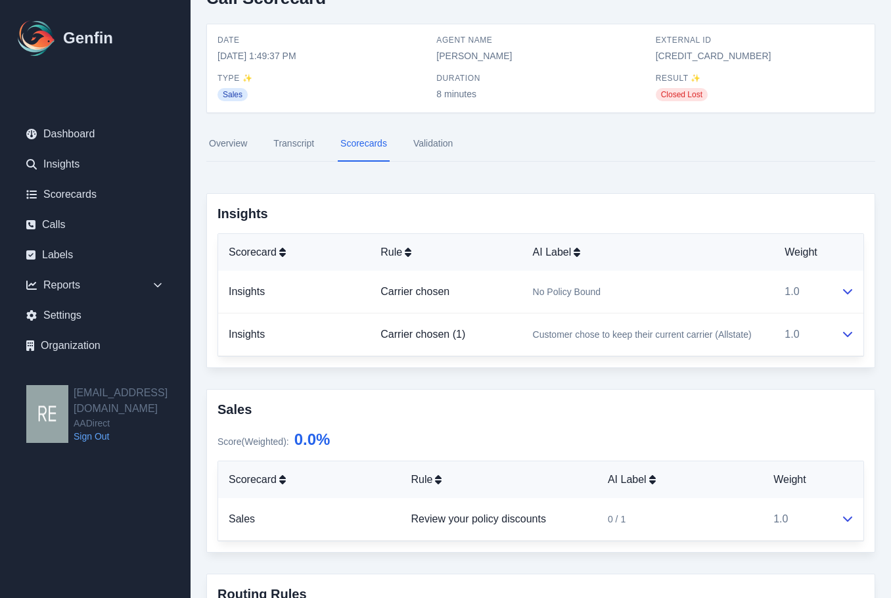
click at [433, 136] on link "Validation" at bounding box center [433, 143] width 45 height 35
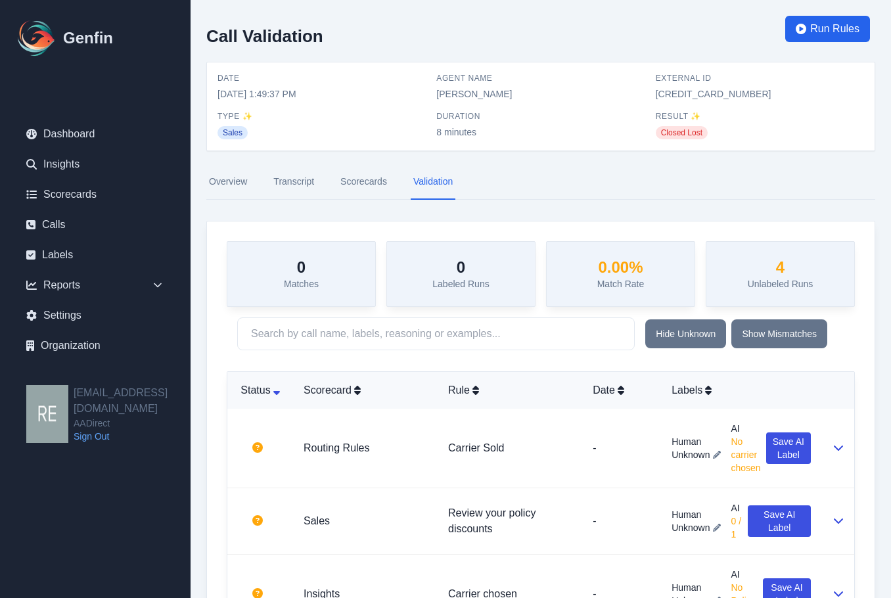
click at [223, 185] on link "Overview" at bounding box center [227, 181] width 43 height 35
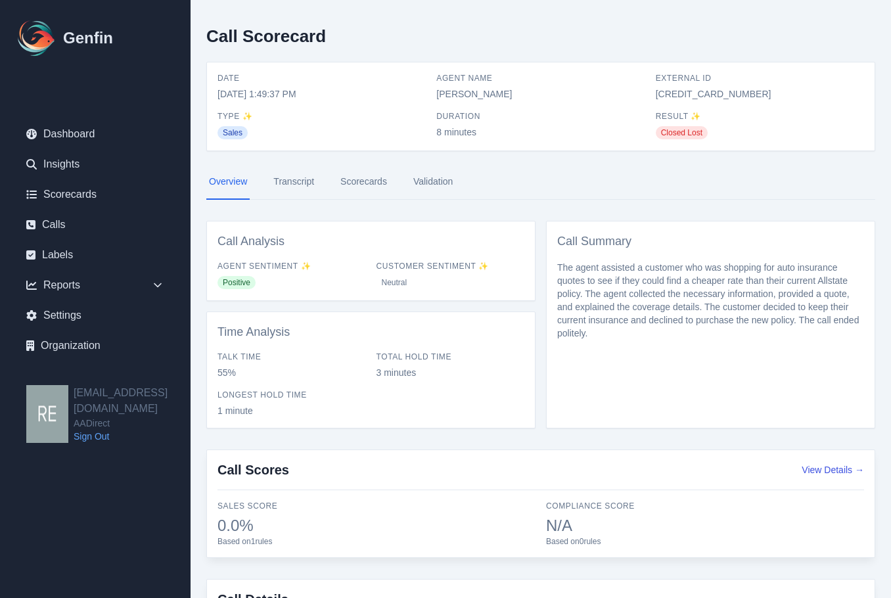
click at [295, 183] on link "Transcript" at bounding box center [294, 181] width 46 height 35
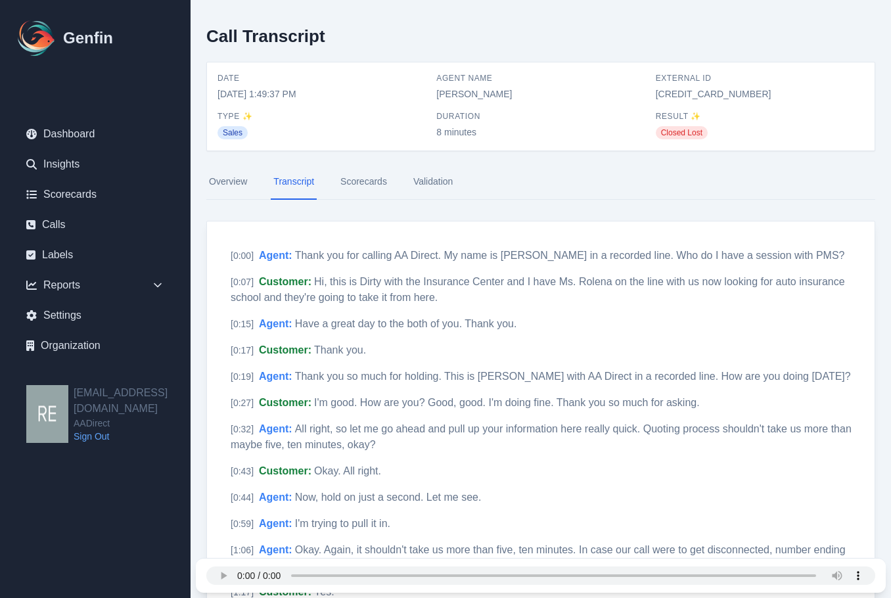
click at [369, 177] on link "Scorecards" at bounding box center [364, 181] width 52 height 35
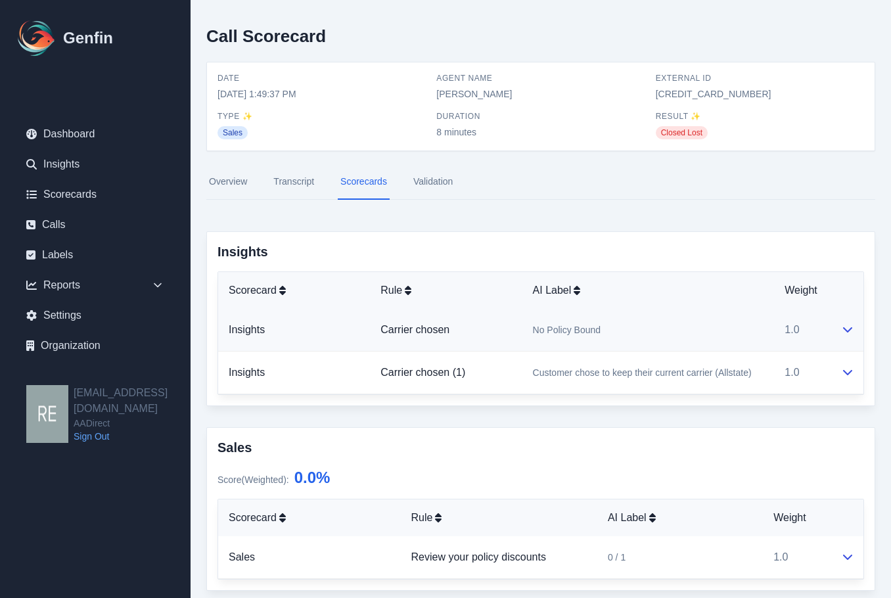
click at [849, 327] on icon at bounding box center [848, 329] width 11 height 11
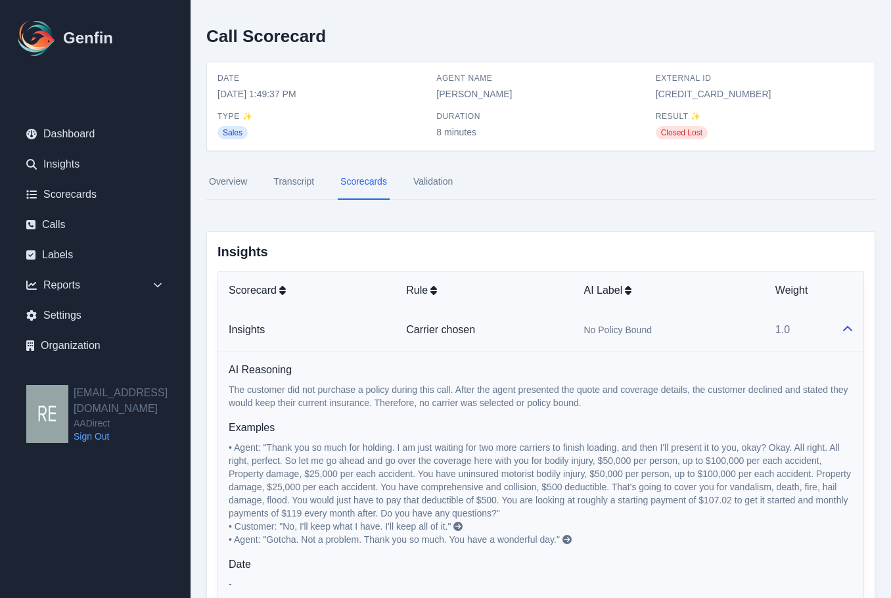
click at [849, 327] on icon at bounding box center [847, 328] width 9 height 5
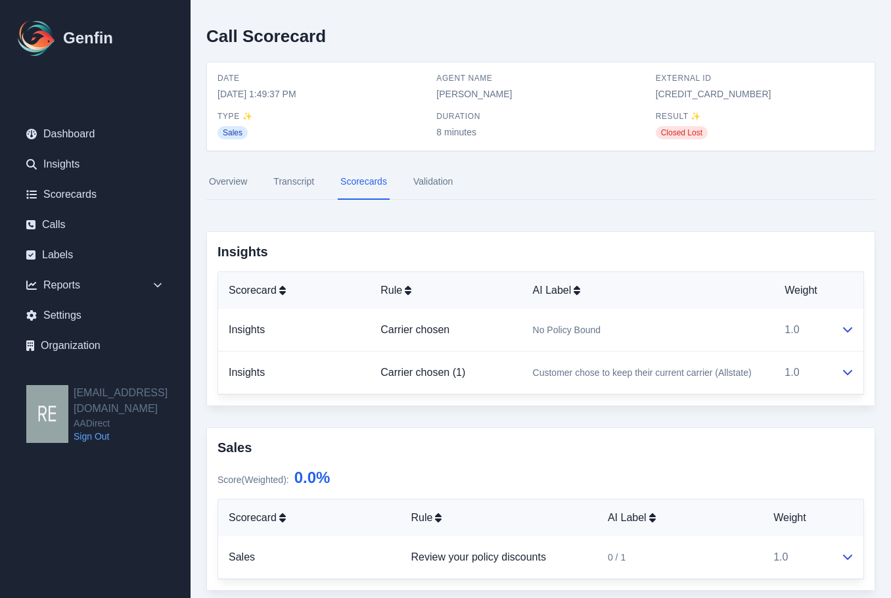
click at [440, 173] on link "Validation" at bounding box center [433, 181] width 45 height 35
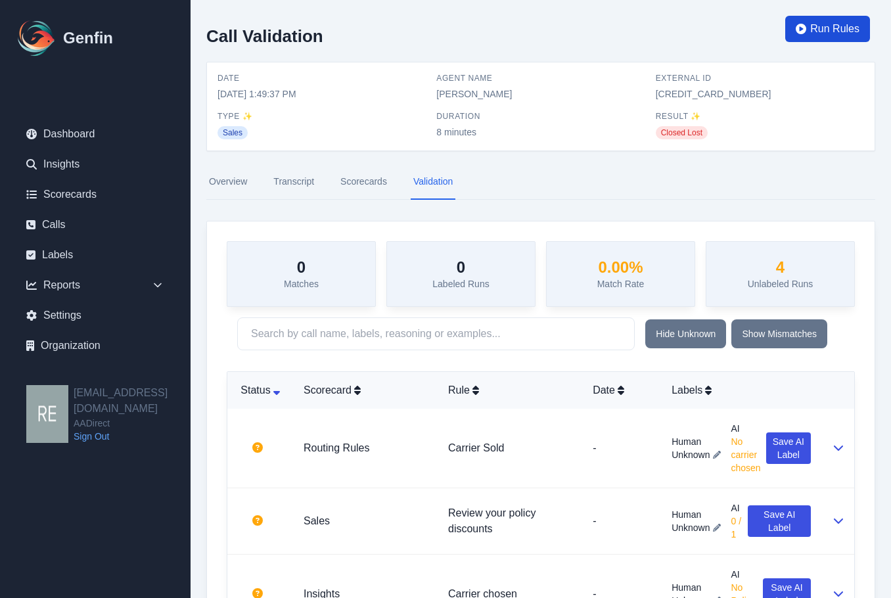
click at [835, 30] on span "Run Rules" at bounding box center [835, 29] width 49 height 16
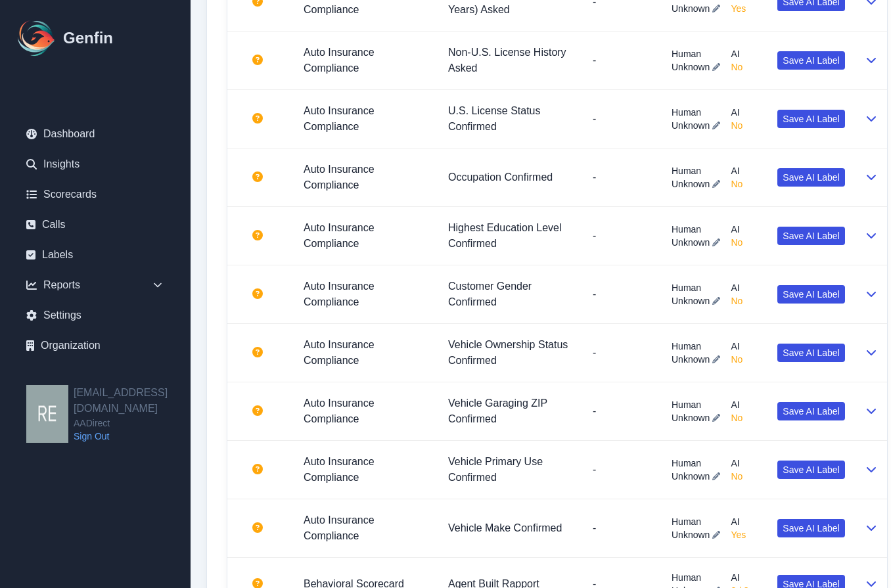
scroll to position [1597, 0]
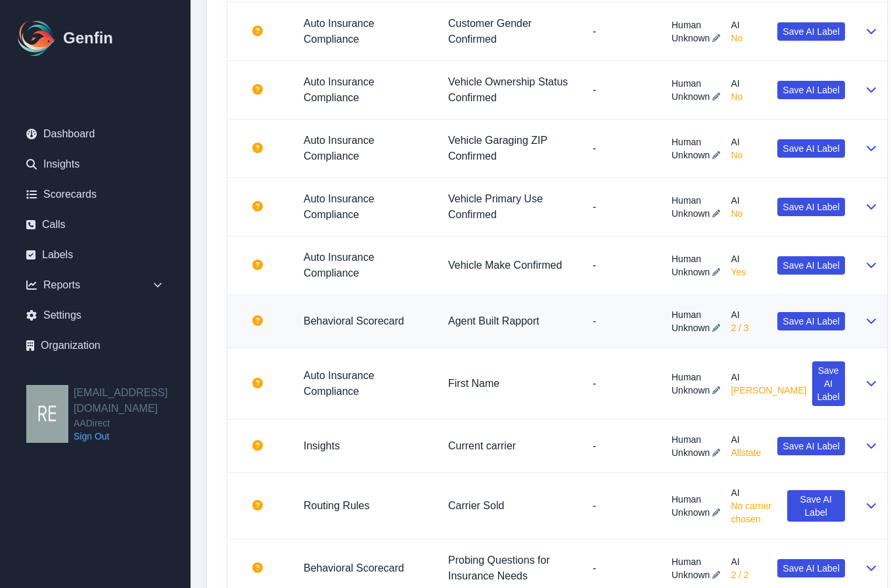
click at [866, 326] on icon at bounding box center [871, 321] width 11 height 11
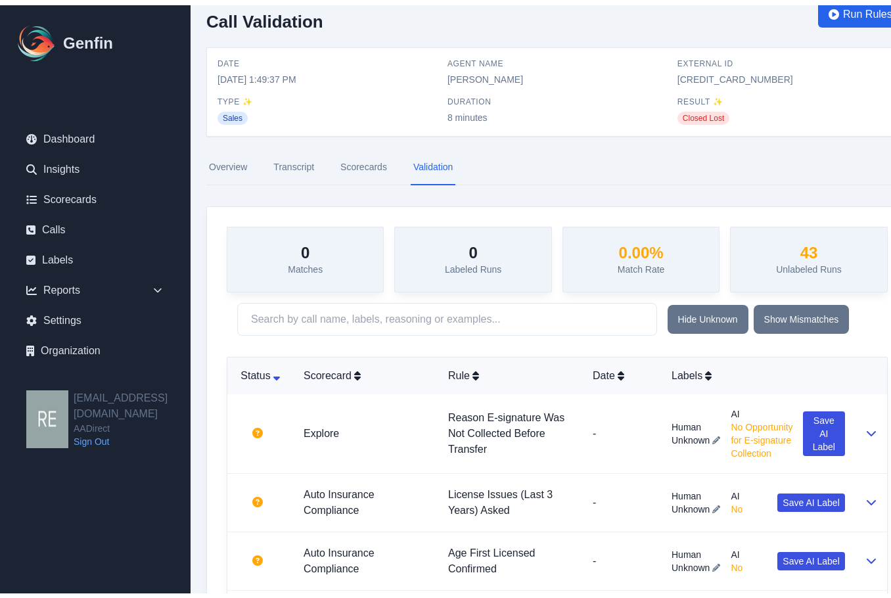
scroll to position [0, 0]
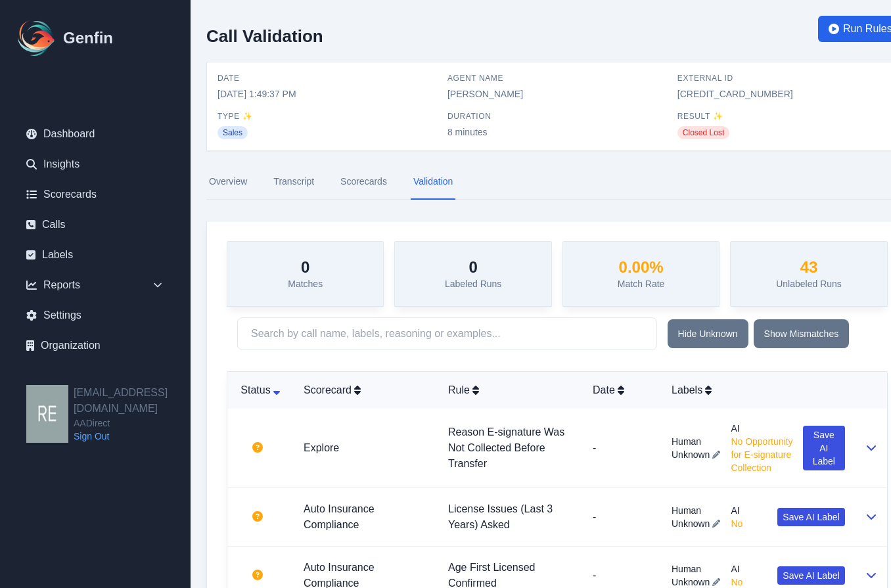
click at [369, 186] on link "Scorecards" at bounding box center [364, 181] width 52 height 35
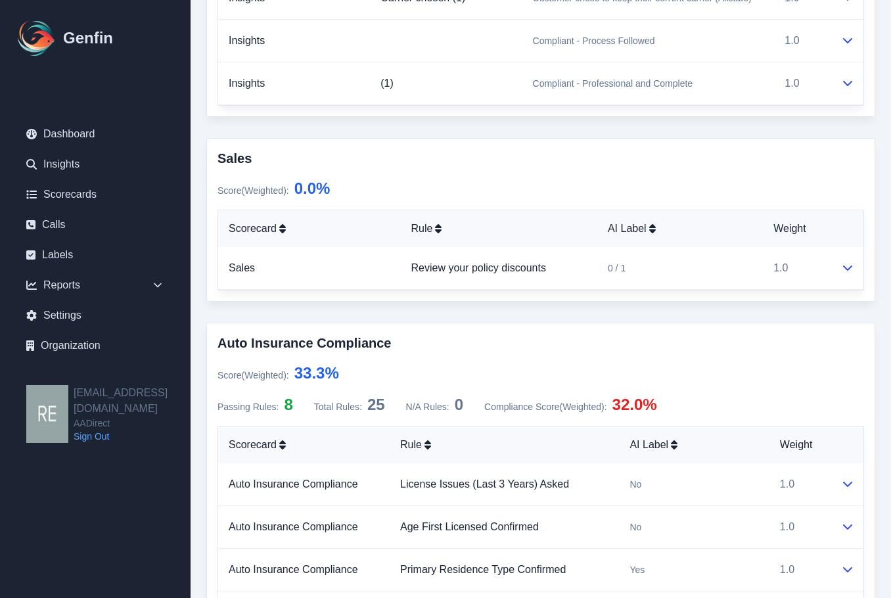
scroll to position [592, 0]
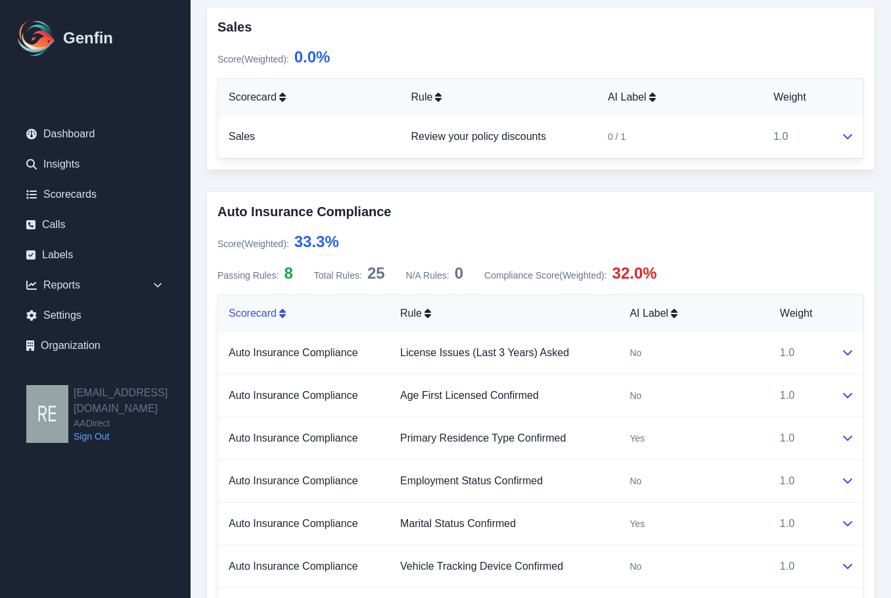
click at [263, 307] on div "Scorecard" at bounding box center [304, 314] width 151 height 16
click at [281, 307] on div "Scorecard" at bounding box center [304, 314] width 151 height 16
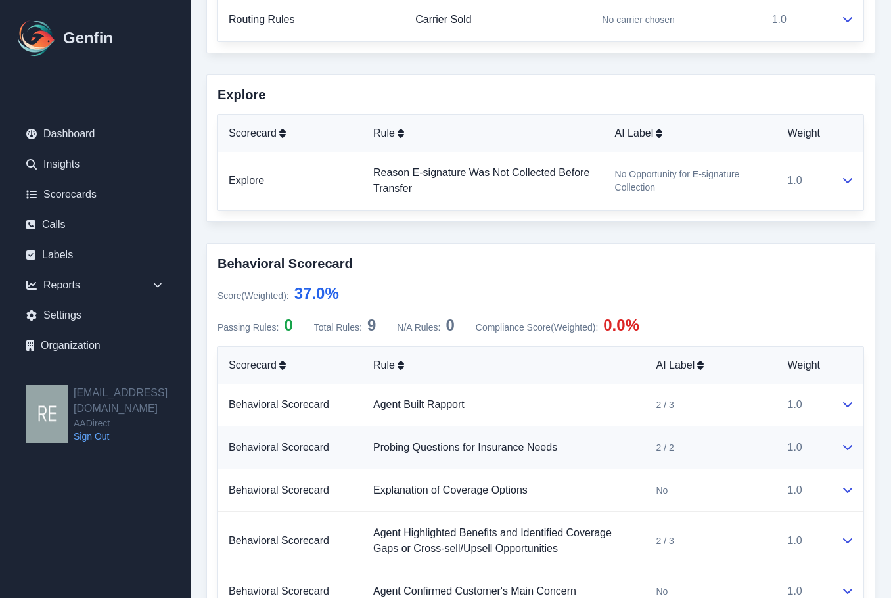
scroll to position [2338, 0]
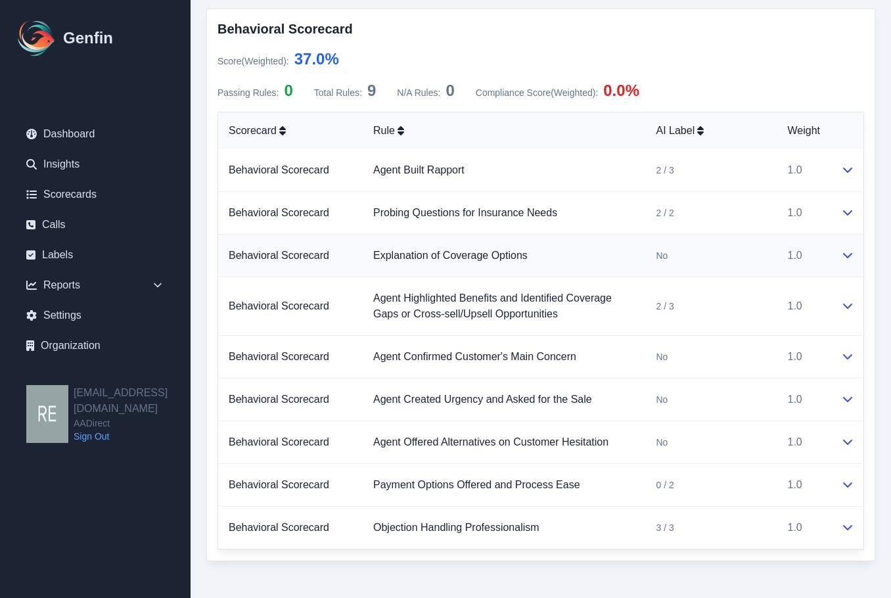
click at [849, 262] on button at bounding box center [848, 256] width 11 height 16
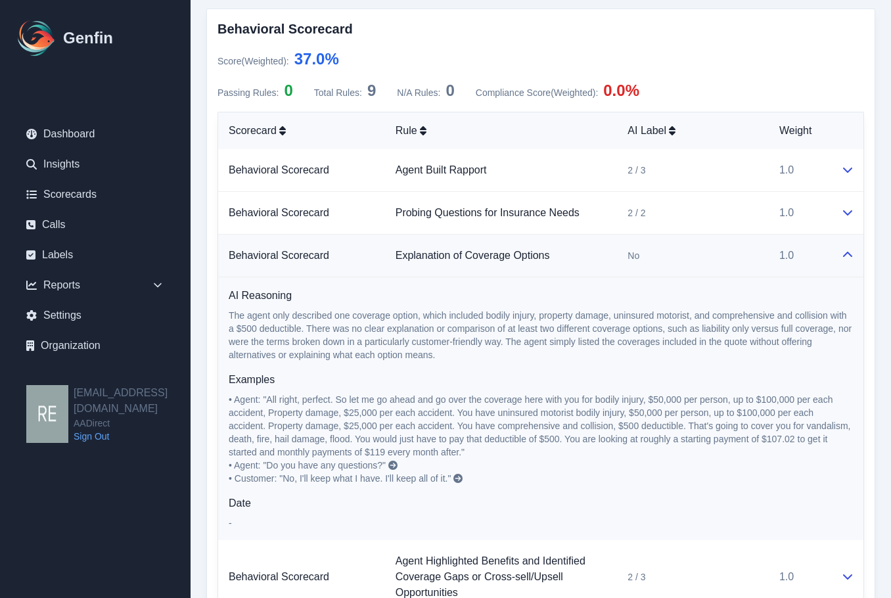
scroll to position [2470, 0]
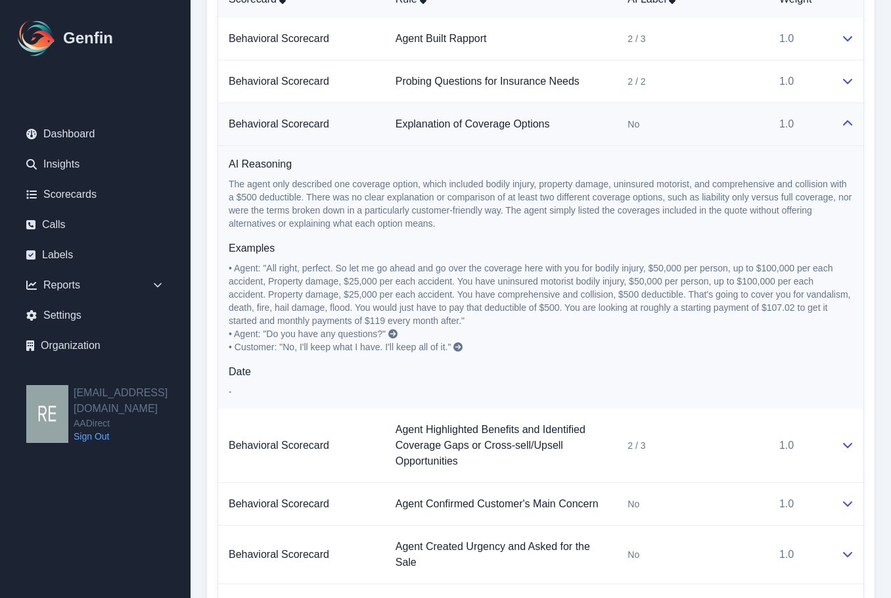
click at [844, 126] on icon at bounding box center [848, 123] width 11 height 11
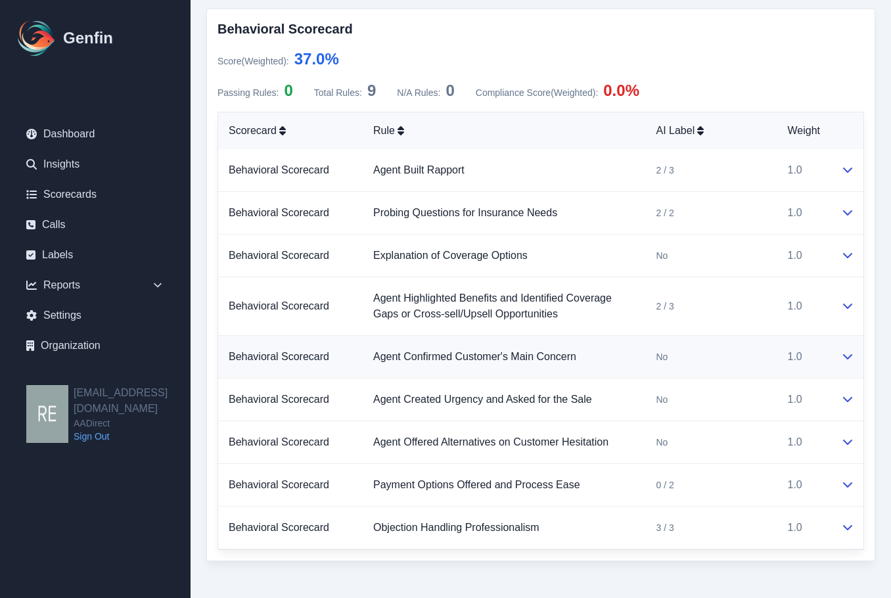
click at [849, 360] on icon at bounding box center [848, 356] width 11 height 11
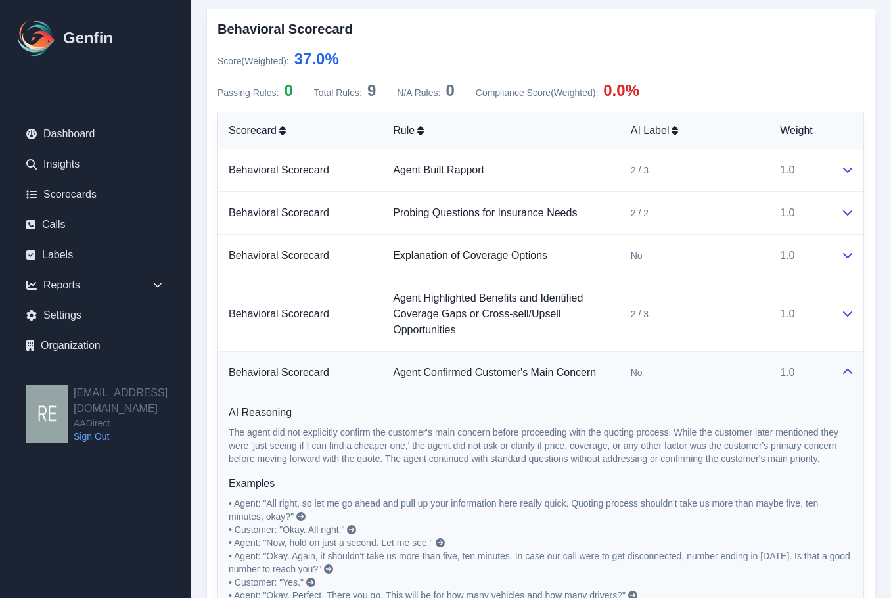
scroll to position [2470, 0]
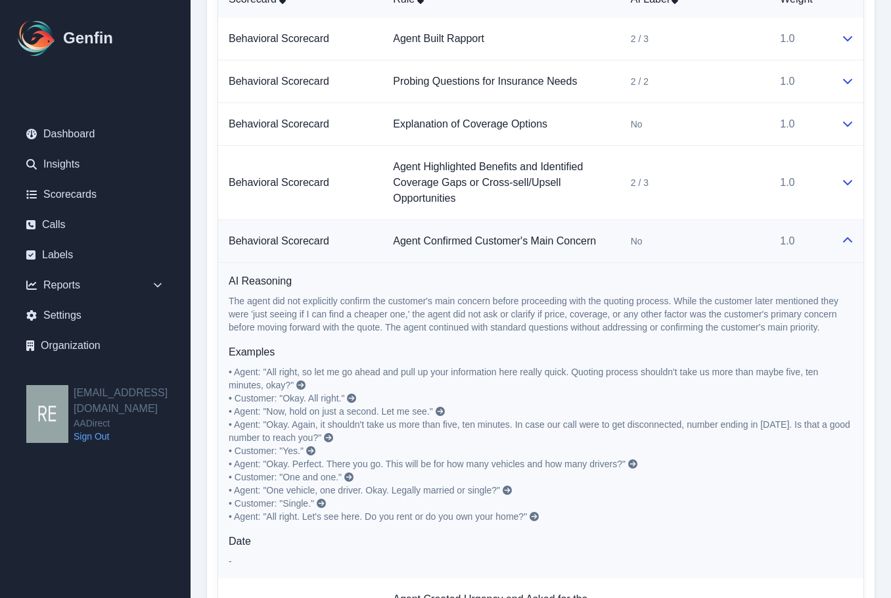
click at [849, 241] on icon at bounding box center [848, 240] width 11 height 11
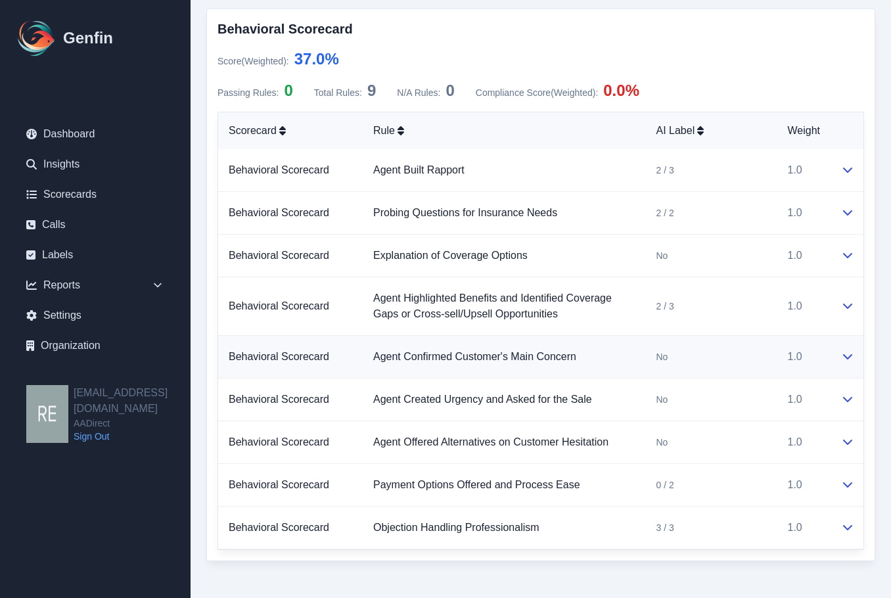
scroll to position [2338, 0]
click at [848, 412] on td at bounding box center [847, 400] width 33 height 43
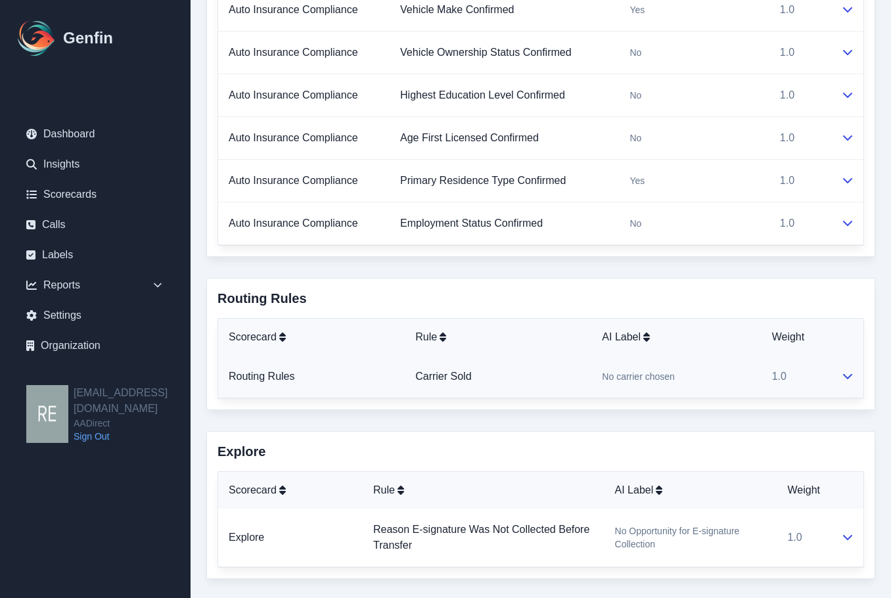
scroll to position [1352, 0]
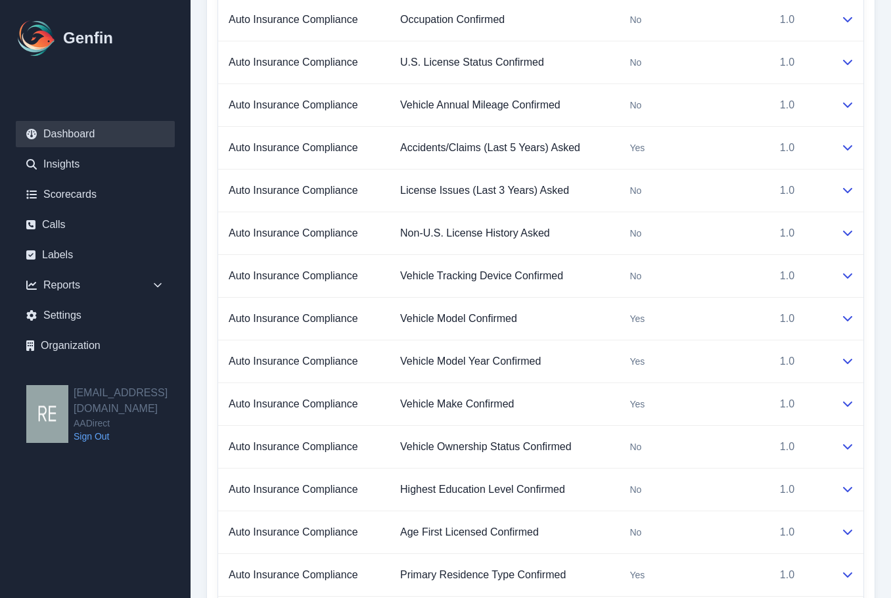
click at [90, 136] on link "Dashboard" at bounding box center [95, 134] width 159 height 26
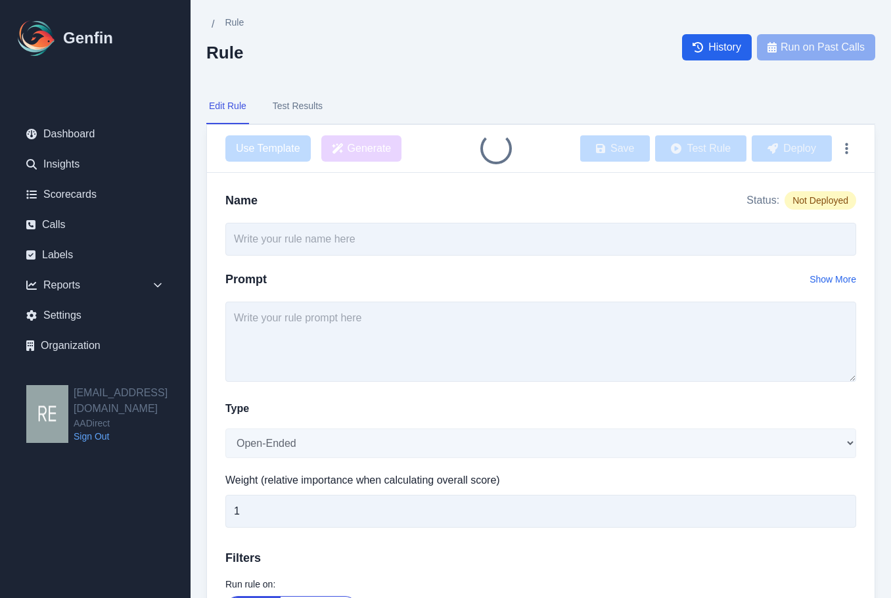
type input "Review your policy discounts"
select select "Score"
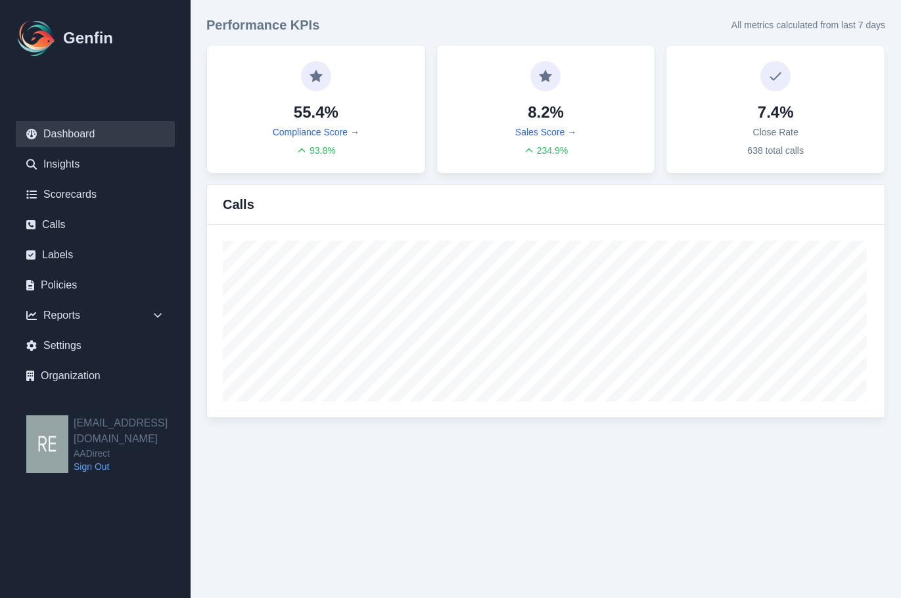
click at [748, 434] on html "Genfin Dashboard Insights Scorecards Calls Labels Policies Reports Sales Compli…" at bounding box center [450, 217] width 901 height 434
click at [74, 153] on link "Insights" at bounding box center [95, 164] width 159 height 26
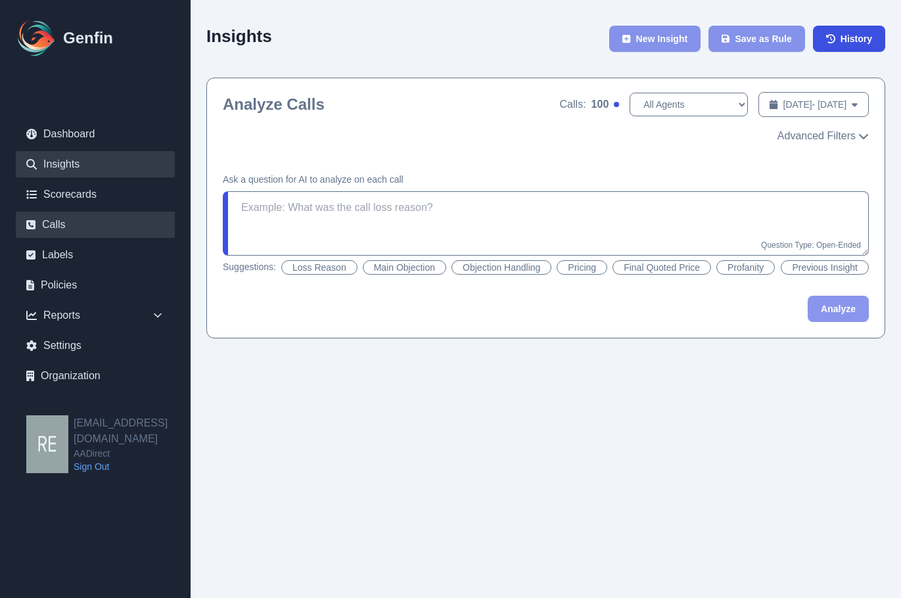
click at [87, 221] on link "Calls" at bounding box center [95, 225] width 159 height 26
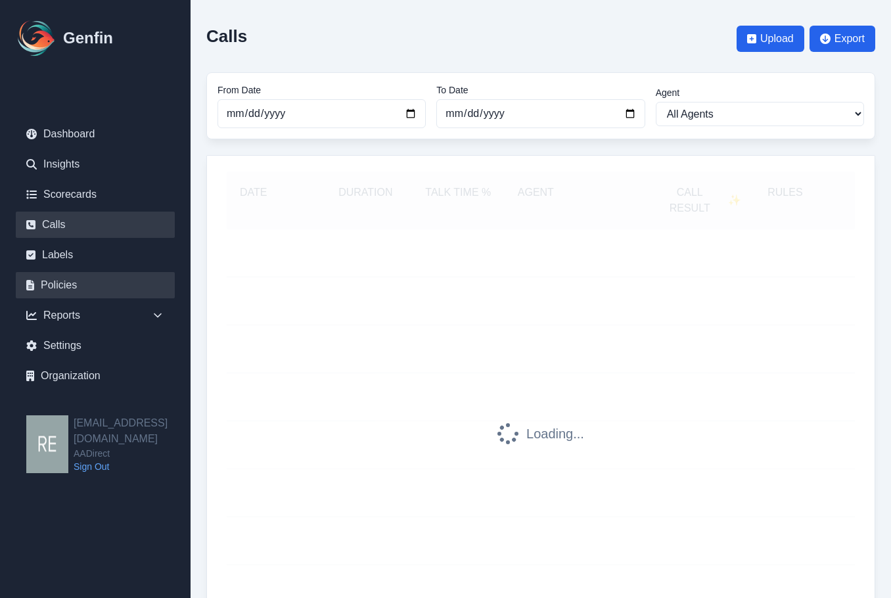
click at [102, 283] on link "Policies" at bounding box center [95, 285] width 159 height 26
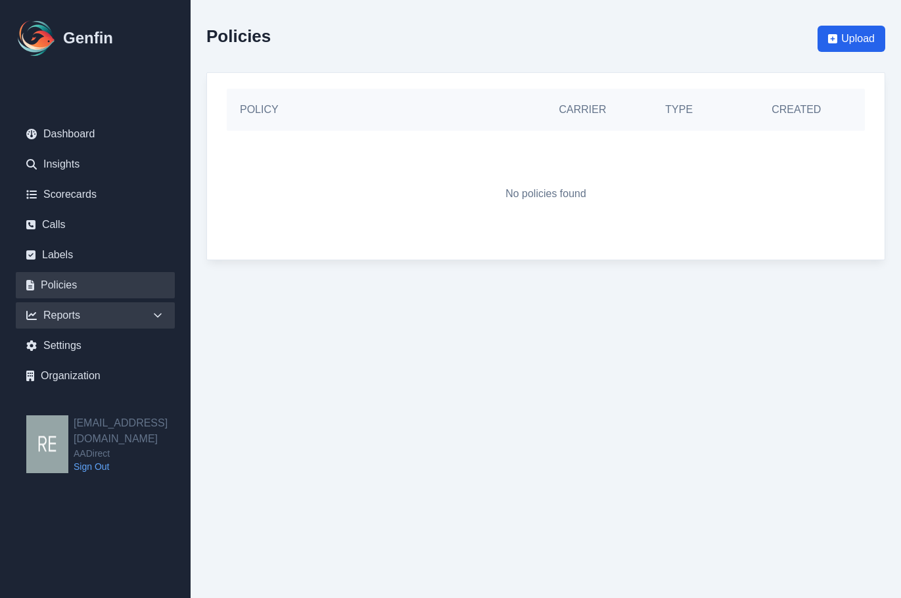
click at [68, 316] on div "Reports" at bounding box center [95, 315] width 159 height 26
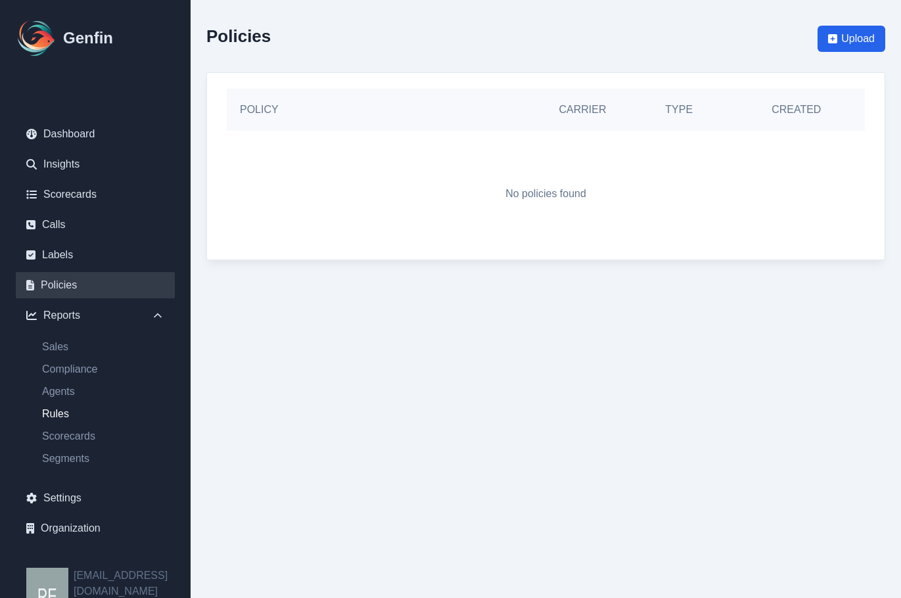
click at [72, 413] on link "Rules" at bounding box center [103, 414] width 143 height 16
select select "14"
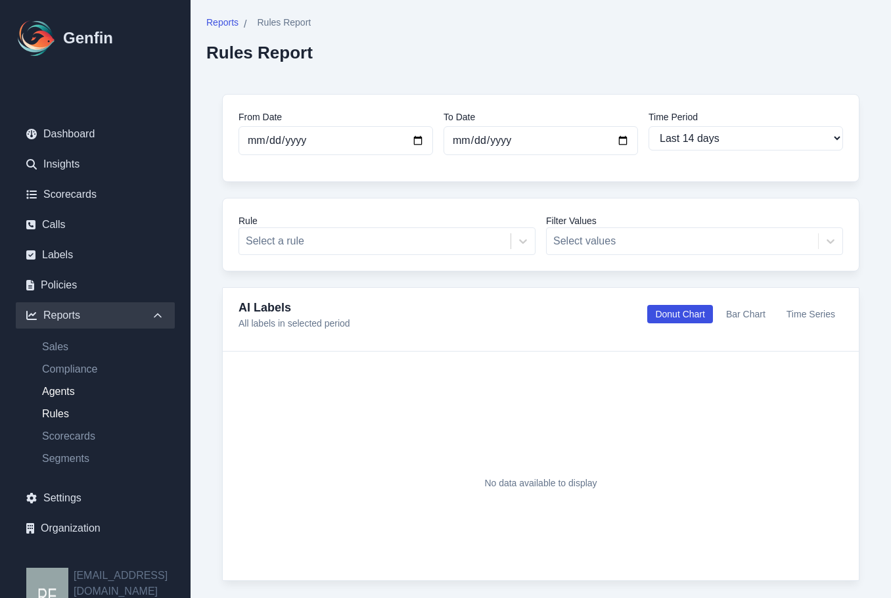
click at [62, 394] on link "Agents" at bounding box center [103, 392] width 143 height 16
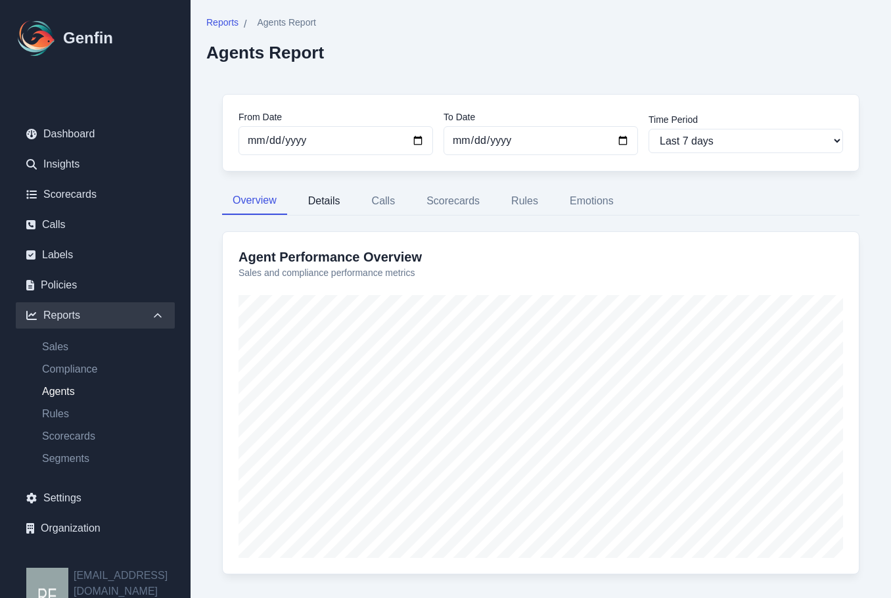
click at [316, 193] on button "Details" at bounding box center [324, 201] width 53 height 28
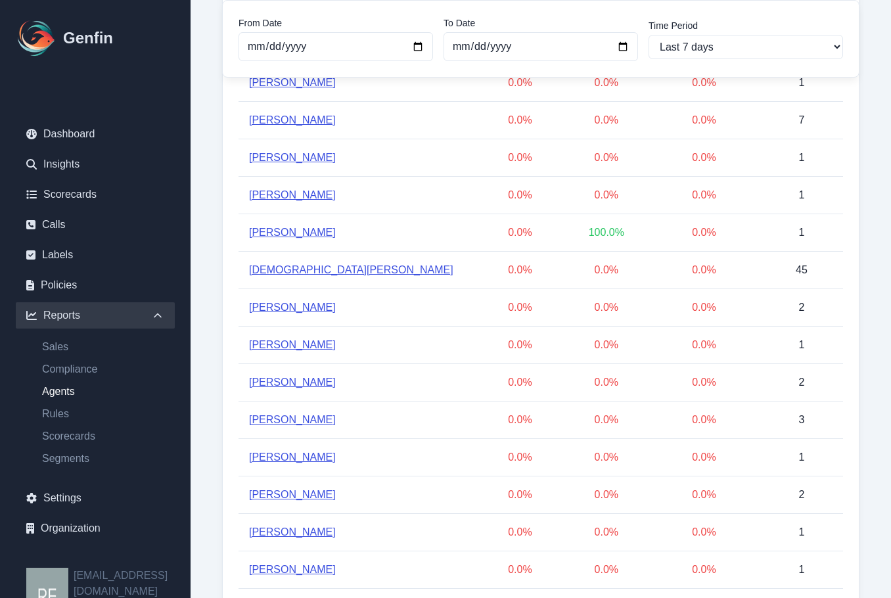
scroll to position [1386, 0]
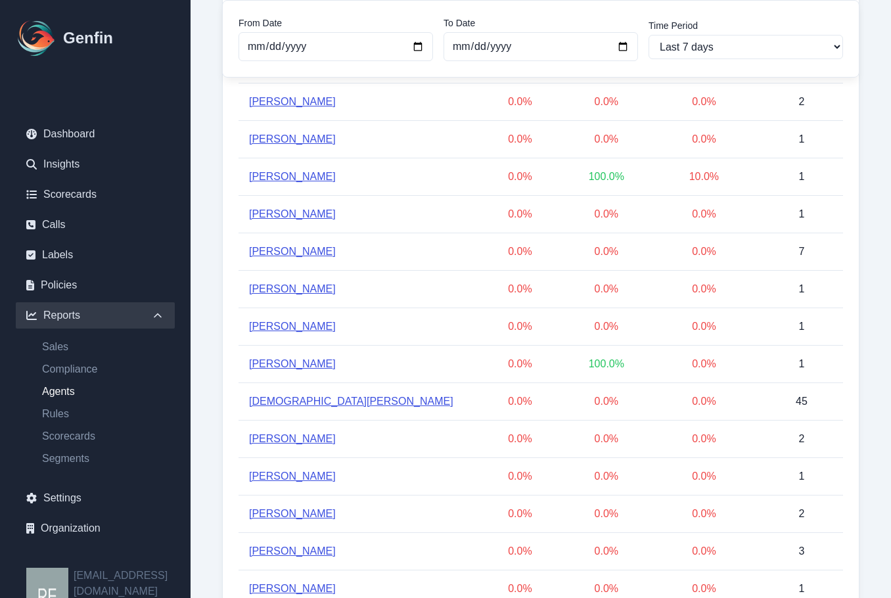
click at [294, 479] on link "[PERSON_NAME]" at bounding box center [292, 477] width 87 height 16
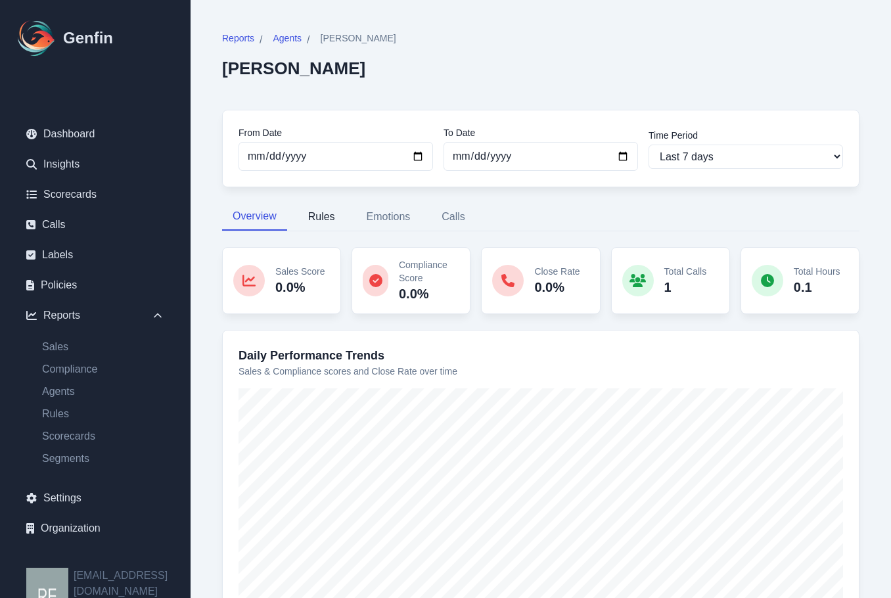
click at [325, 215] on button "Rules" at bounding box center [322, 217] width 48 height 28
select select "144"
select select "149"
select select "1101"
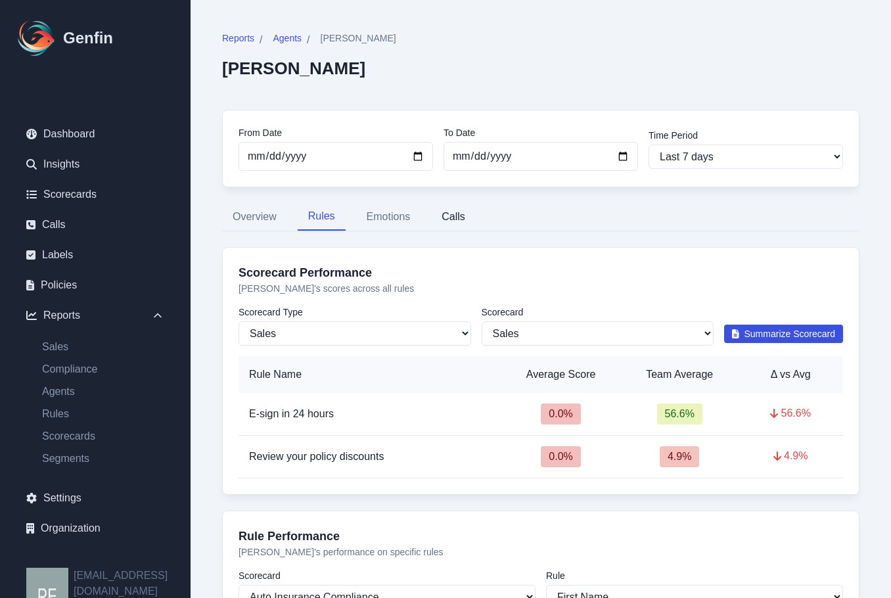
drag, startPoint x: 461, startPoint y: 230, endPoint x: 459, endPoint y: 222, distance: 8.6
click at [459, 222] on button "Calls" at bounding box center [453, 217] width 45 height 28
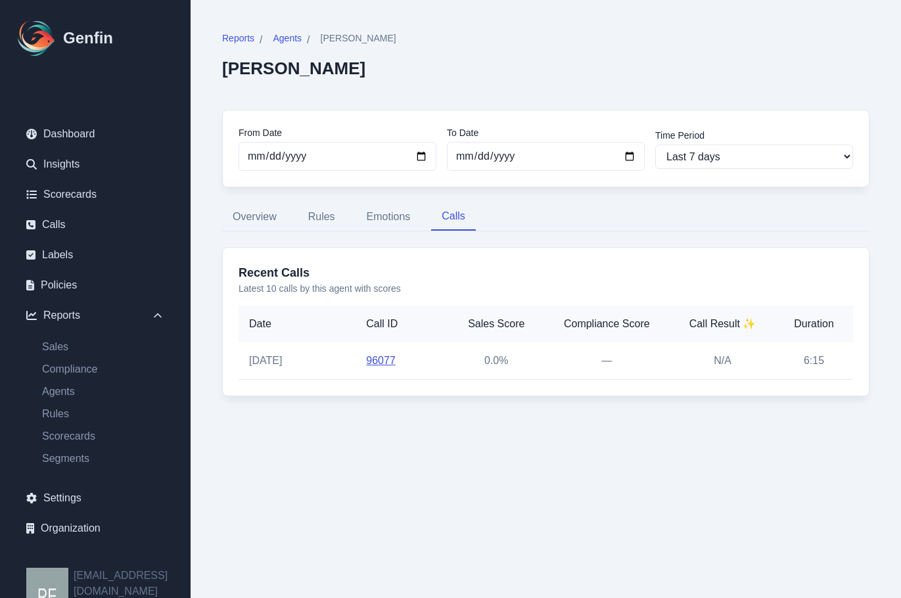
click at [459, 222] on button "Calls" at bounding box center [453, 217] width 45 height 28
click at [373, 360] on link "96077" at bounding box center [381, 360] width 30 height 11
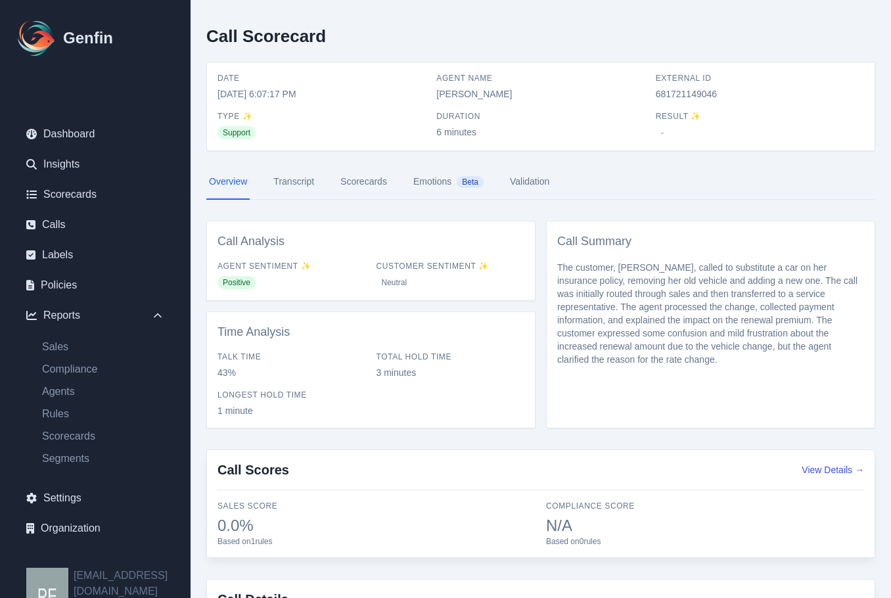
click at [295, 185] on link "Transcript" at bounding box center [294, 181] width 46 height 35
